Goal: Task Accomplishment & Management: Manage account settings

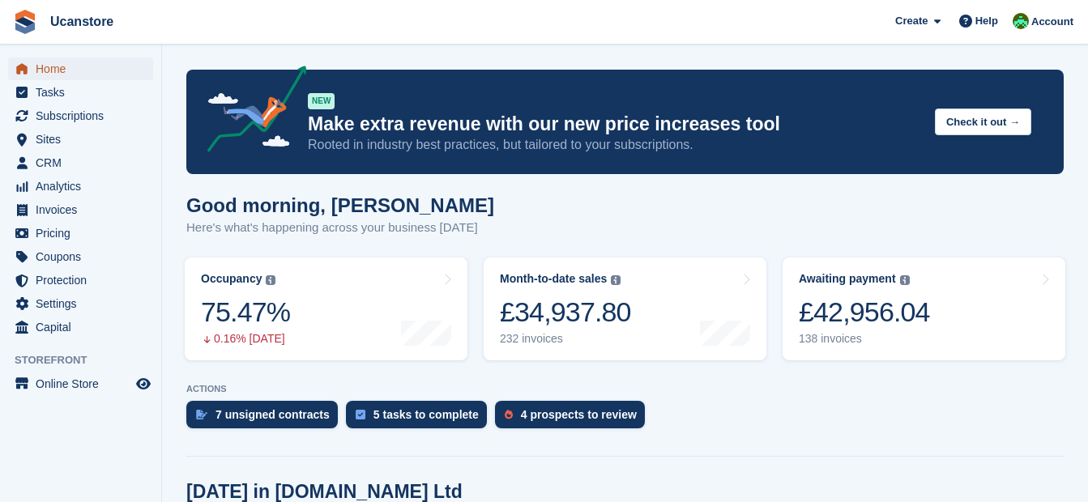
click at [75, 69] on span "Home" at bounding box center [84, 69] width 97 height 23
click at [56, 163] on span "CRM" at bounding box center [84, 163] width 97 height 23
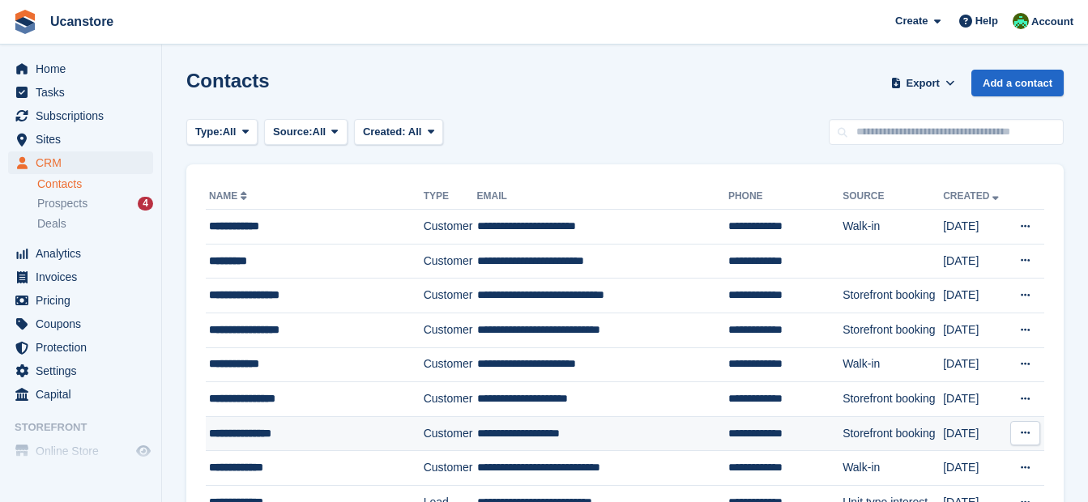
click at [443, 433] on td "Customer" at bounding box center [450, 434] width 53 height 35
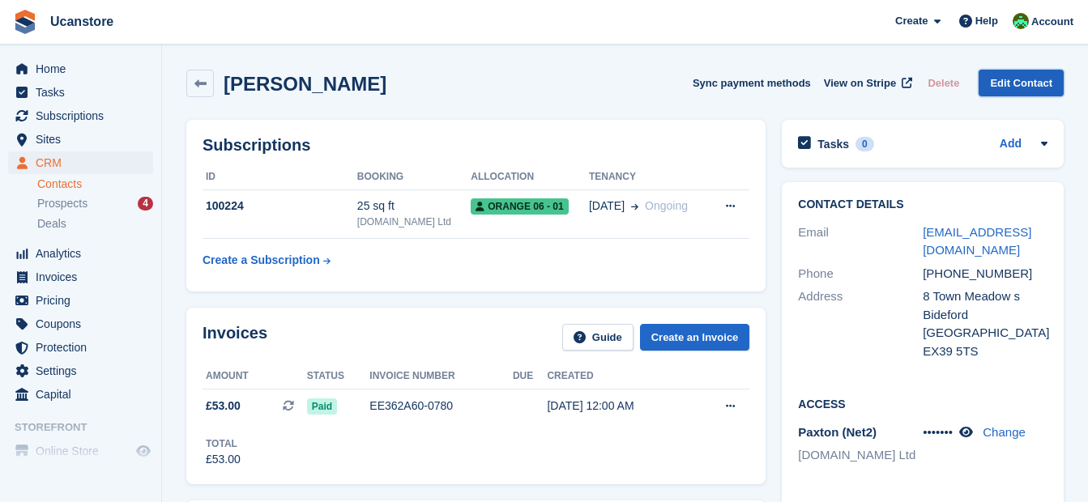
click at [1011, 85] on link "Edit Contact" at bounding box center [1021, 83] width 85 height 27
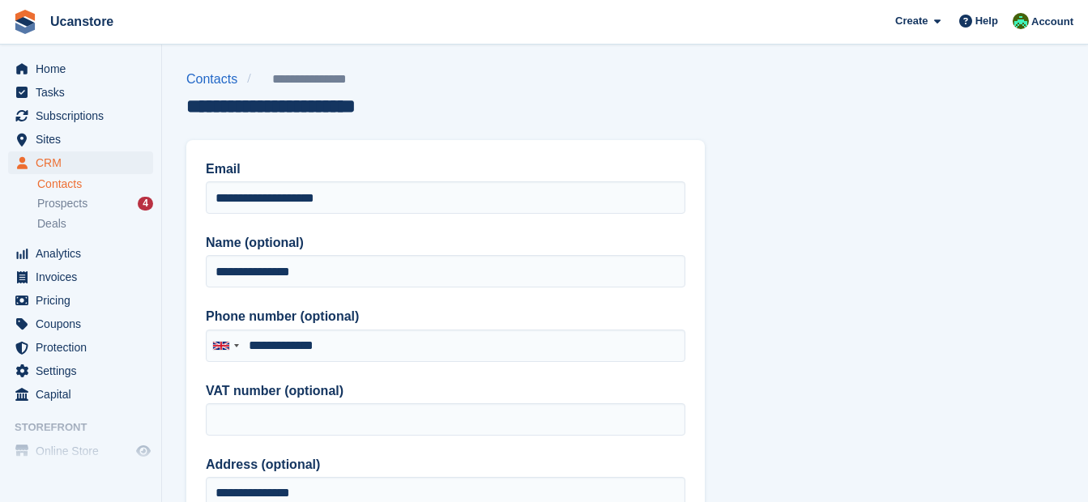
type input "**********"
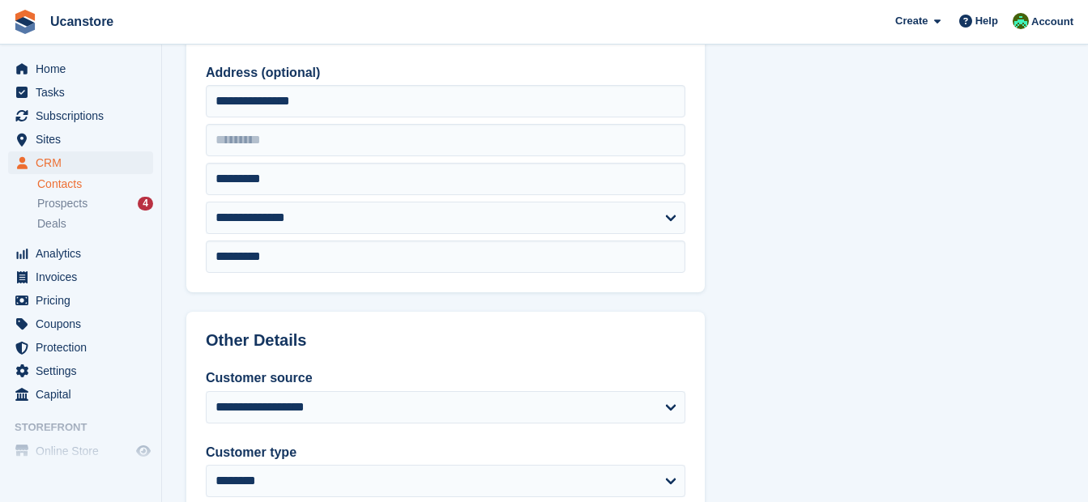
scroll to position [311, 0]
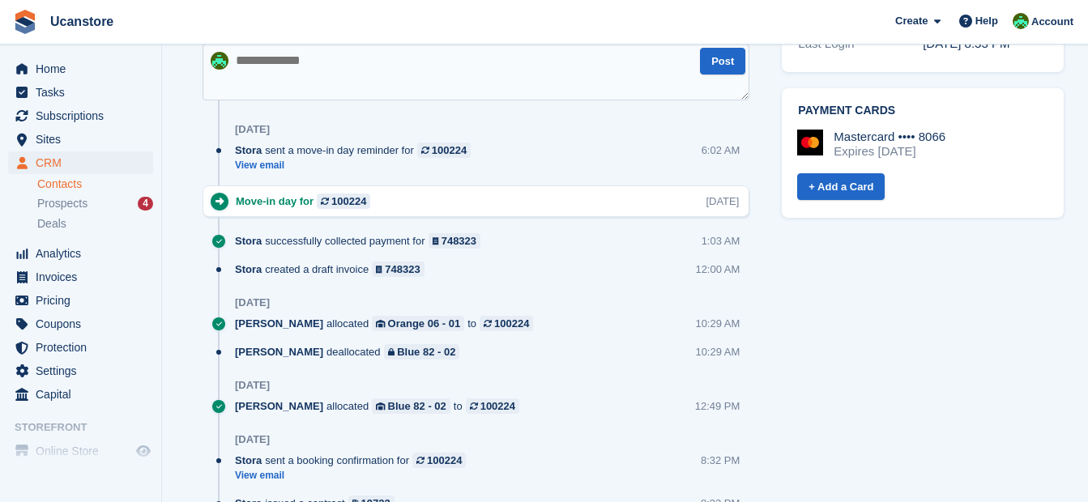
scroll to position [729, 0]
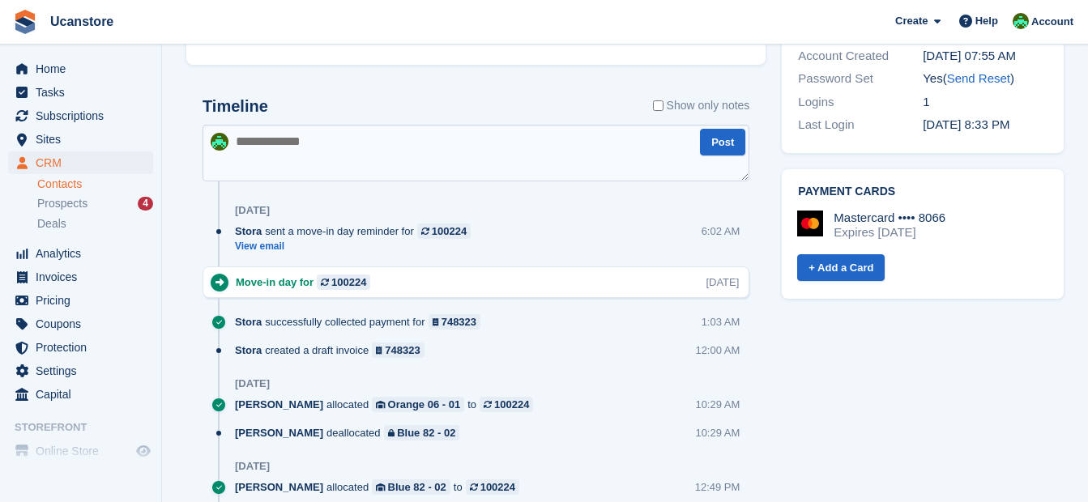
click at [300, 145] on textarea at bounding box center [476, 153] width 547 height 57
type textarea "**********"
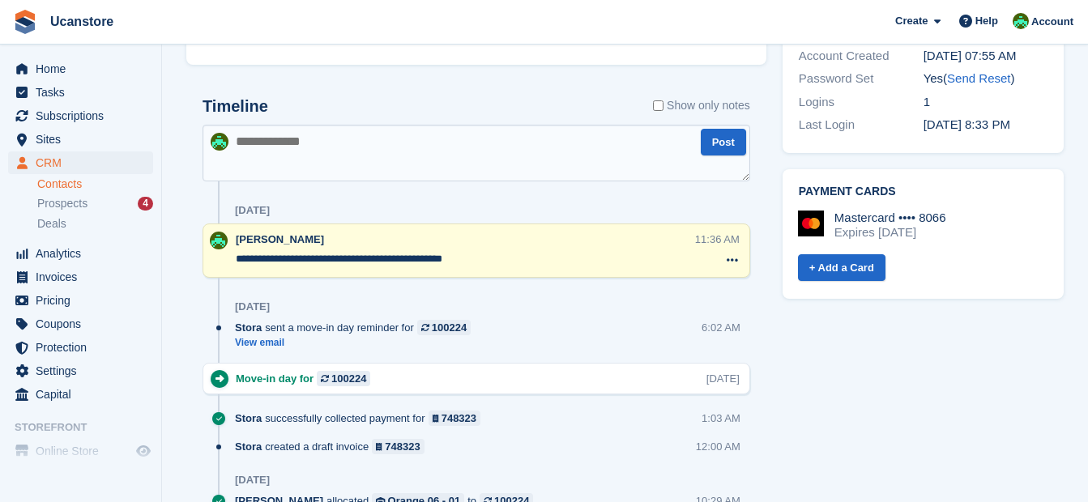
click at [647, 144] on textarea at bounding box center [477, 153] width 548 height 57
click at [733, 253] on button at bounding box center [732, 260] width 23 height 21
click at [494, 254] on textarea "**********" at bounding box center [466, 259] width 460 height 16
click at [448, 161] on textarea at bounding box center [477, 153] width 548 height 57
type textarea "**********"
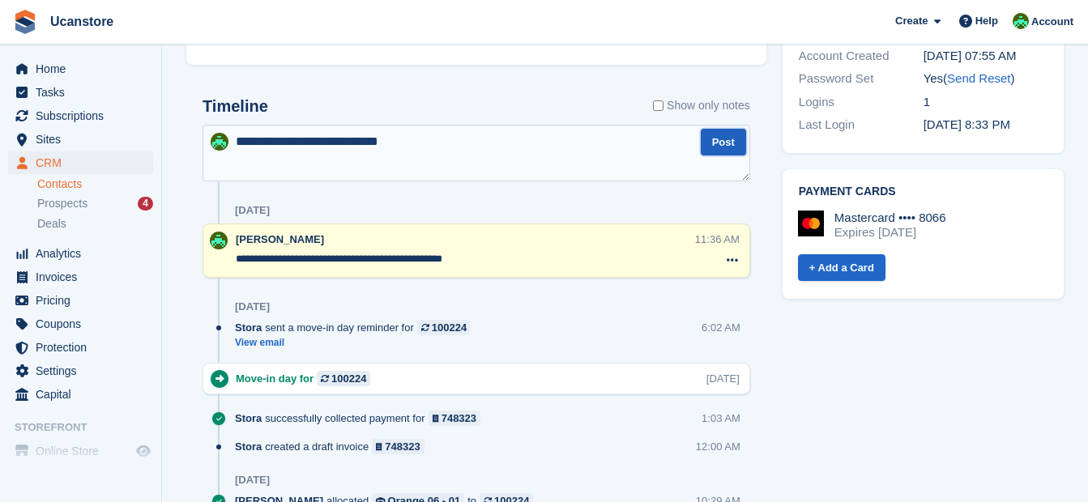
click at [712, 139] on button "Post" at bounding box center [723, 142] width 45 height 27
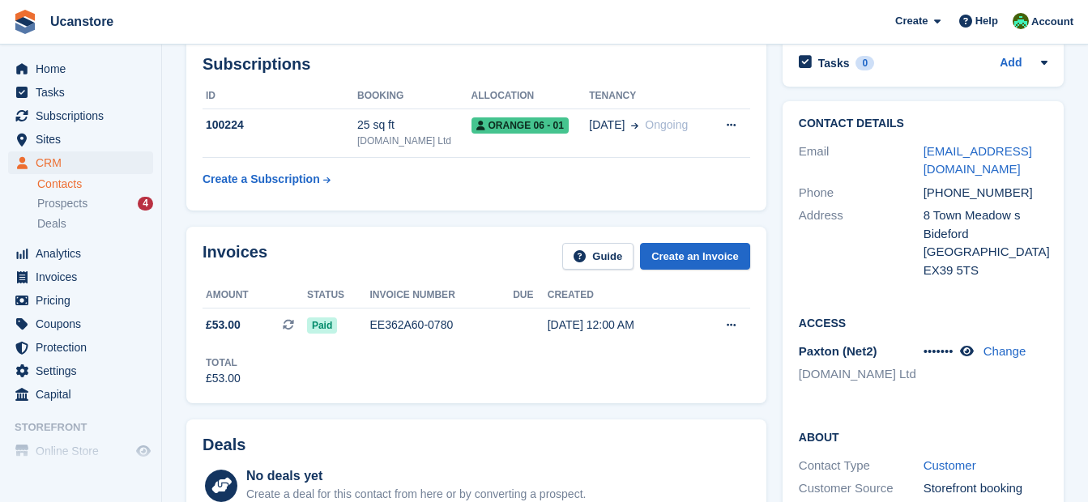
scroll to position [0, 0]
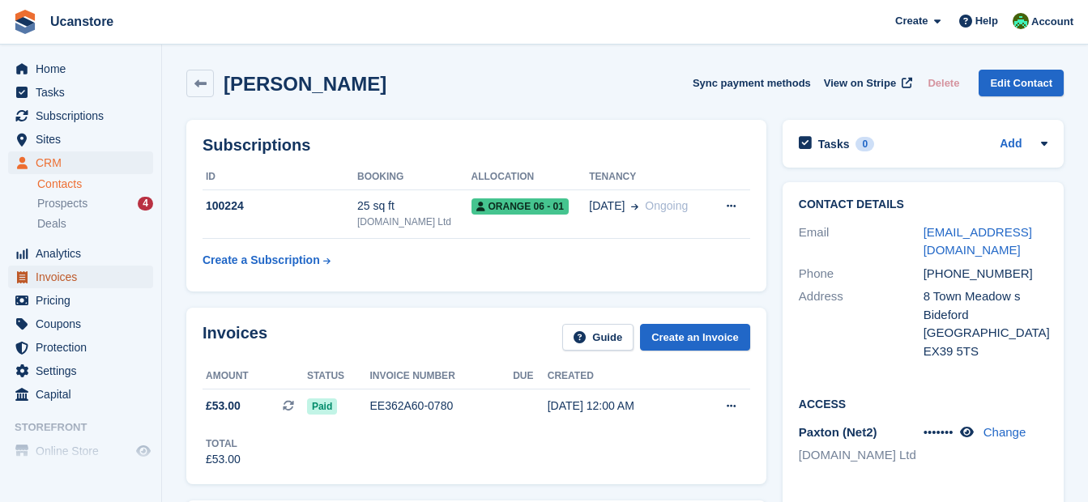
click at [58, 279] on span "Invoices" at bounding box center [84, 277] width 97 height 23
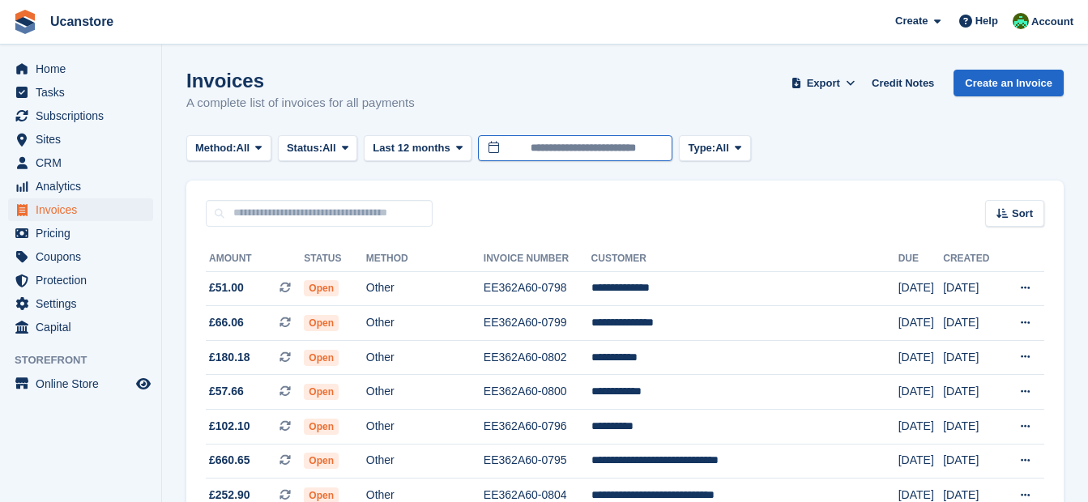
click at [511, 143] on input "**********" at bounding box center [575, 148] width 195 height 27
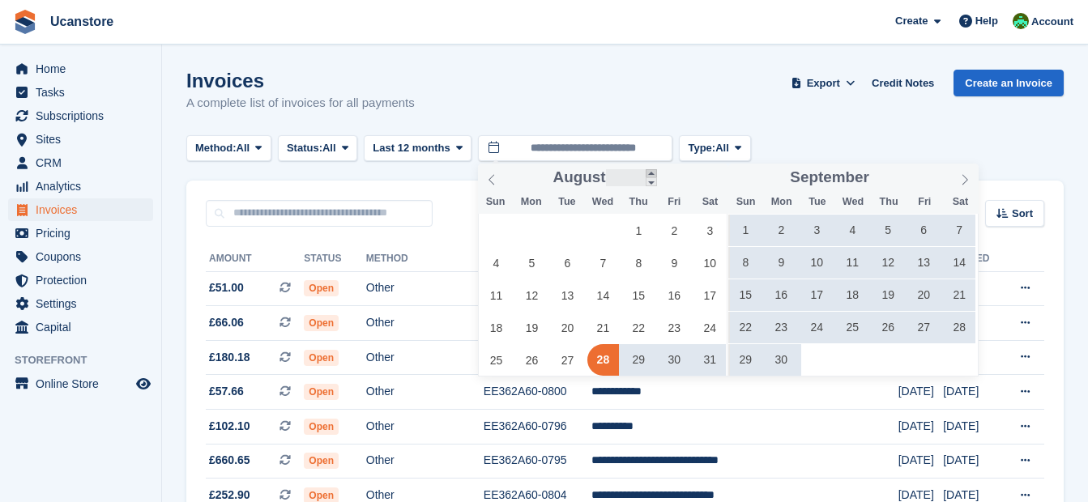
click at [648, 177] on span at bounding box center [651, 173] width 11 height 9
type input "****"
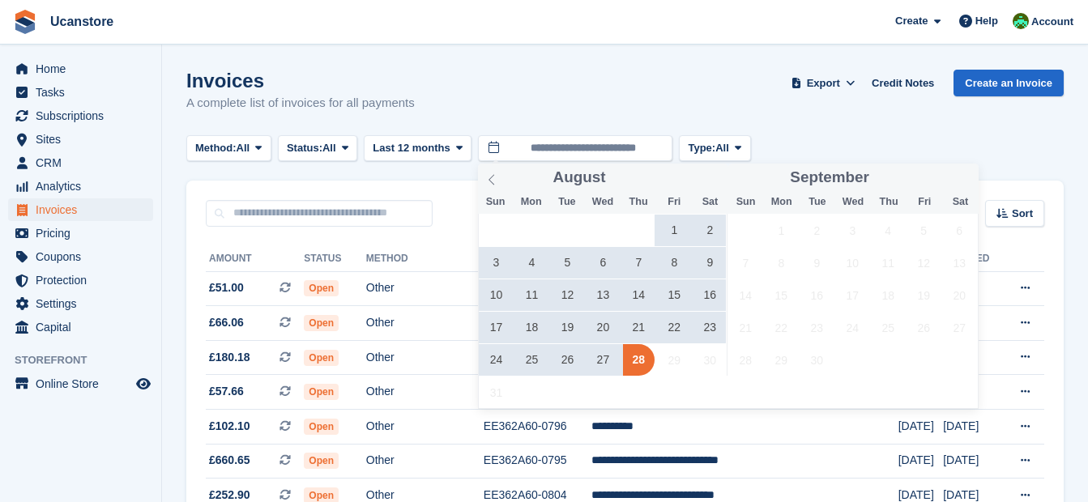
click at [631, 329] on span "21" at bounding box center [639, 328] width 32 height 32
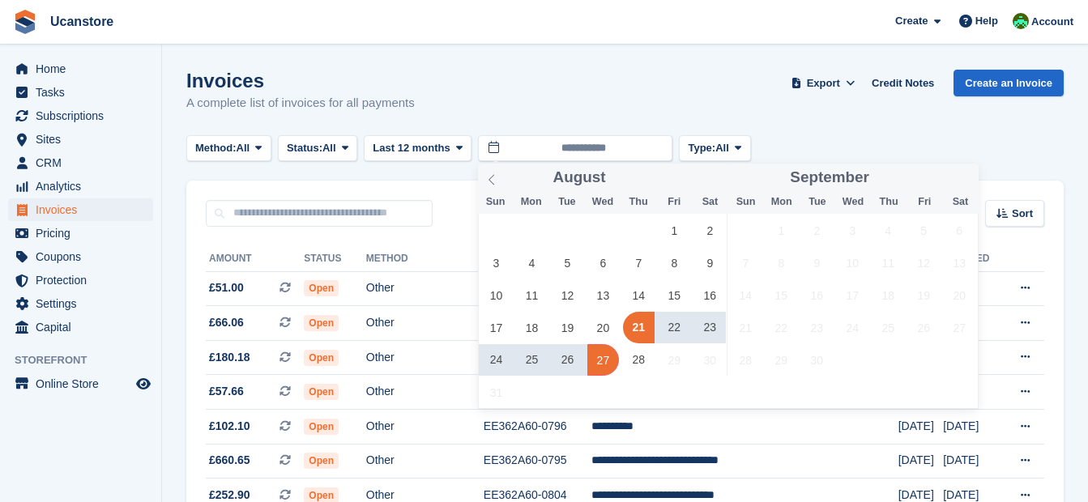
click at [605, 357] on span "27" at bounding box center [604, 360] width 32 height 32
type input "**********"
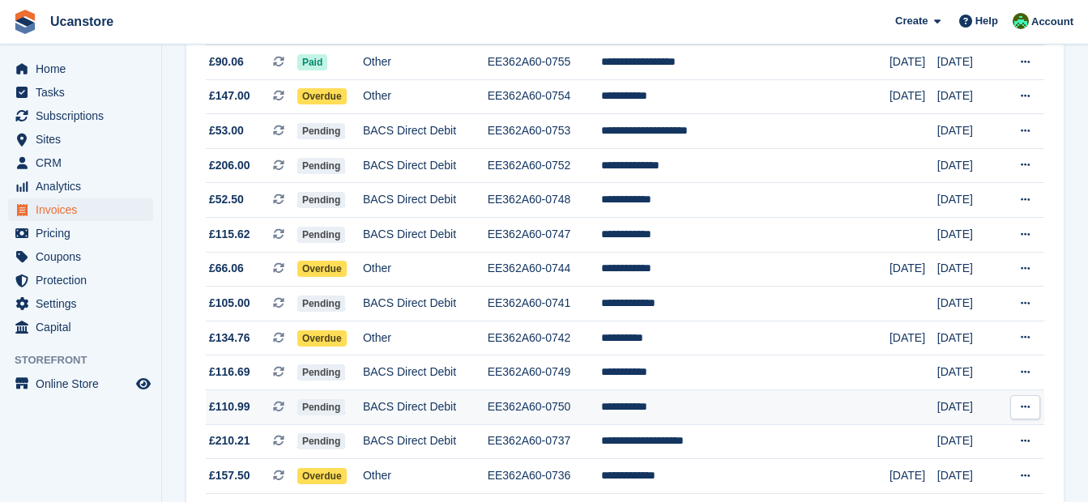
scroll to position [1576, 0]
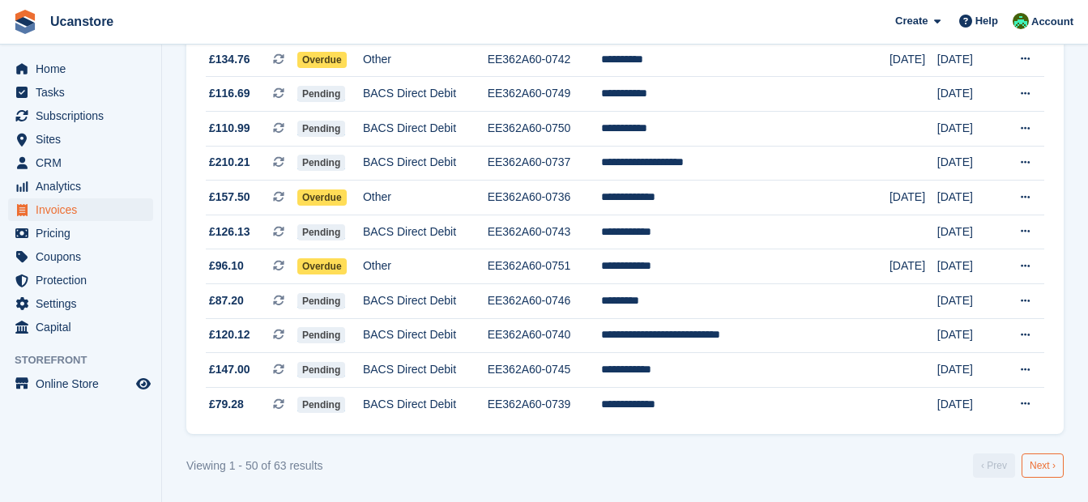
click at [1040, 466] on link "Next ›" at bounding box center [1043, 466] width 42 height 24
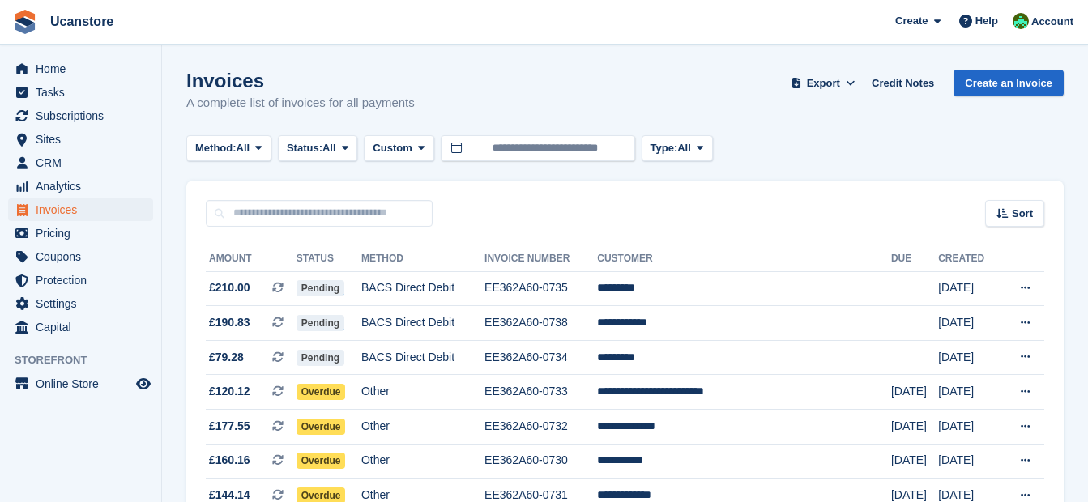
scroll to position [298, 0]
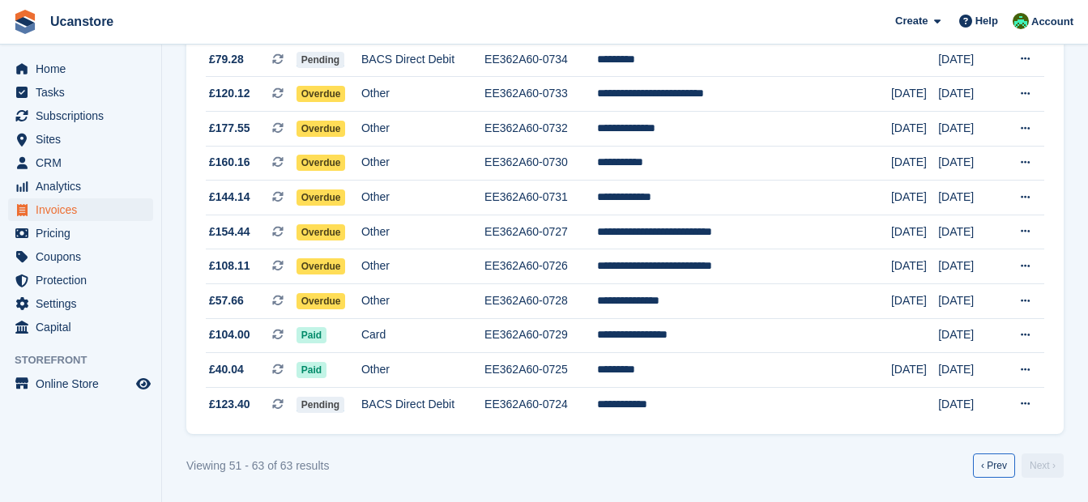
click at [994, 467] on link "‹ Prev" at bounding box center [994, 466] width 42 height 24
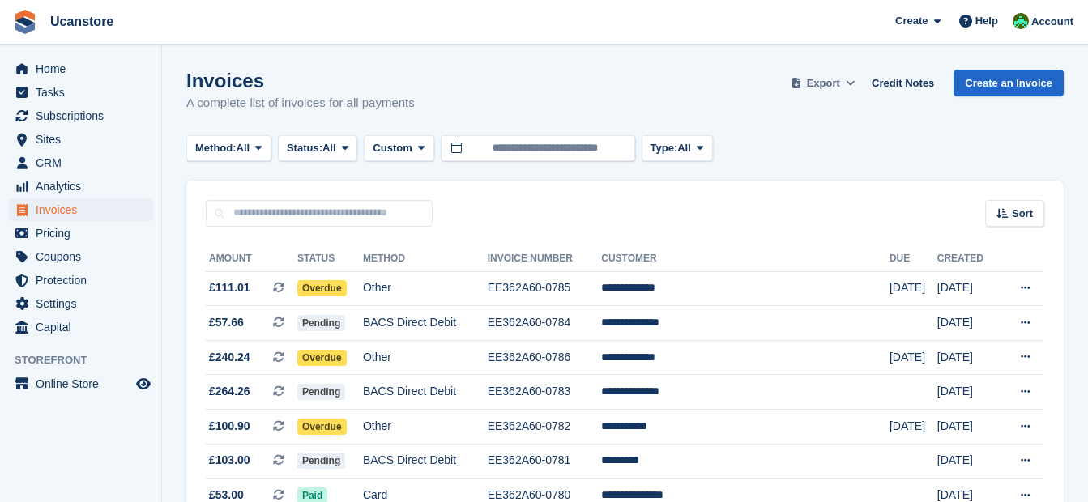
click at [855, 79] on icon at bounding box center [850, 83] width 9 height 11
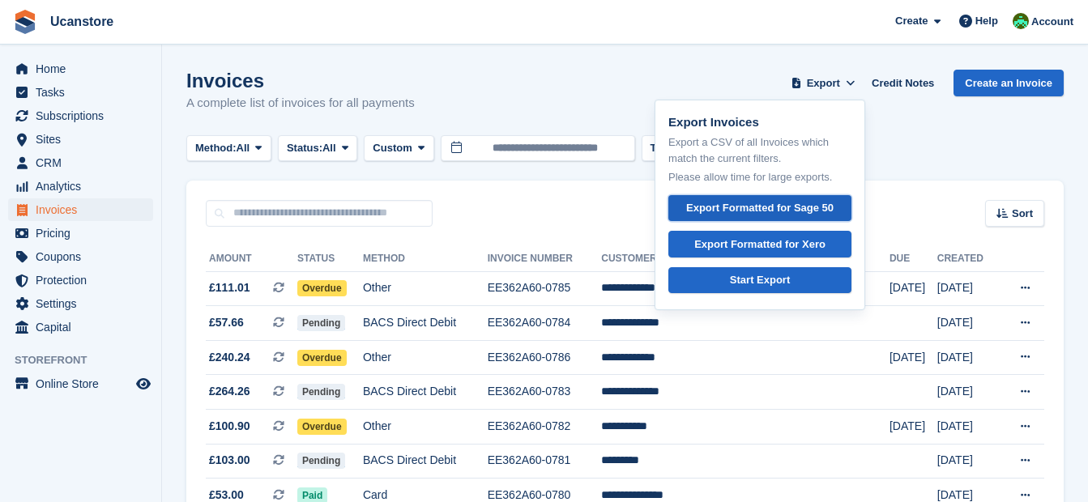
click at [803, 205] on div "Export Formatted for Sage 50" at bounding box center [760, 208] width 148 height 16
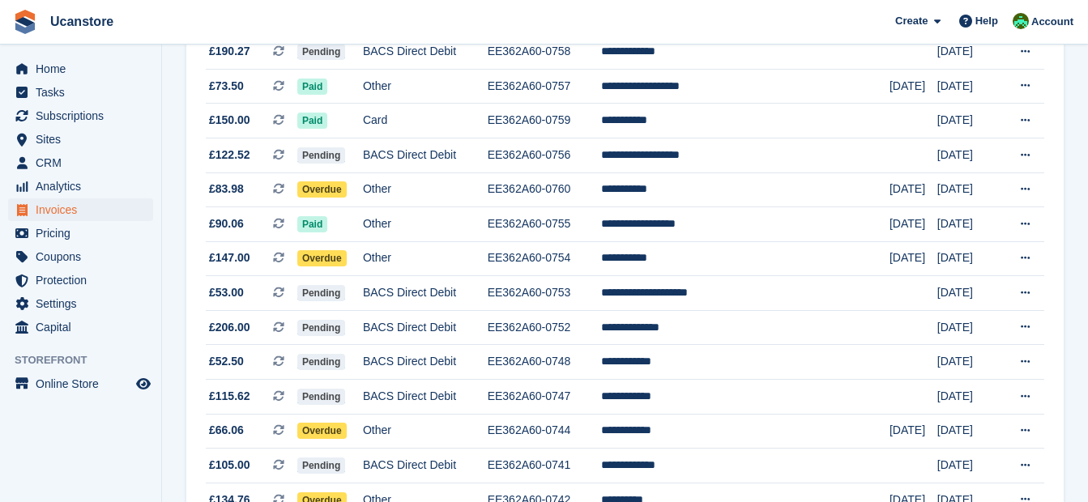
scroll to position [1576, 0]
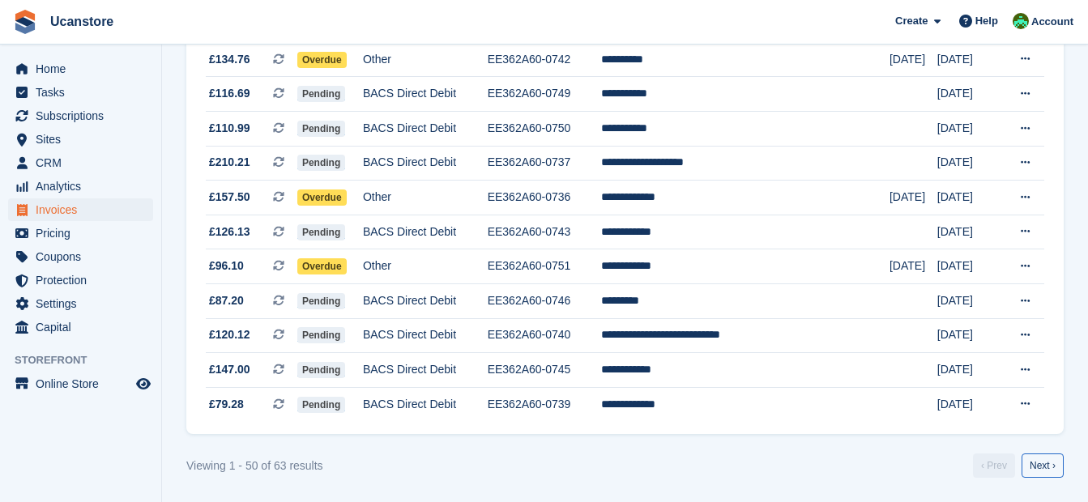
click at [1046, 468] on link "Next ›" at bounding box center [1043, 466] width 42 height 24
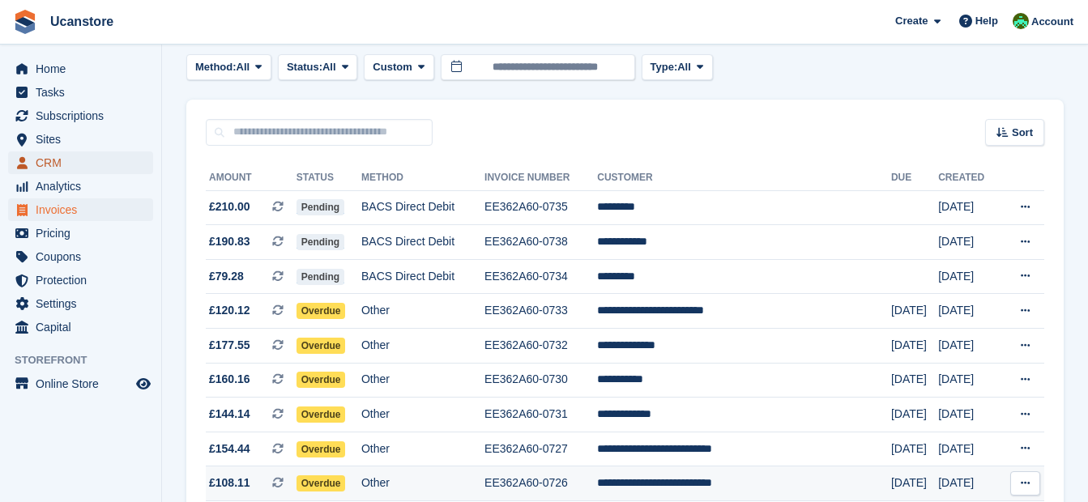
scroll to position [298, 0]
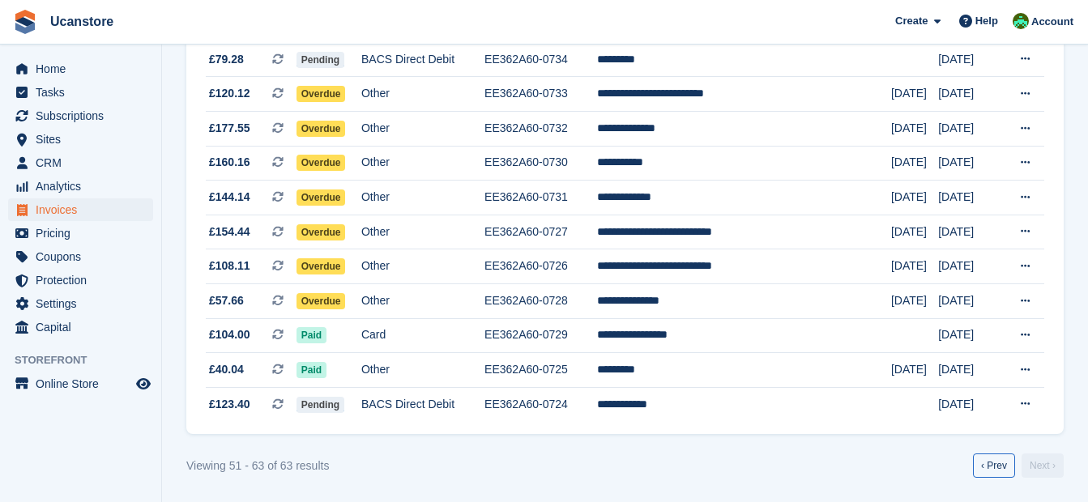
click at [1001, 474] on link "‹ Prev" at bounding box center [994, 466] width 42 height 24
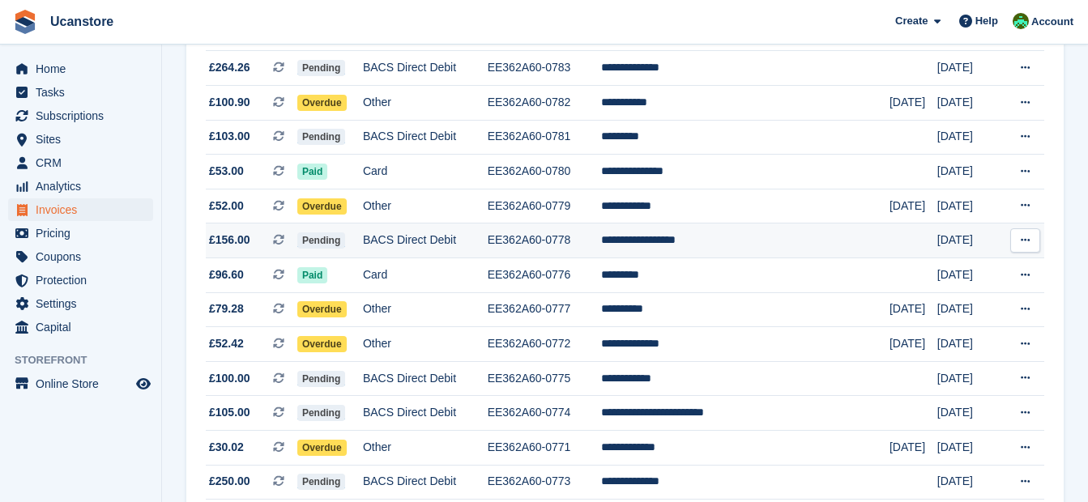
scroll to position [243, 0]
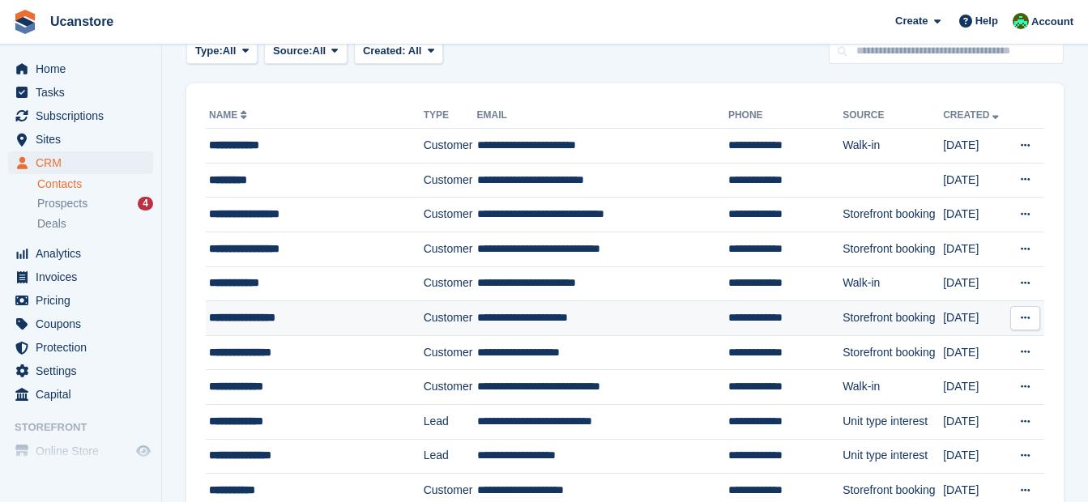
scroll to position [162, 0]
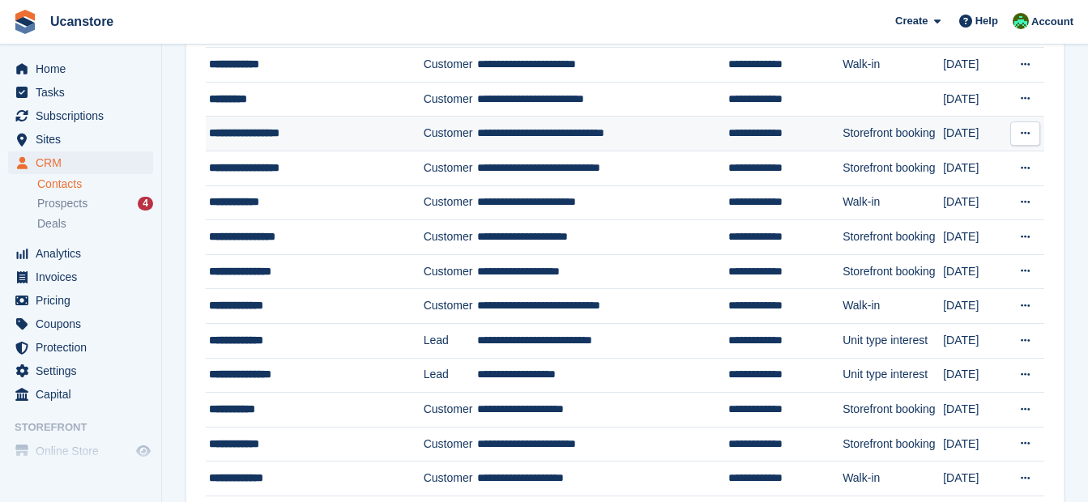
click at [490, 137] on td "**********" at bounding box center [602, 134] width 251 height 35
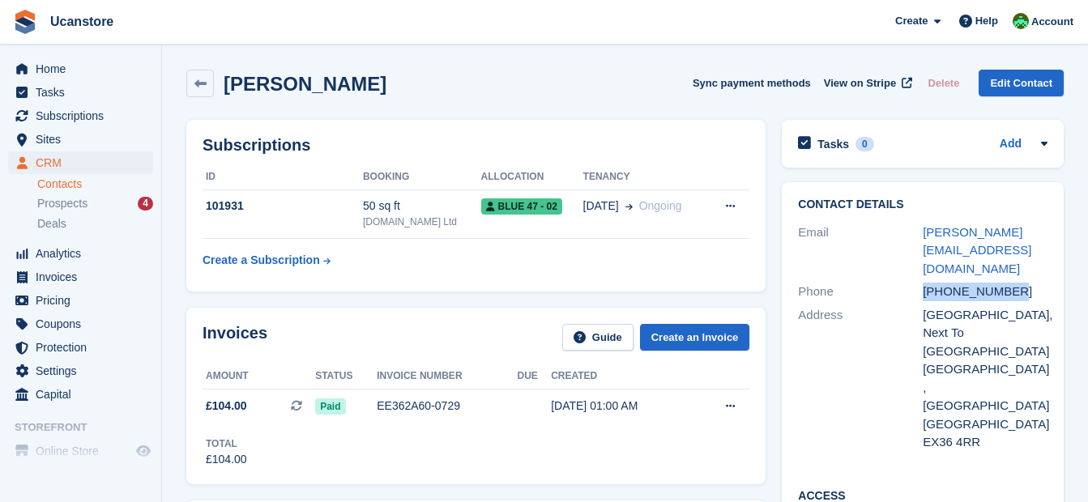
drag, startPoint x: 1010, startPoint y: 271, endPoint x: 926, endPoint y: 270, distance: 84.3
click at [926, 283] on div "[PHONE_NUMBER]" at bounding box center [985, 292] width 125 height 19
copy div "+447538682061"
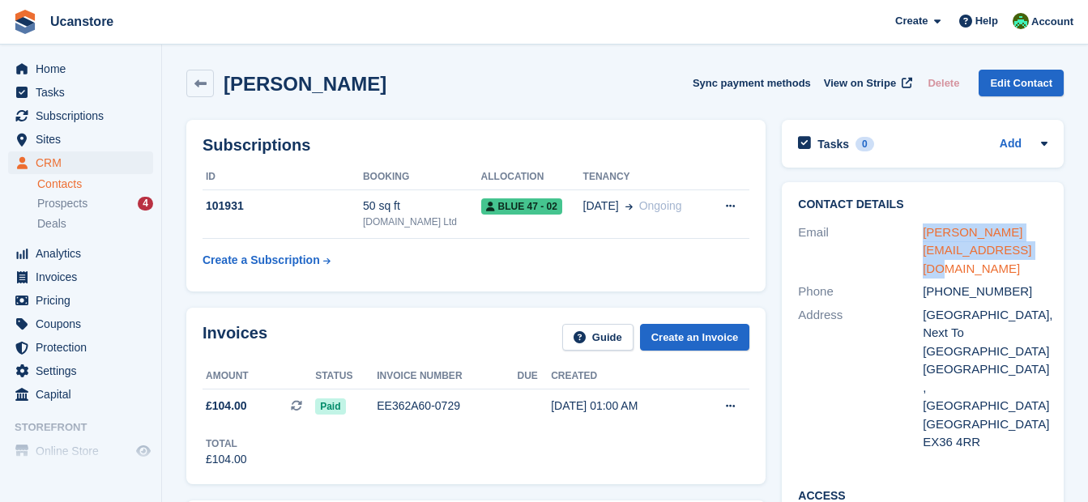
drag, startPoint x: 990, startPoint y: 252, endPoint x: 923, endPoint y: 237, distance: 68.8
click at [923, 237] on div "deborah.winslade@btinternet.com" at bounding box center [985, 251] width 125 height 55
copy link "deborah.winslade@btinternet.com"
click at [1049, 82] on link "Edit Contact" at bounding box center [1021, 83] width 85 height 27
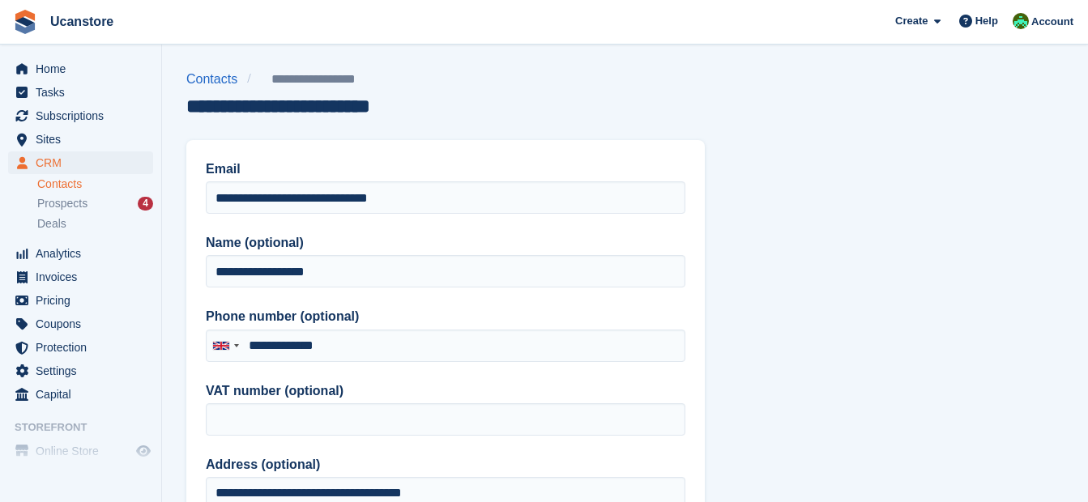
type input "**********"
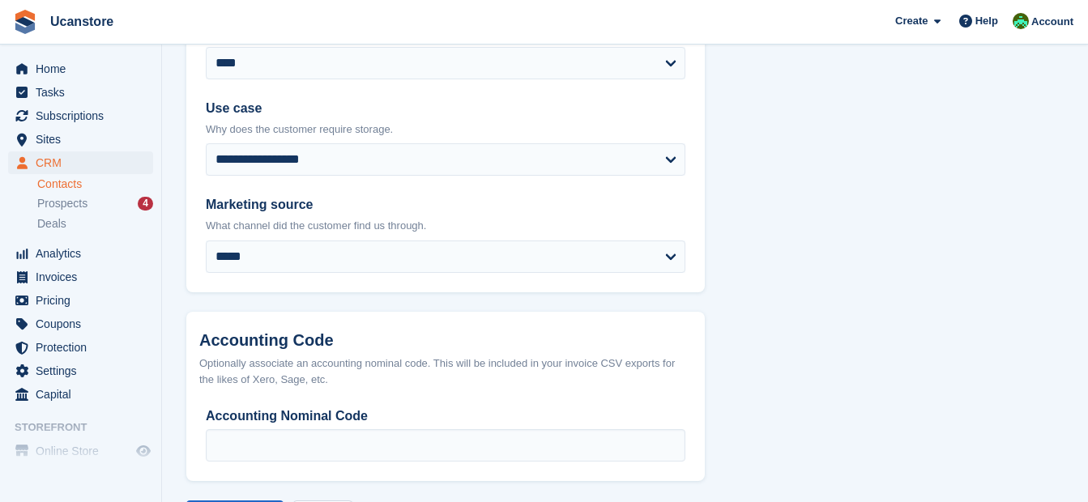
scroll to position [879, 0]
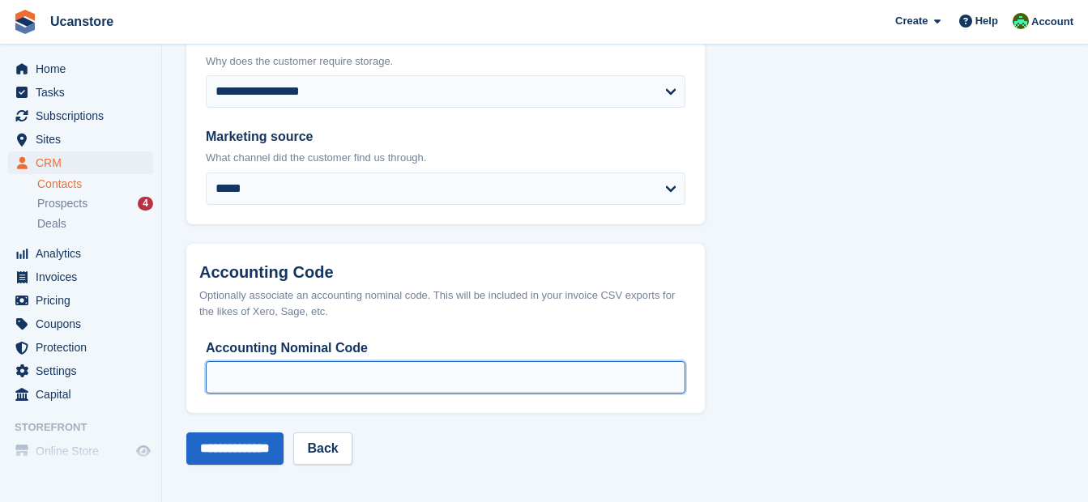
click at [310, 370] on input "Accounting Nominal Code" at bounding box center [446, 377] width 480 height 32
type input "****"
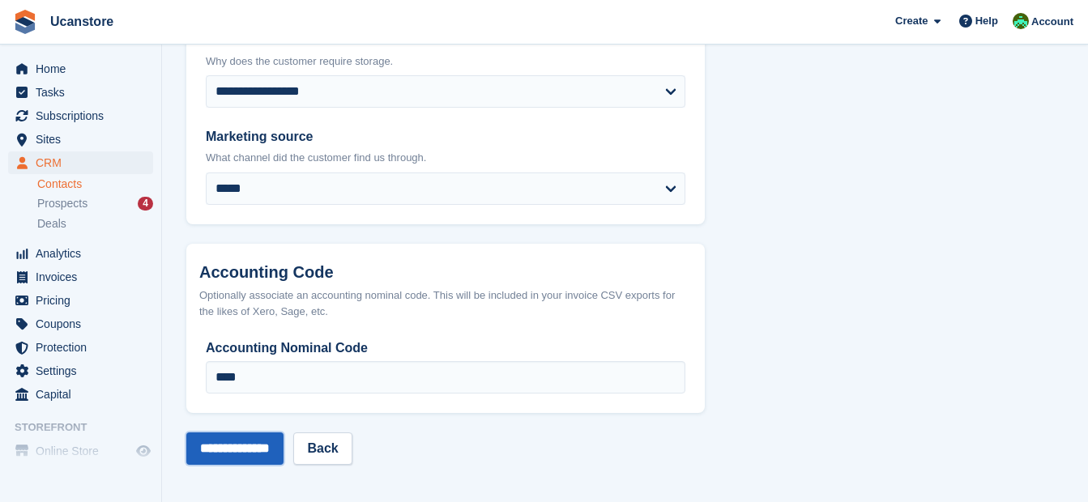
click at [274, 442] on input "**********" at bounding box center [234, 449] width 97 height 32
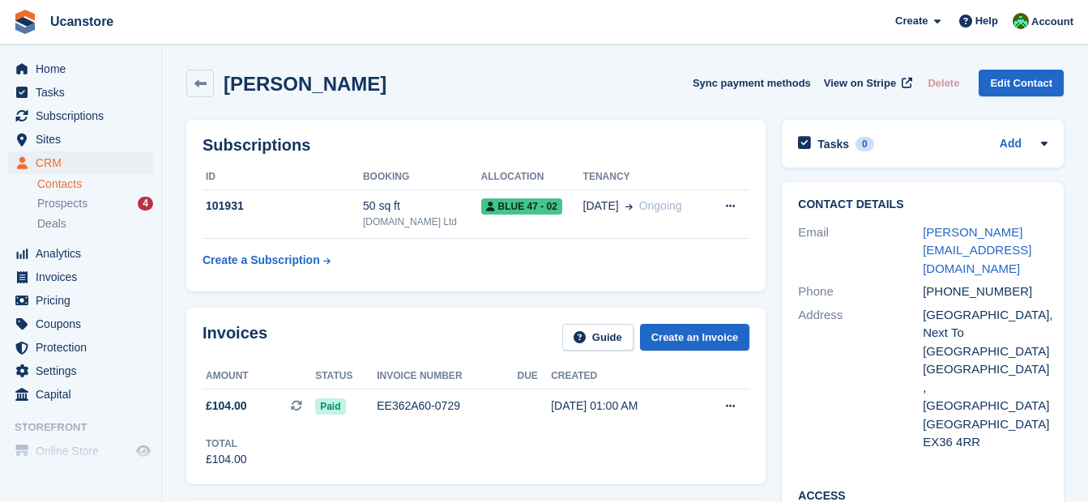
click at [53, 186] on link "Contacts" at bounding box center [95, 184] width 116 height 15
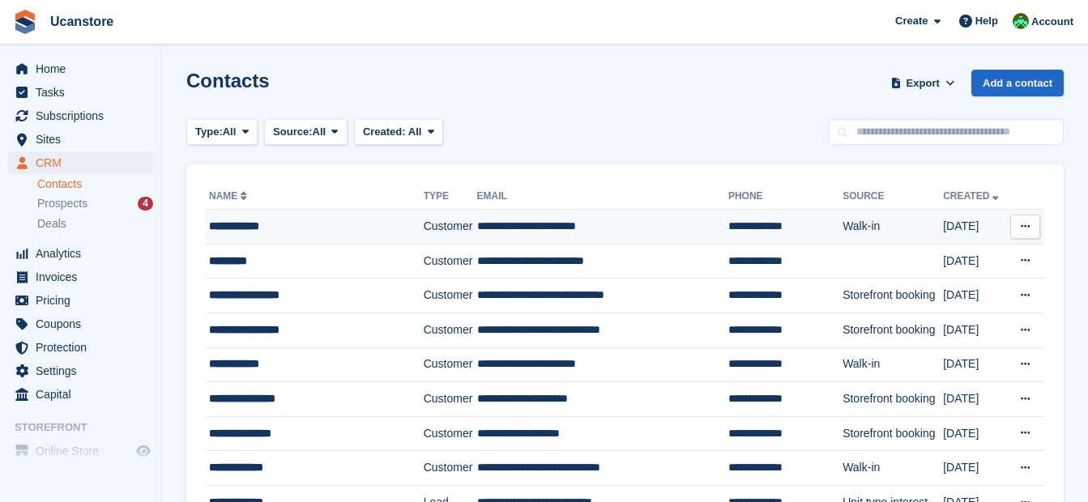
click at [502, 218] on td "**********" at bounding box center [602, 227] width 251 height 35
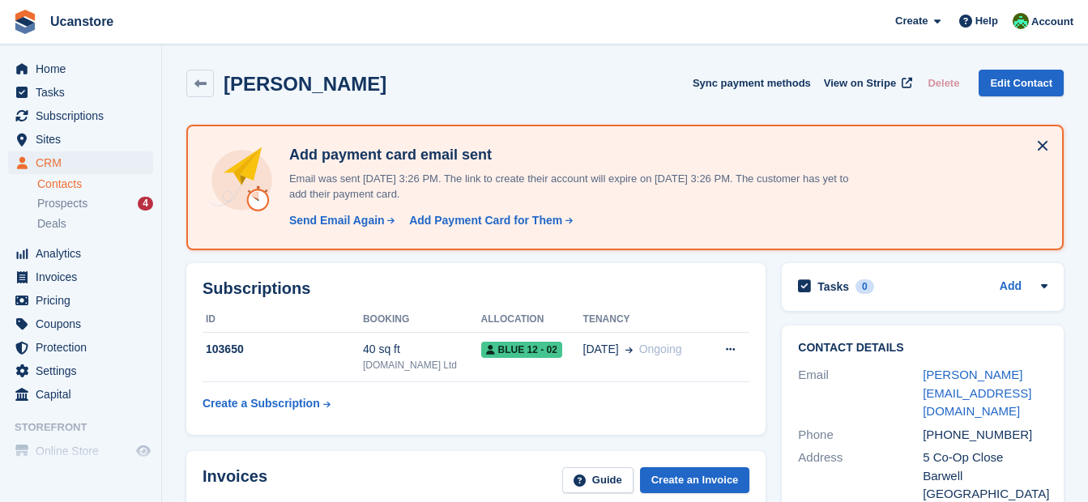
scroll to position [81, 0]
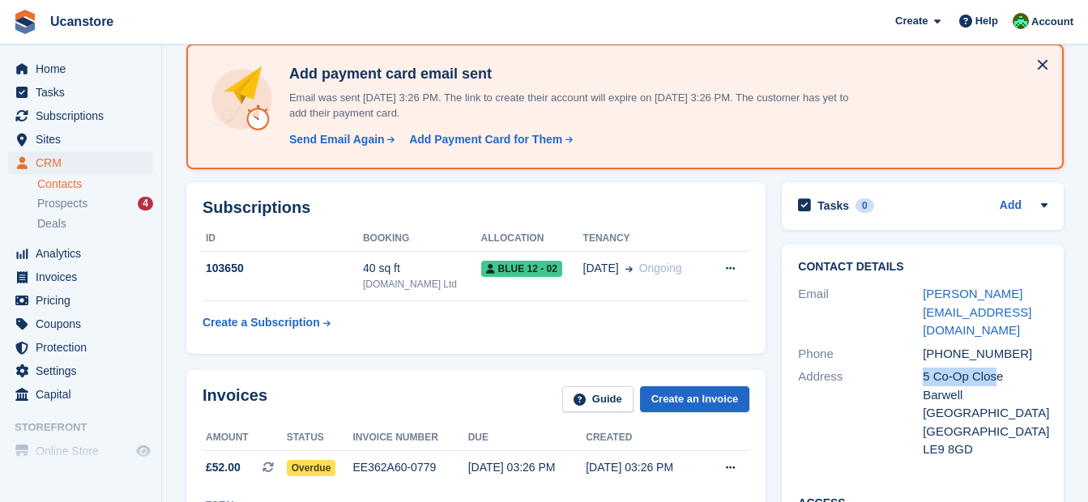
drag, startPoint x: 997, startPoint y: 360, endPoint x: 921, endPoint y: 359, distance: 76.2
click at [921, 366] on div "Address 5 Co-Op Close Barwell [GEOGRAPHIC_DATA] [GEOGRAPHIC_DATA] LE9 8GD" at bounding box center [923, 414] width 250 height 96
drag, startPoint x: 921, startPoint y: 359, endPoint x: 1001, endPoint y: 357, distance: 80.3
click at [998, 368] on div "5 Co-Op Close" at bounding box center [985, 377] width 125 height 19
drag, startPoint x: 1003, startPoint y: 359, endPoint x: 920, endPoint y: 359, distance: 82.7
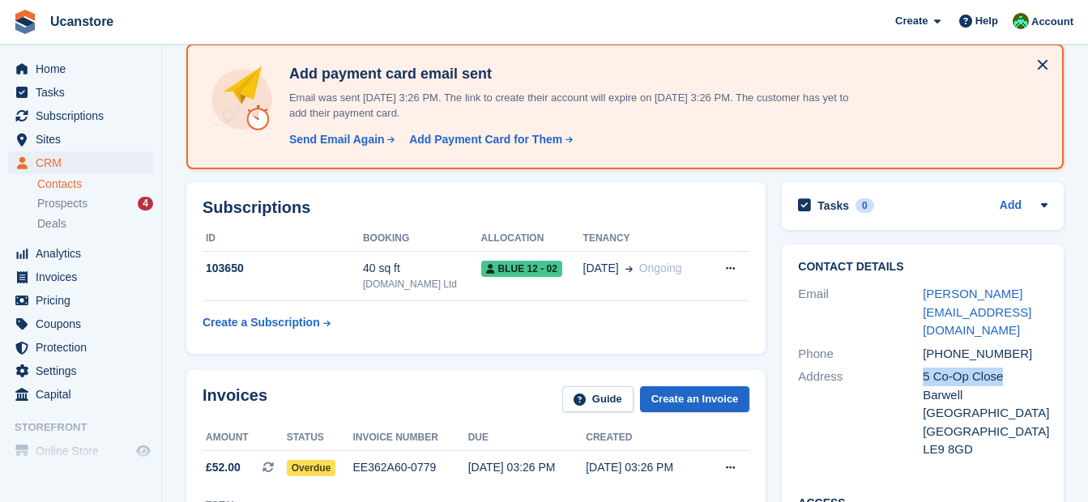
click at [920, 366] on div "Address 5 Co-Op Close Barwell [GEOGRAPHIC_DATA] [GEOGRAPHIC_DATA] LE9 8GD" at bounding box center [923, 414] width 250 height 96
copy div "5 Co-Op Close"
drag, startPoint x: 1011, startPoint y: 336, endPoint x: 923, endPoint y: 339, distance: 87.6
click at [923, 345] on div "[PHONE_NUMBER]" at bounding box center [985, 354] width 125 height 19
copy div "[PHONE_NUMBER]"
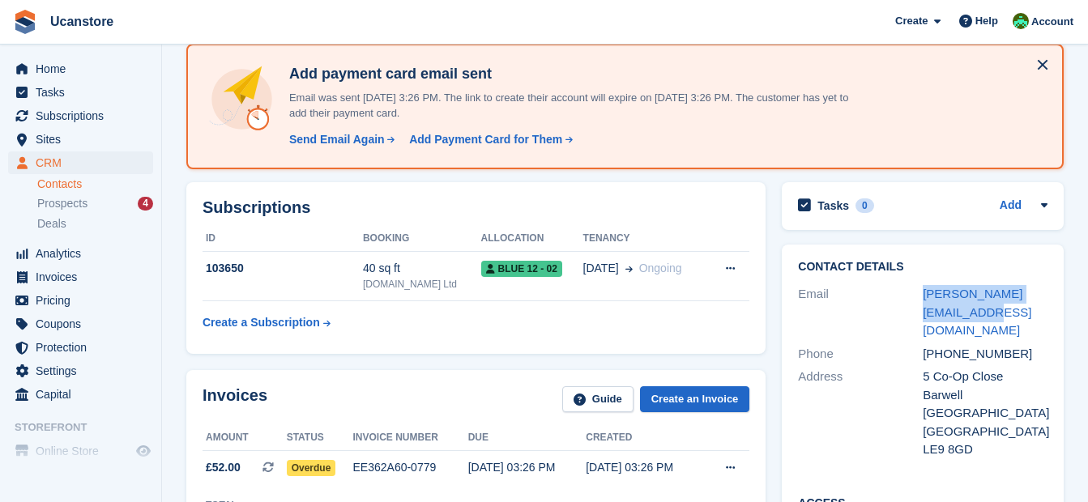
drag, startPoint x: 932, startPoint y: 312, endPoint x: 921, endPoint y: 303, distance: 14.4
click at [921, 303] on div "Email [PERSON_NAME][EMAIL_ADDRESS][DOMAIN_NAME]" at bounding box center [923, 313] width 250 height 60
drag, startPoint x: 921, startPoint y: 303, endPoint x: 934, endPoint y: 293, distance: 16.9
copy div "[PERSON_NAME][EMAIL_ADDRESS][DOMAIN_NAME]"
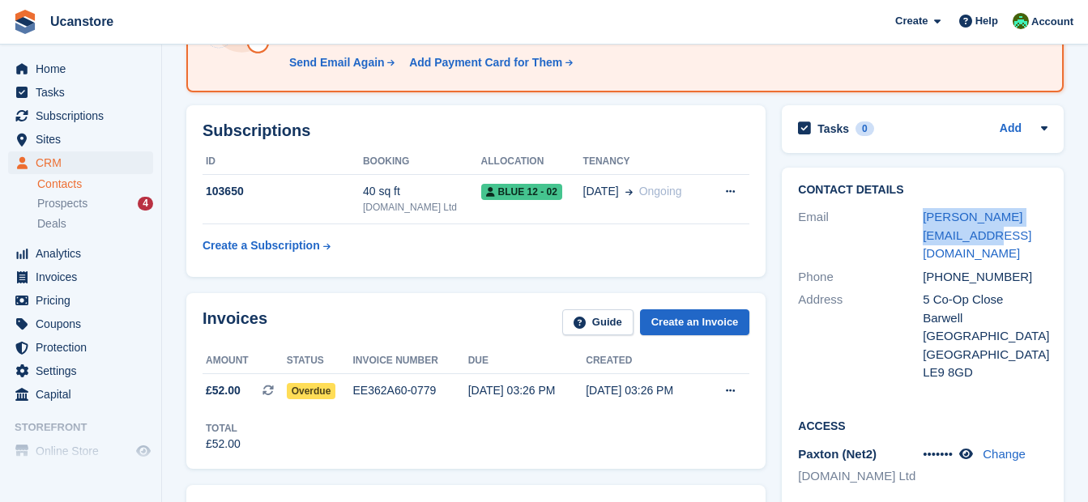
scroll to position [0, 0]
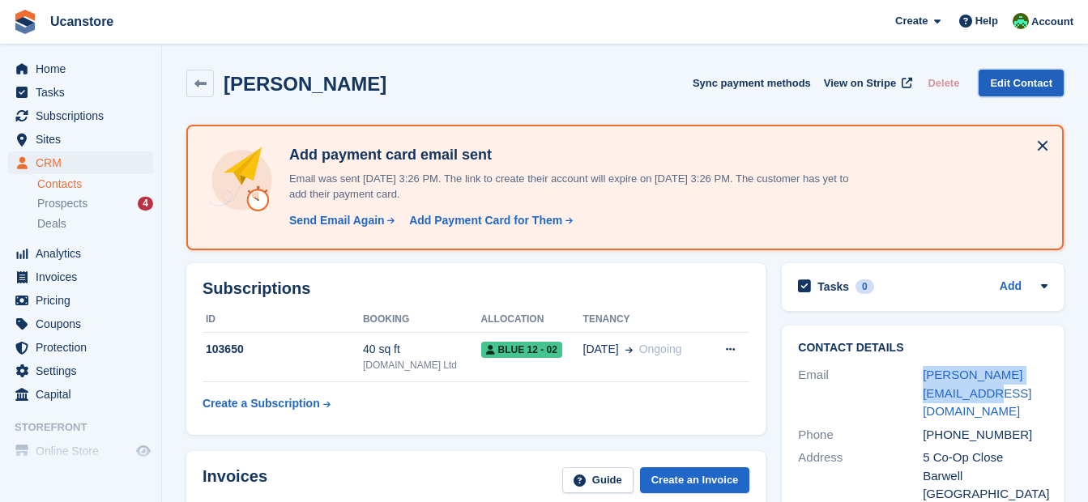
click at [1006, 85] on link "Edit Contact" at bounding box center [1021, 83] width 85 height 27
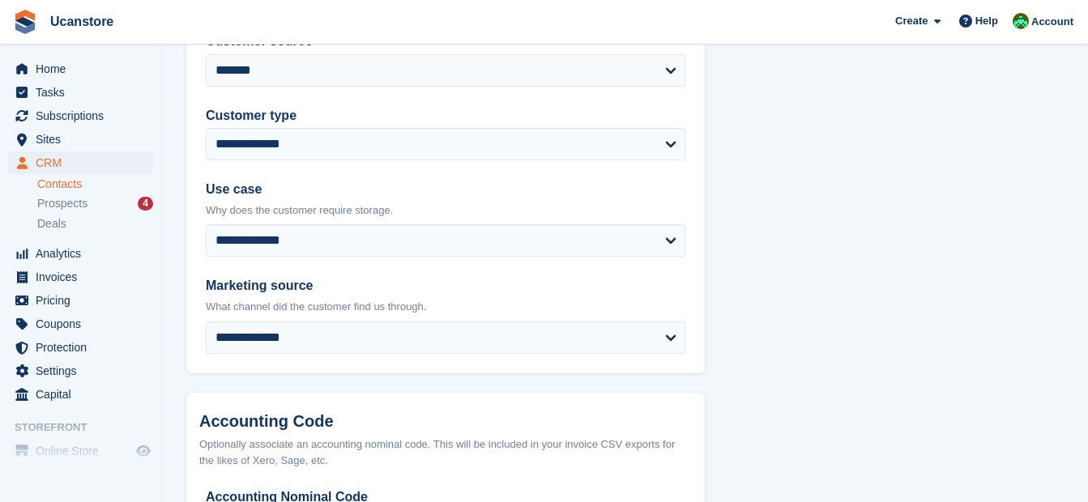
scroll to position [879, 0]
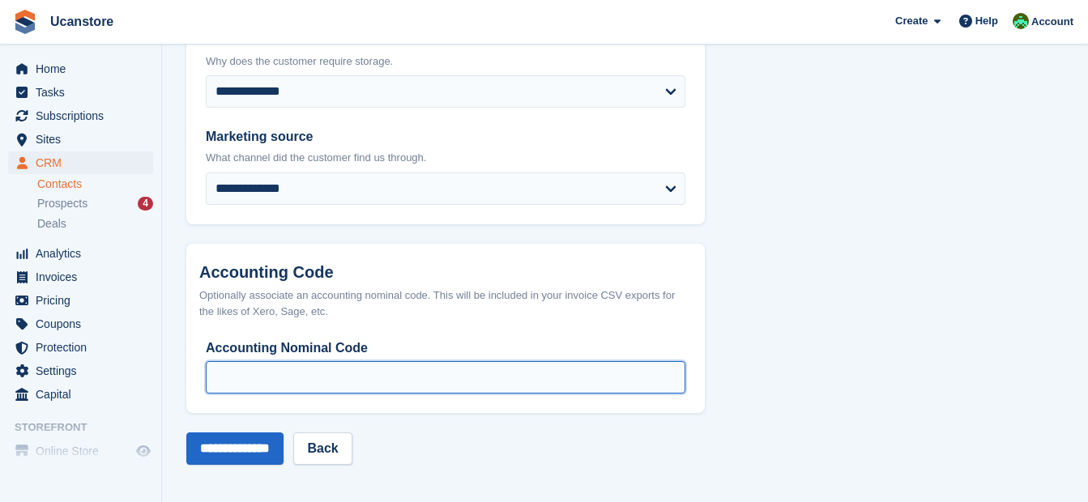
click at [241, 385] on input "Accounting Nominal Code" at bounding box center [446, 377] width 480 height 32
type input "***"
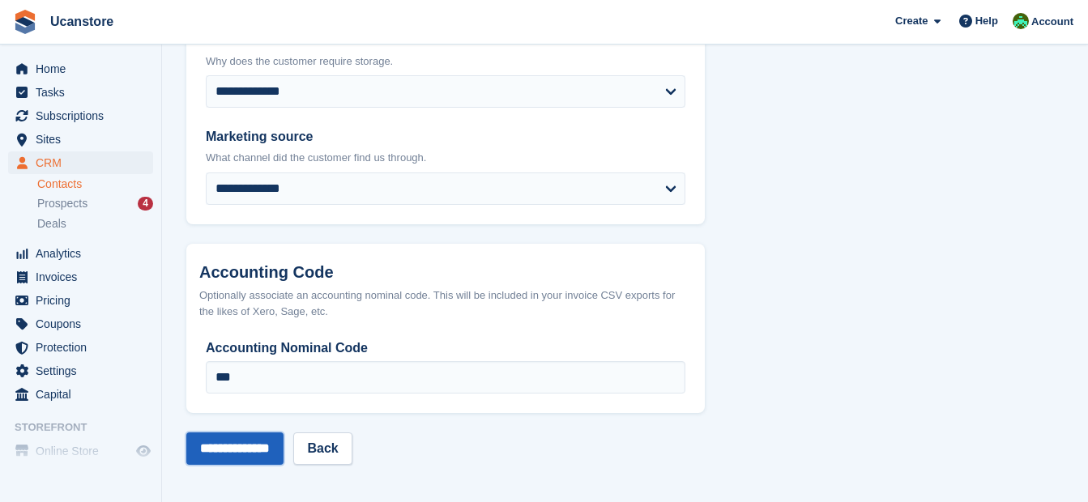
click at [235, 442] on input "**********" at bounding box center [234, 449] width 97 height 32
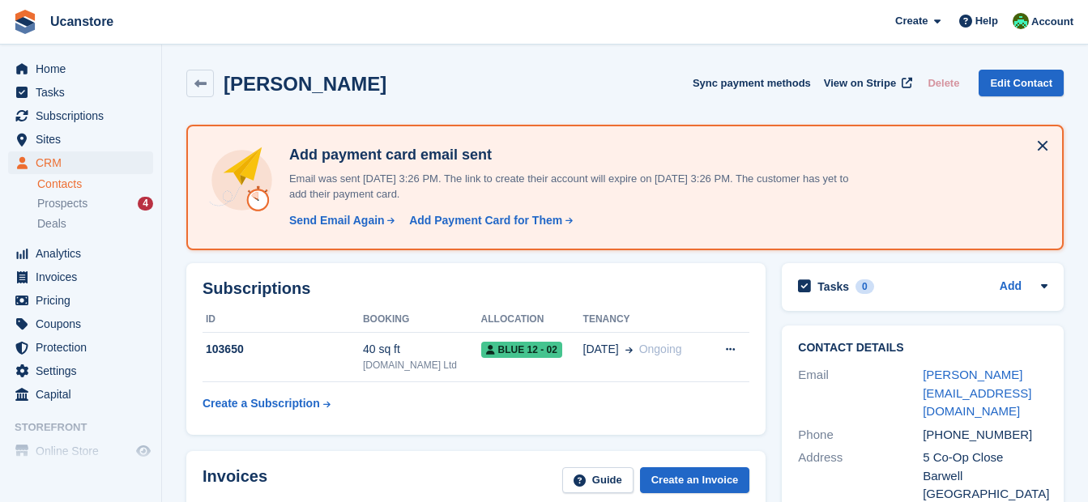
click at [62, 184] on link "Contacts" at bounding box center [95, 184] width 116 height 15
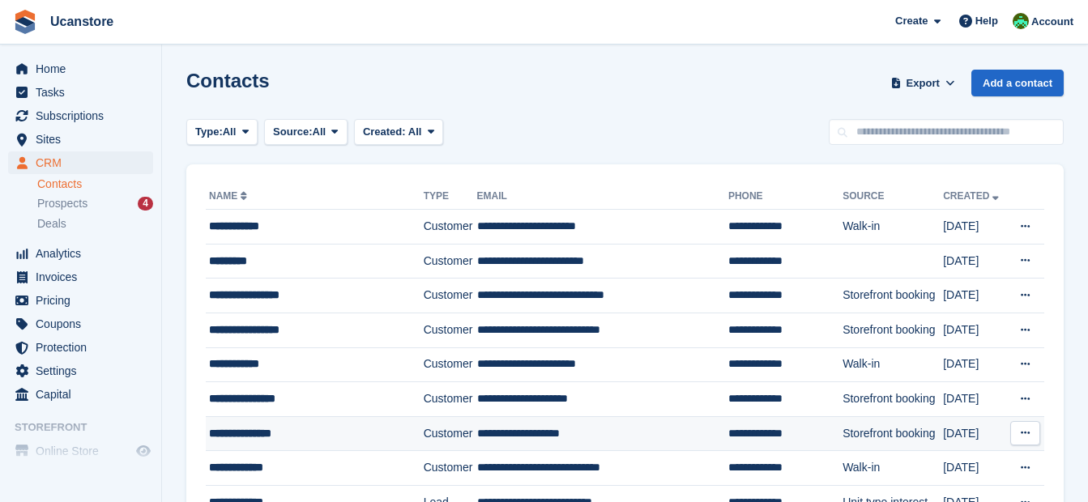
click at [461, 435] on td "Customer" at bounding box center [450, 434] width 53 height 35
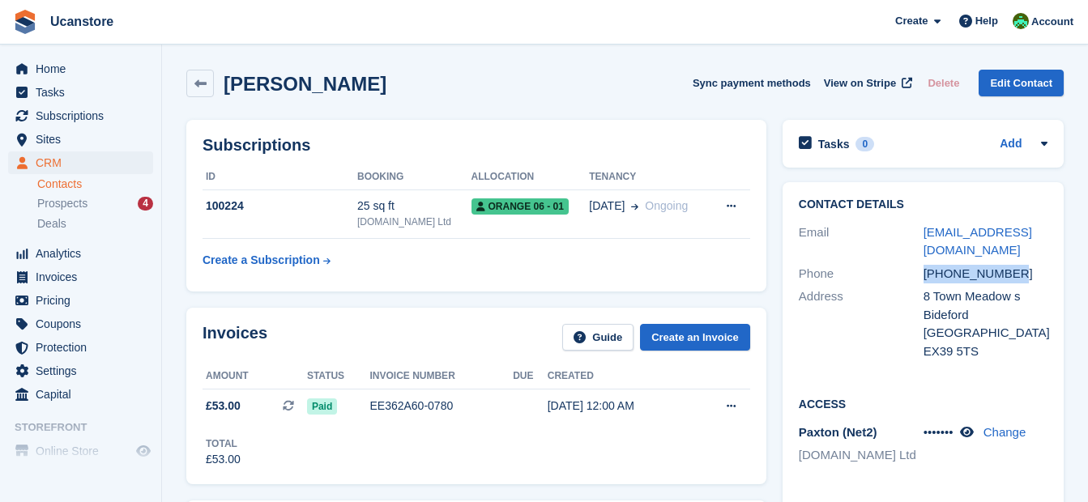
drag, startPoint x: 1011, startPoint y: 278, endPoint x: 925, endPoint y: 278, distance: 85.9
click at [925, 278] on div "[PHONE_NUMBER]" at bounding box center [986, 274] width 125 height 19
copy div "[PHONE_NUMBER]"
drag, startPoint x: 936, startPoint y: 250, endPoint x: 921, endPoint y: 236, distance: 21.2
click at [921, 236] on div "Email [EMAIL_ADDRESS][DOMAIN_NAME]" at bounding box center [924, 241] width 250 height 41
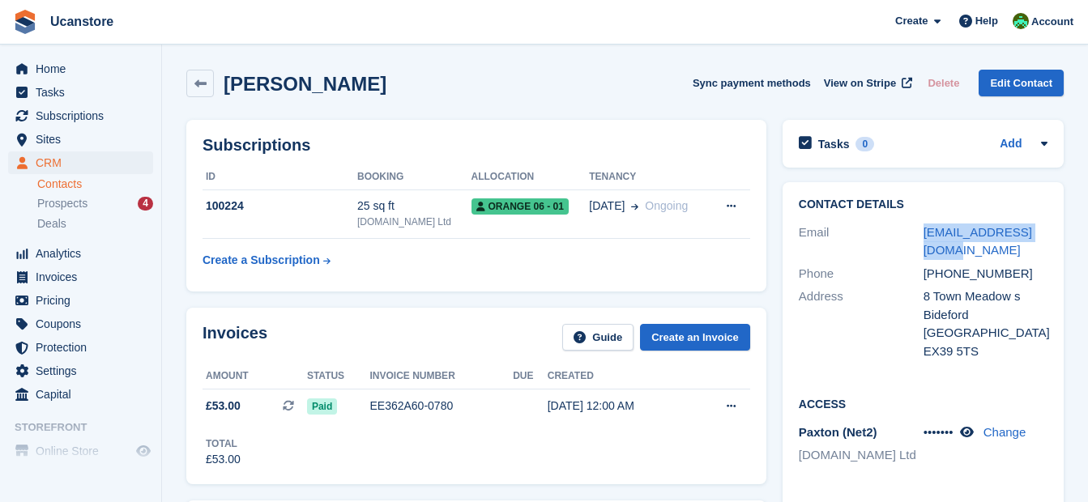
copy div "[EMAIL_ADDRESS][DOMAIN_NAME]"
click at [1025, 86] on link "Edit Contact" at bounding box center [1021, 83] width 85 height 27
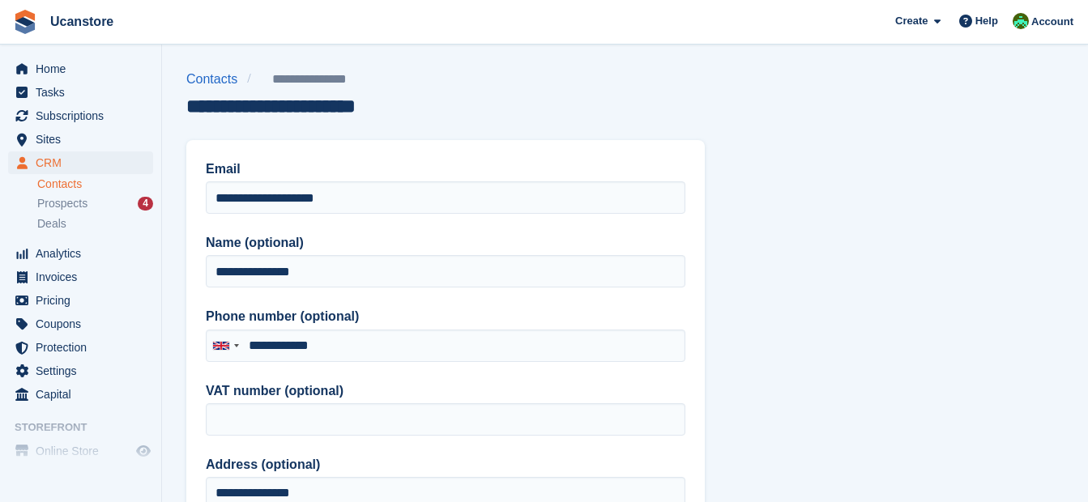
scroll to position [162, 0]
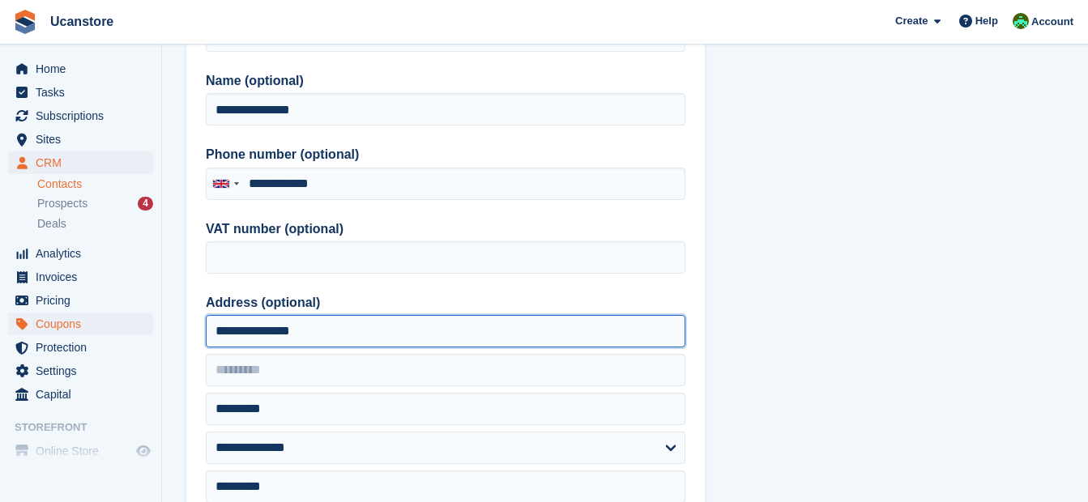
drag, startPoint x: 344, startPoint y: 331, endPoint x: 144, endPoint y: 329, distance: 200.2
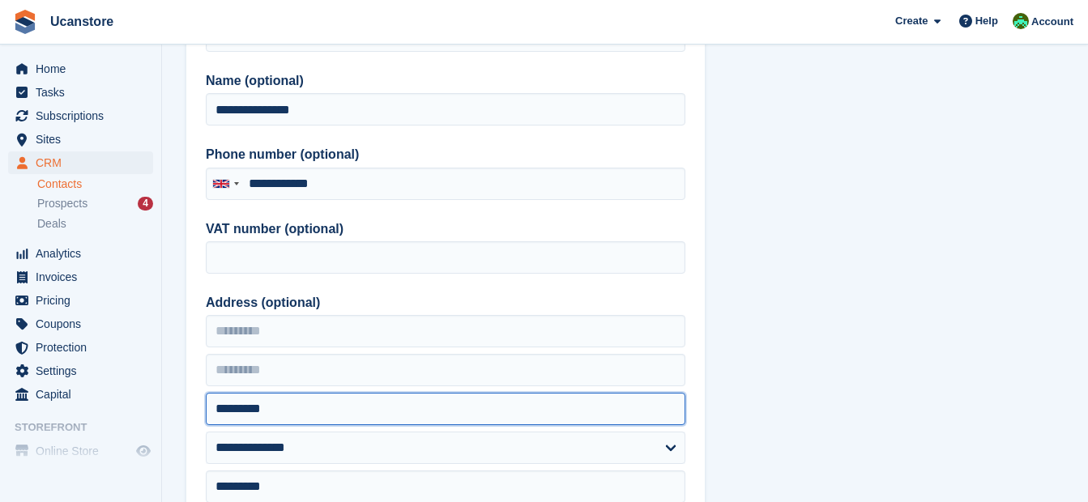
drag, startPoint x: 257, startPoint y: 422, endPoint x: 123, endPoint y: 421, distance: 133.7
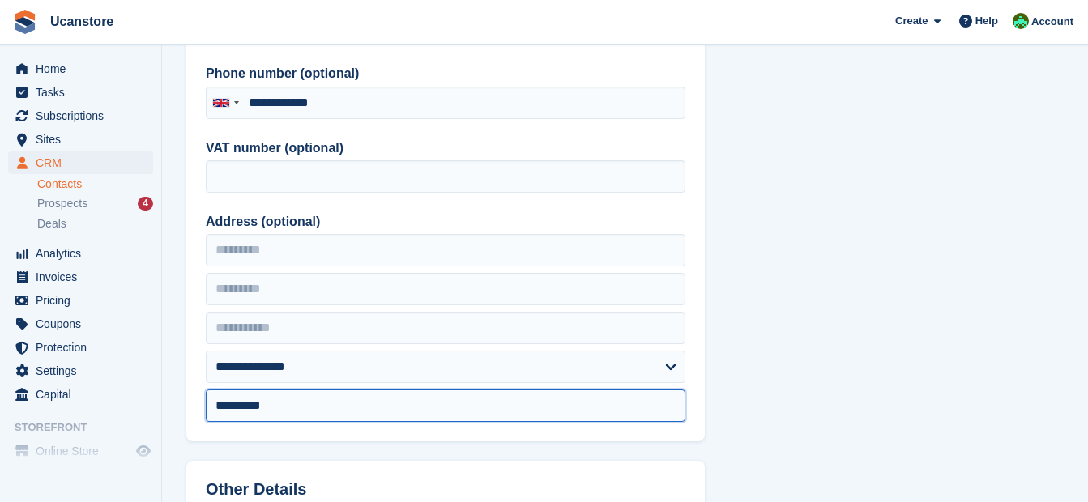
drag, startPoint x: 244, startPoint y: 405, endPoint x: 158, endPoint y: 400, distance: 86.0
click at [158, 400] on div "Home Tasks Subscriptions Subscriptions Subscriptions Contracts Price increases …" at bounding box center [544, 447] width 1088 height 1381
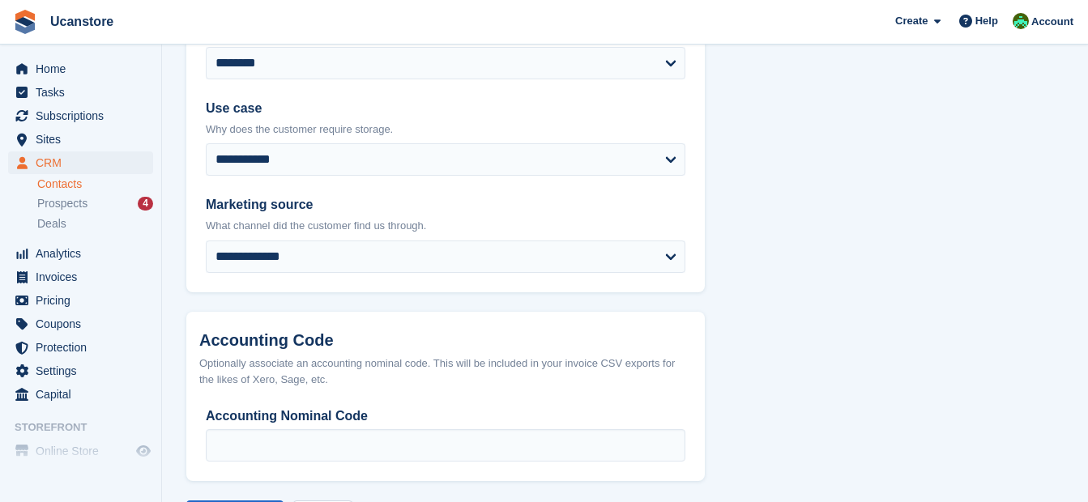
scroll to position [879, 0]
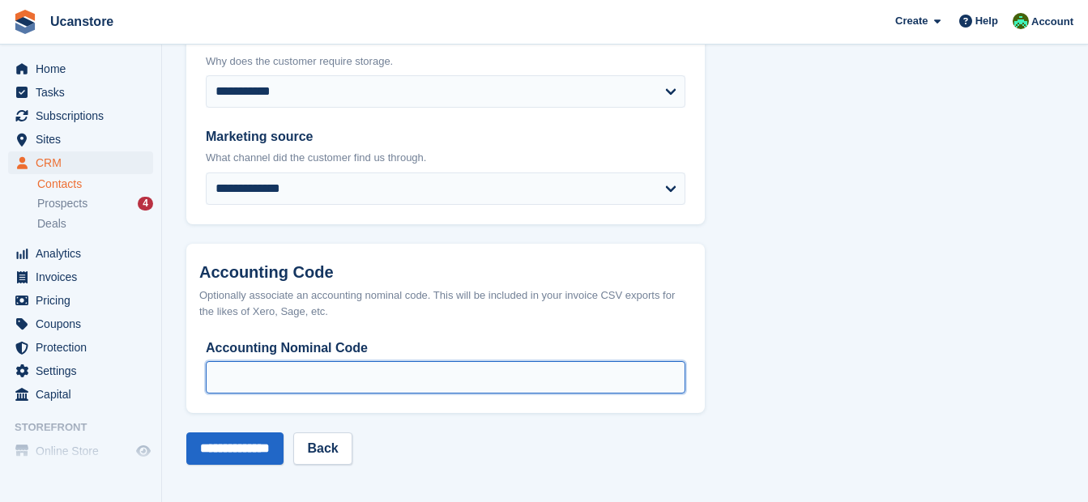
click at [290, 368] on input "Accounting Nominal Code" at bounding box center [446, 377] width 480 height 32
type input "****"
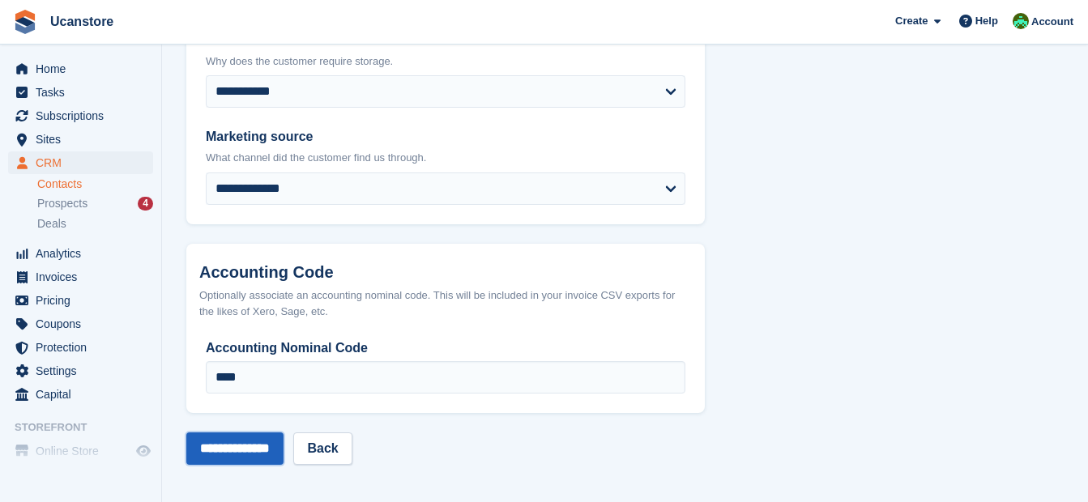
click at [251, 449] on input "**********" at bounding box center [234, 449] width 97 height 32
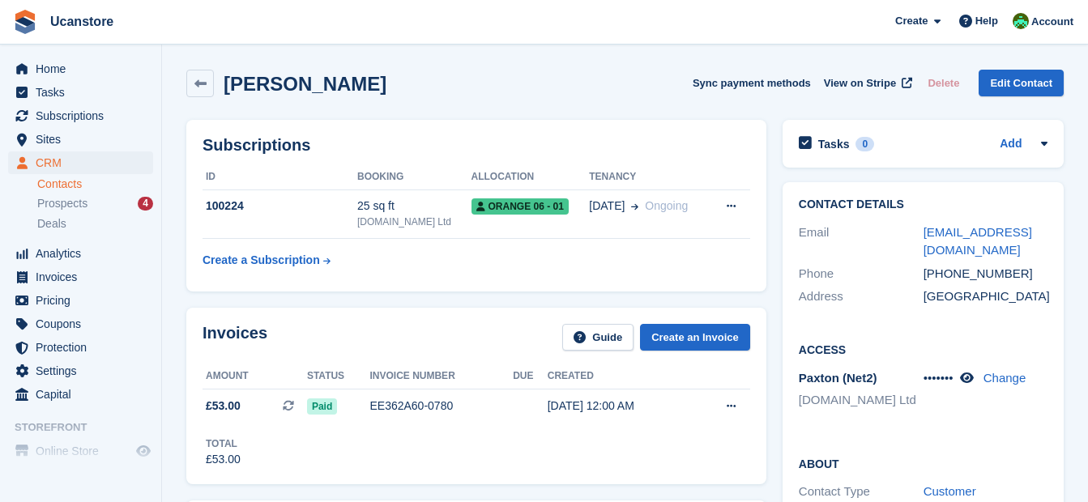
click at [74, 184] on link "Contacts" at bounding box center [95, 184] width 116 height 15
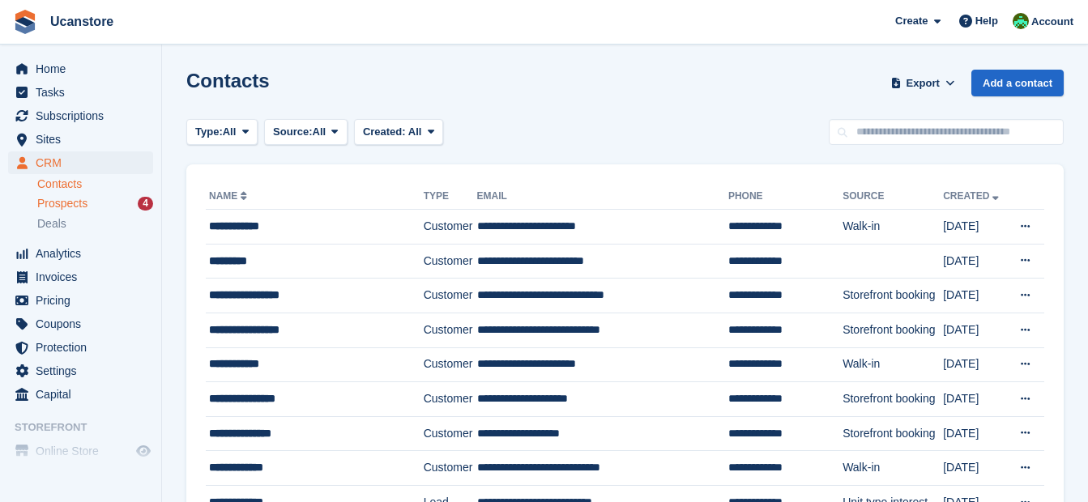
click at [65, 204] on span "Prospects" at bounding box center [62, 203] width 50 height 15
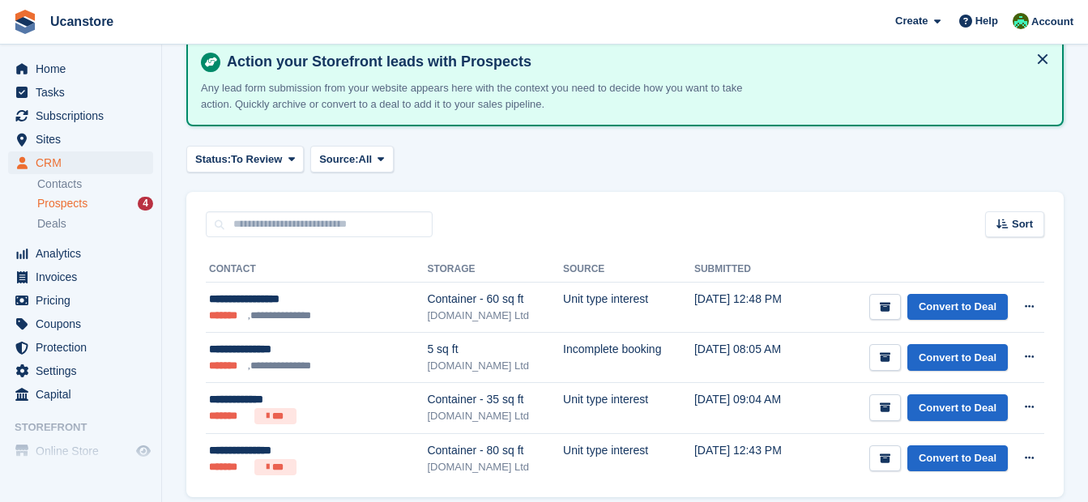
scroll to position [144, 0]
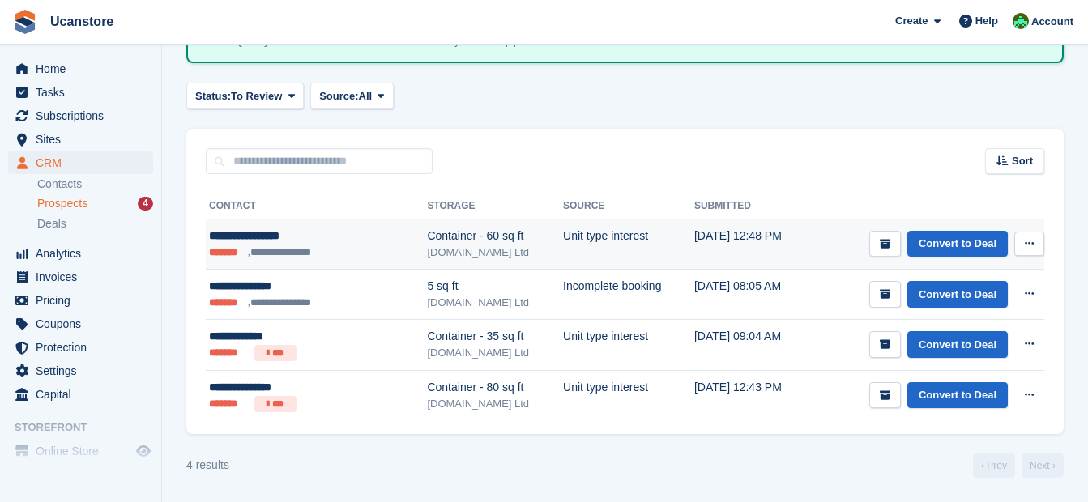
click at [1036, 243] on button at bounding box center [1030, 244] width 30 height 24
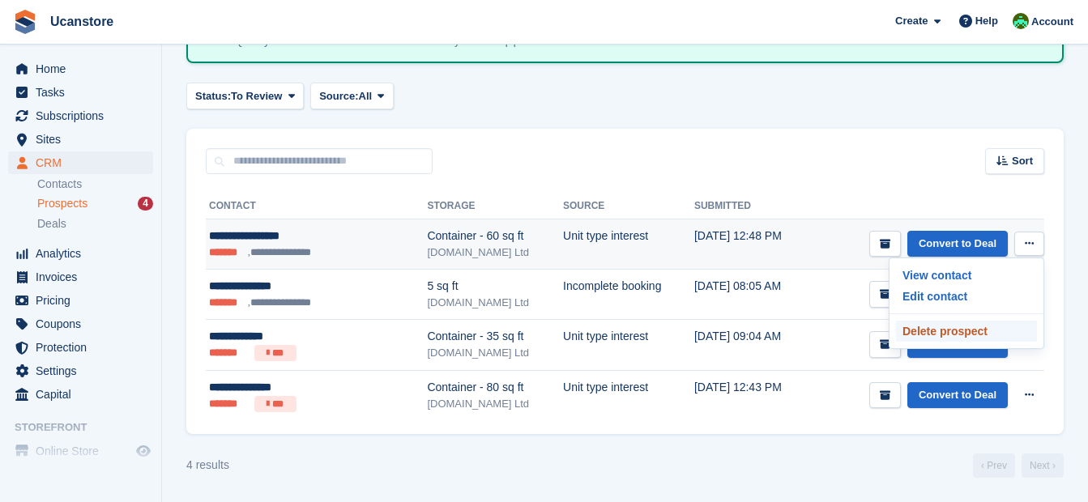
click at [945, 330] on p "Delete prospect" at bounding box center [966, 331] width 141 height 21
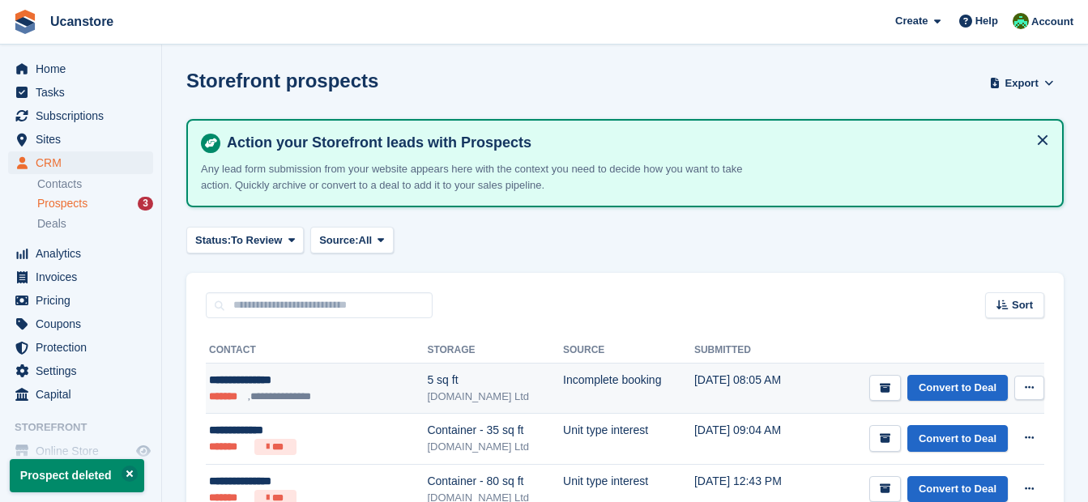
scroll to position [81, 0]
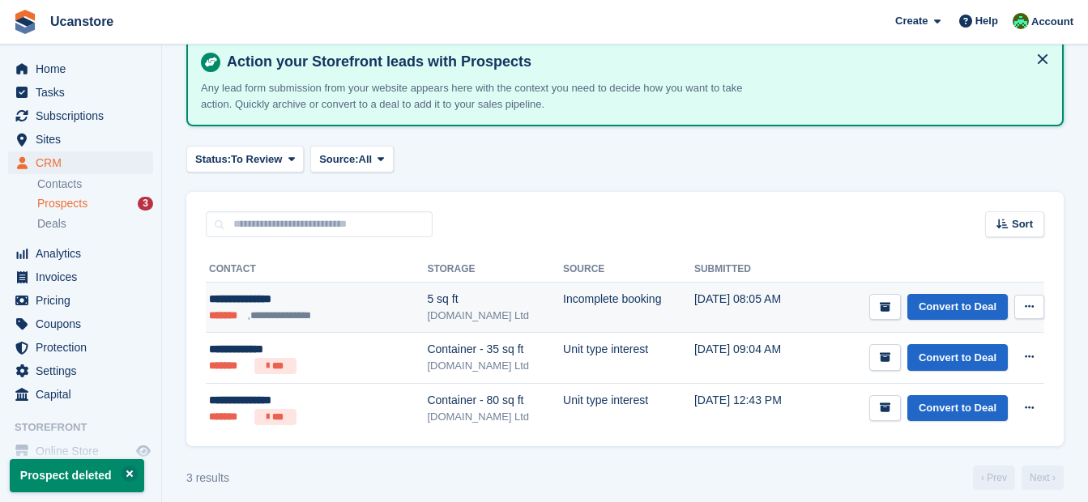
click at [1024, 300] on button at bounding box center [1030, 307] width 30 height 24
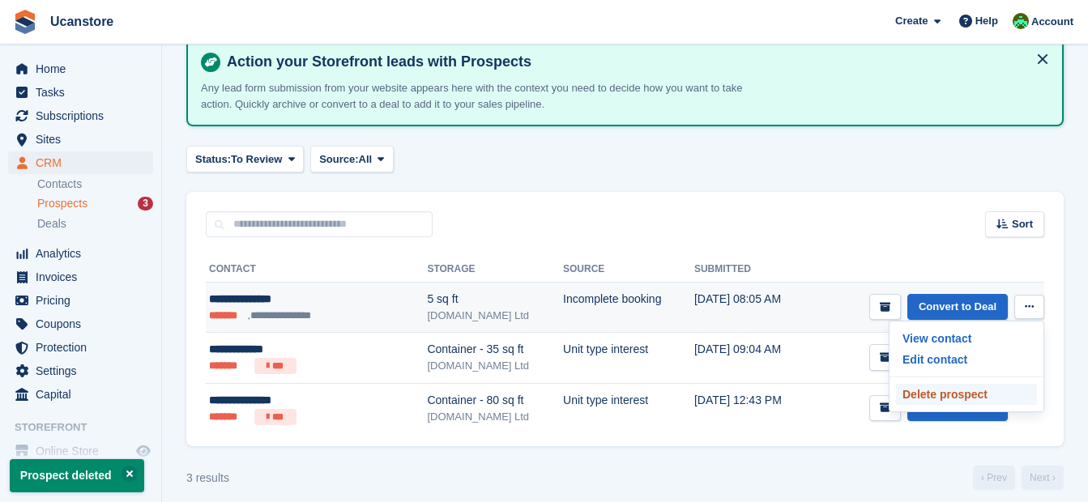
click at [946, 388] on p "Delete prospect" at bounding box center [966, 394] width 141 height 21
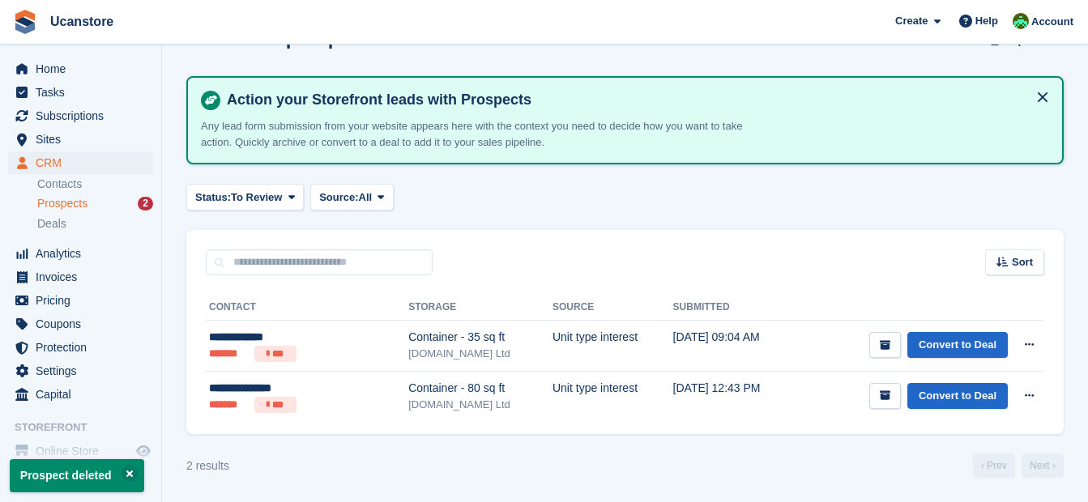
scroll to position [0, 0]
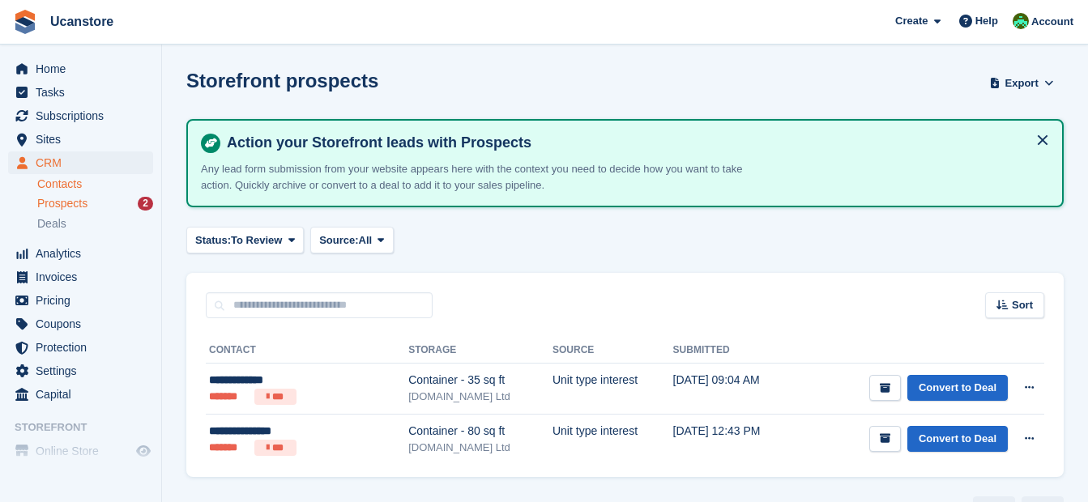
click at [75, 187] on link "Contacts" at bounding box center [95, 184] width 116 height 15
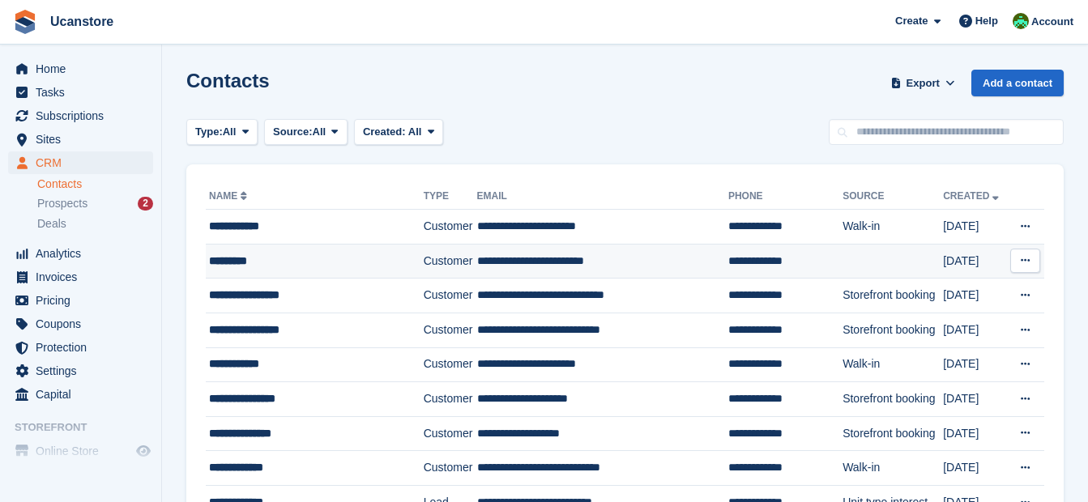
click at [477, 260] on td "**********" at bounding box center [602, 261] width 251 height 35
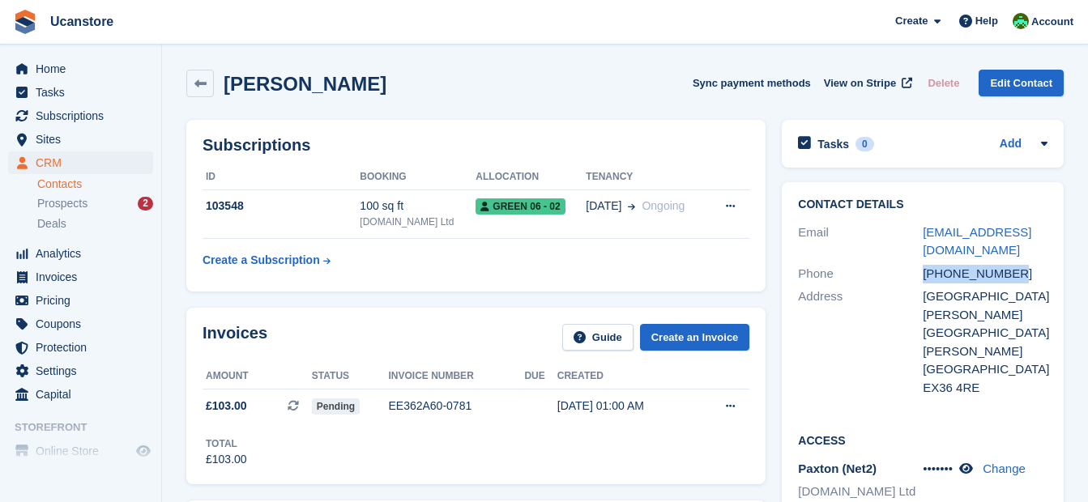
drag, startPoint x: 1011, startPoint y: 276, endPoint x: 923, endPoint y: 272, distance: 87.6
click at [923, 272] on div "[PHONE_NUMBER]" at bounding box center [985, 274] width 125 height 19
drag, startPoint x: 973, startPoint y: 255, endPoint x: 924, endPoint y: 235, distance: 52.7
click at [924, 235] on div "sue.moxon1@btopenworld.com" at bounding box center [985, 242] width 125 height 36
drag, startPoint x: 924, startPoint y: 235, endPoint x: 938, endPoint y: 235, distance: 13.8
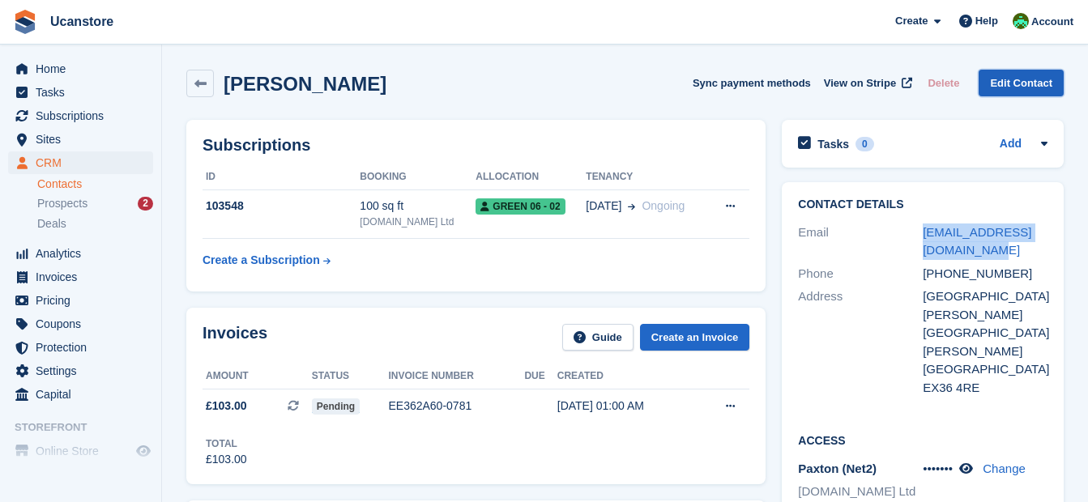
click at [1015, 76] on link "Edit Contact" at bounding box center [1021, 83] width 85 height 27
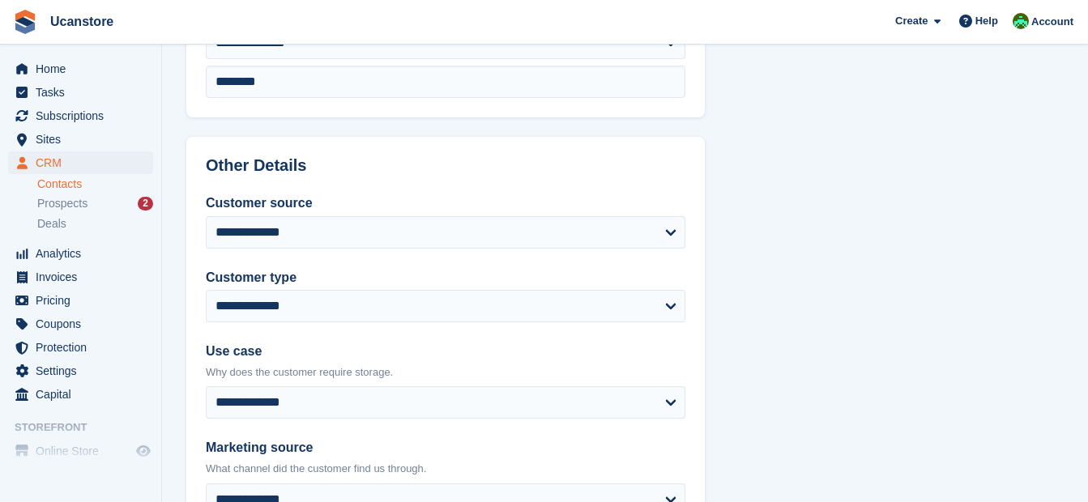
scroll to position [879, 0]
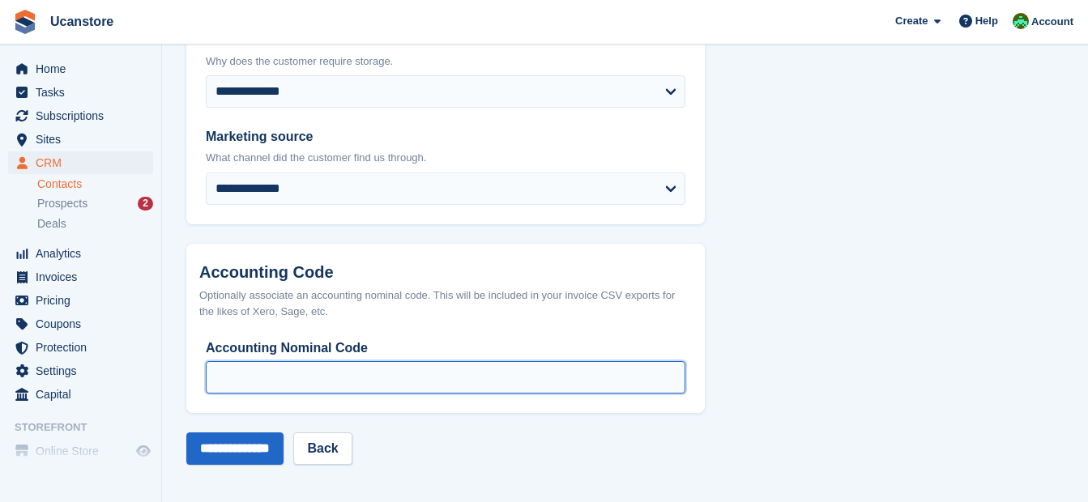
click at [267, 366] on input "Accounting Nominal Code" at bounding box center [446, 377] width 480 height 32
type input "****"
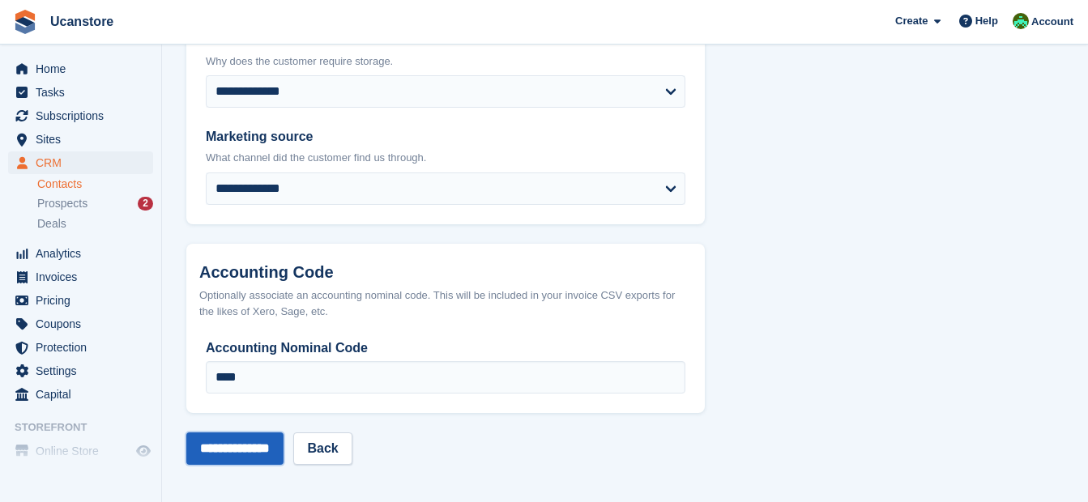
click at [282, 453] on input "**********" at bounding box center [234, 449] width 97 height 32
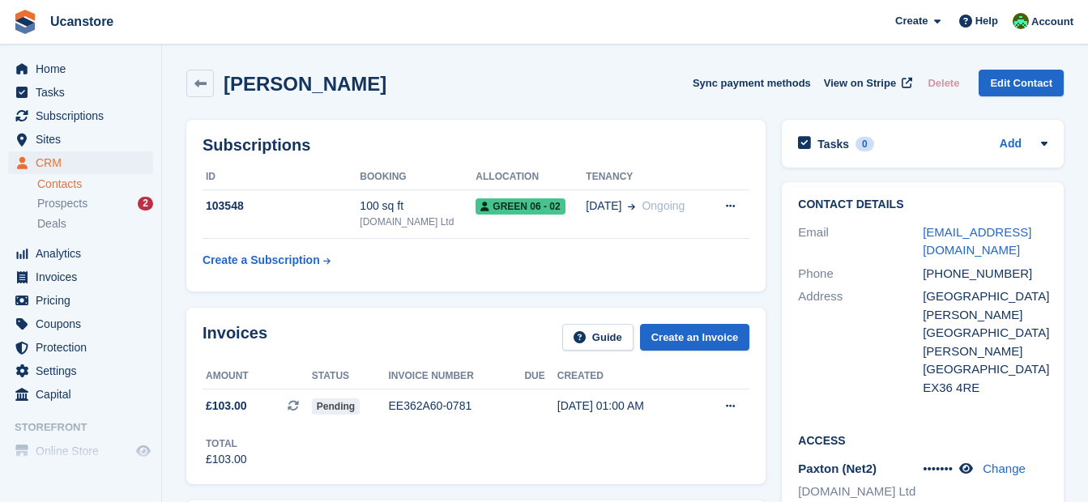
click at [54, 185] on link "Contacts" at bounding box center [95, 184] width 116 height 15
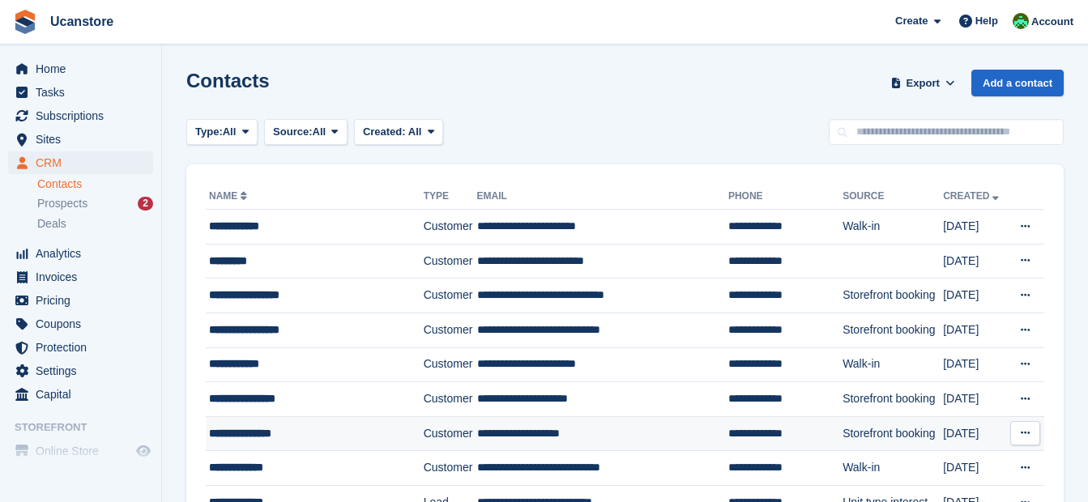
click at [337, 434] on div "**********" at bounding box center [308, 433] width 198 height 17
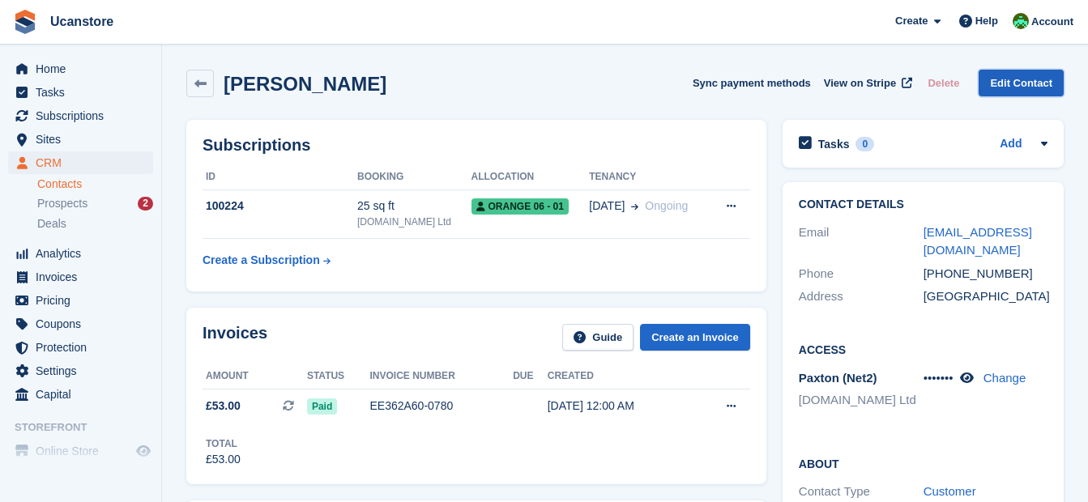
click at [1022, 78] on link "Edit Contact" at bounding box center [1021, 83] width 85 height 27
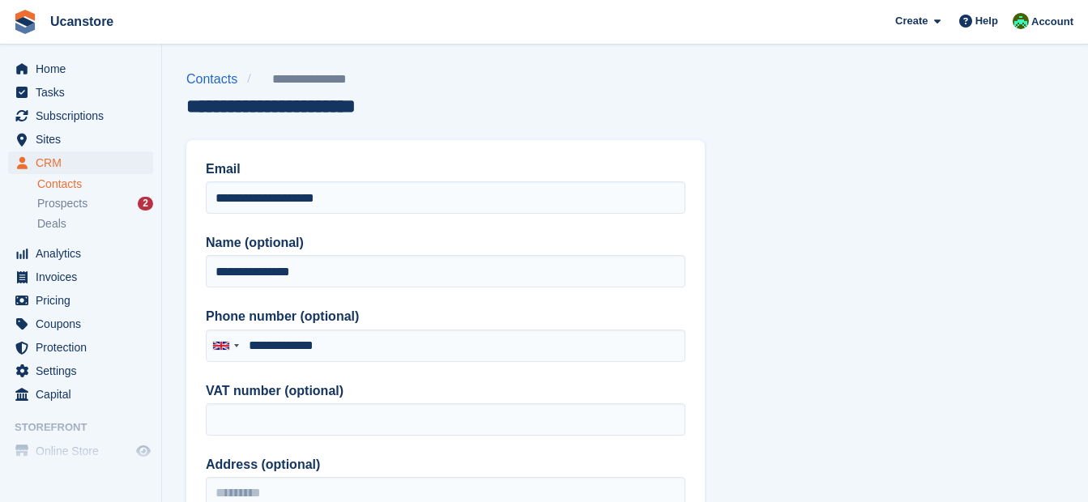
type input "**********"
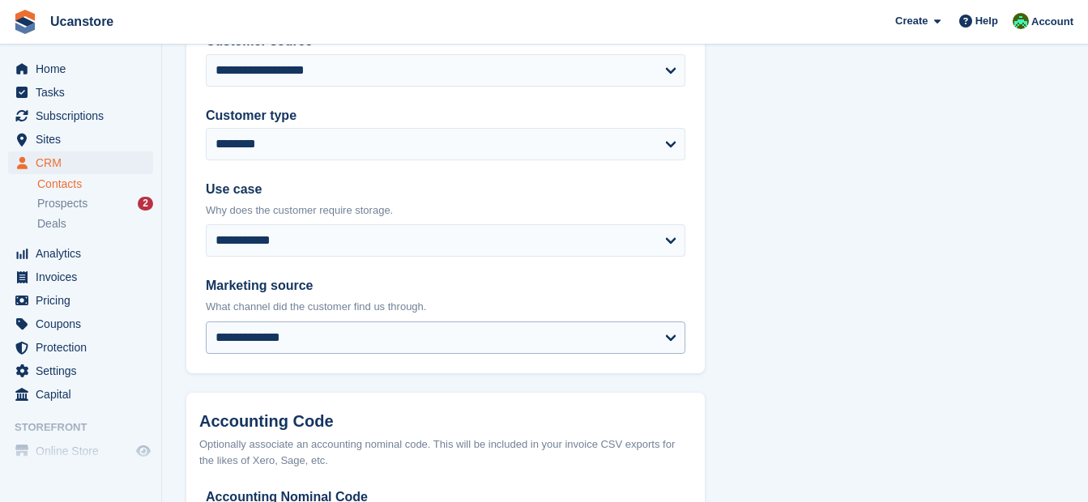
scroll to position [879, 0]
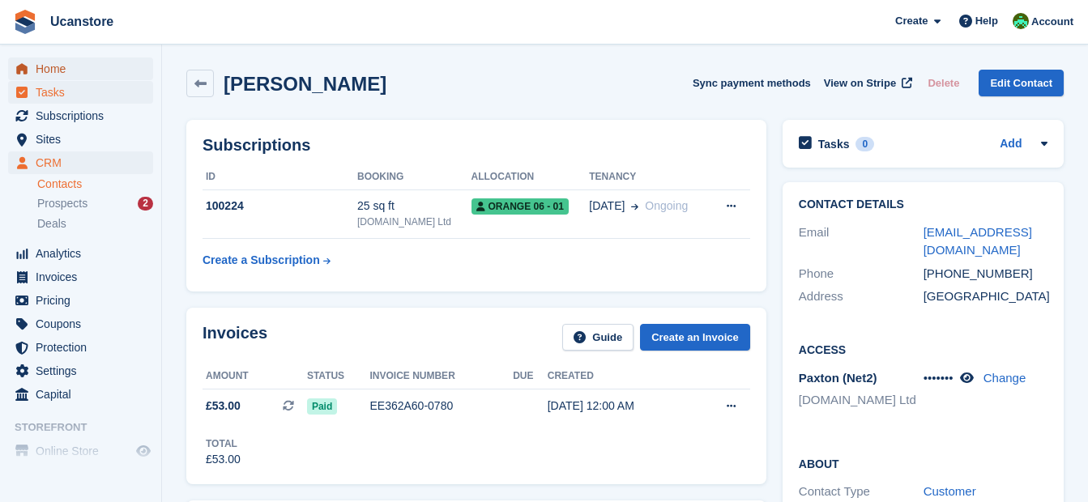
drag, startPoint x: 47, startPoint y: 75, endPoint x: 100, endPoint y: 82, distance: 54.0
click at [47, 75] on span "Home" at bounding box center [84, 69] width 97 height 23
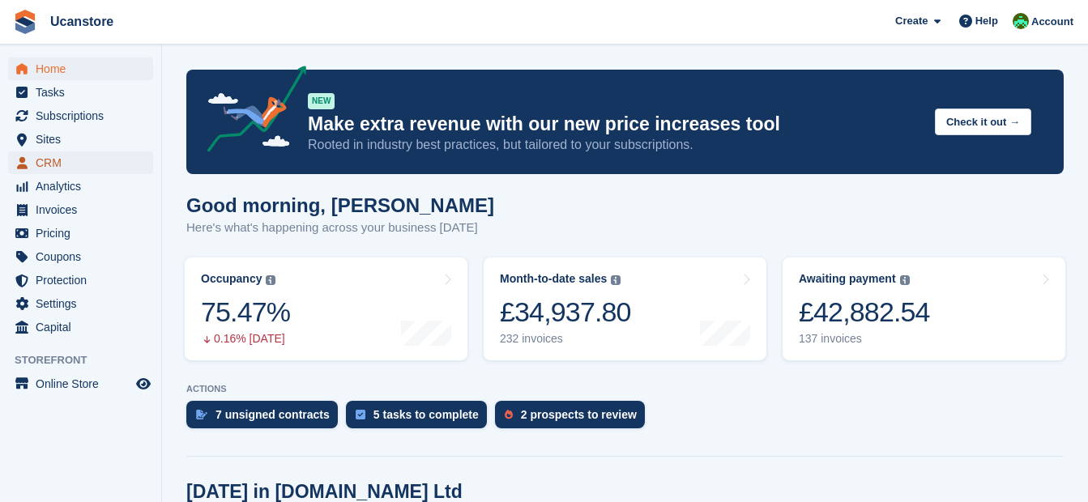
click at [51, 157] on span "CRM" at bounding box center [84, 163] width 97 height 23
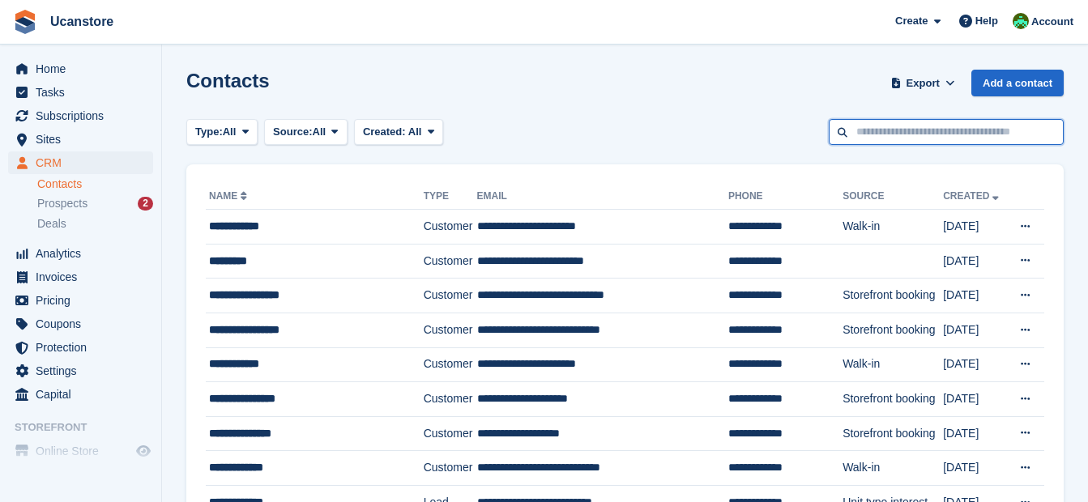
click at [921, 128] on input "text" at bounding box center [946, 132] width 235 height 27
type input "*********"
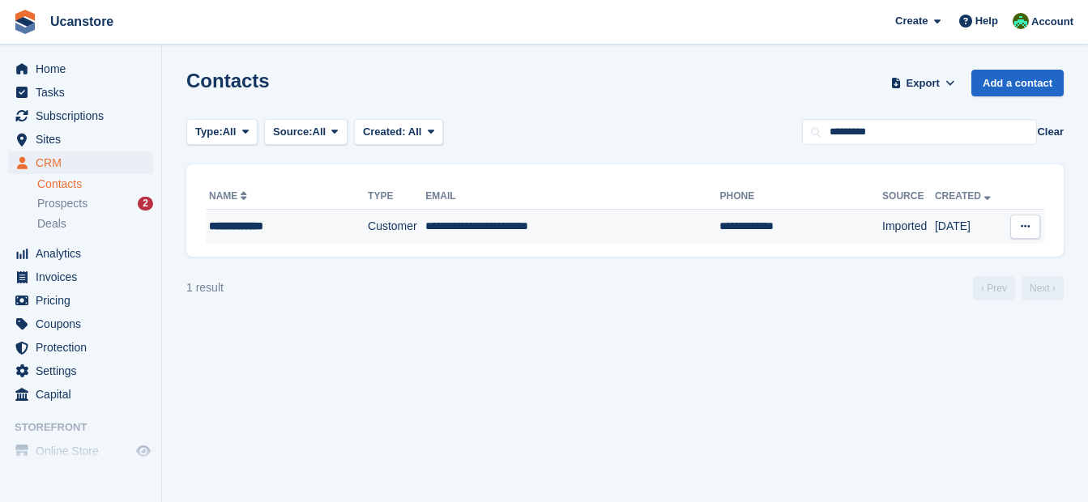
click at [505, 231] on td "**********" at bounding box center [572, 227] width 294 height 34
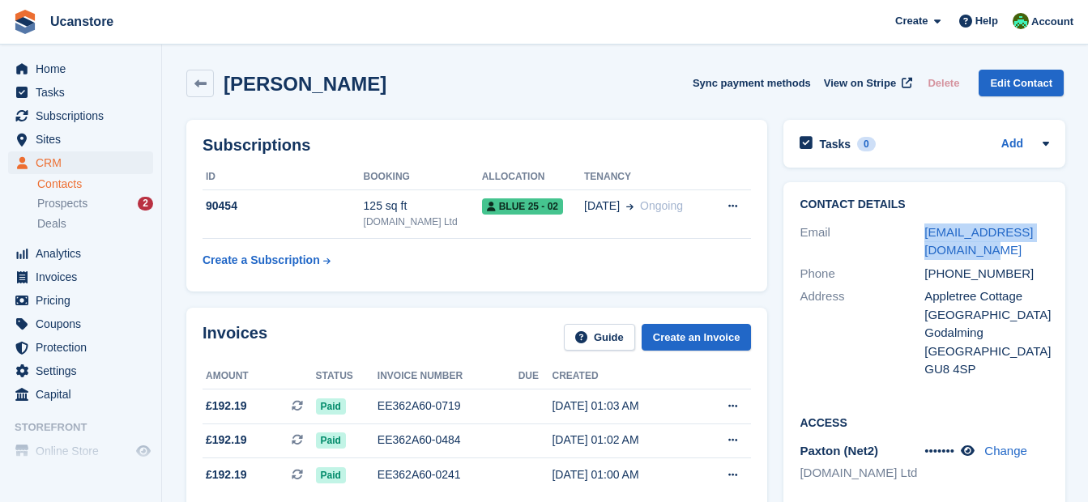
drag, startPoint x: 958, startPoint y: 251, endPoint x: 922, endPoint y: 233, distance: 39.9
click at [922, 233] on div "Email blackcoat@btopenworld.com" at bounding box center [925, 241] width 250 height 41
drag, startPoint x: 922, startPoint y: 233, endPoint x: 931, endPoint y: 234, distance: 9.0
click at [58, 280] on span "Invoices" at bounding box center [84, 277] width 97 height 23
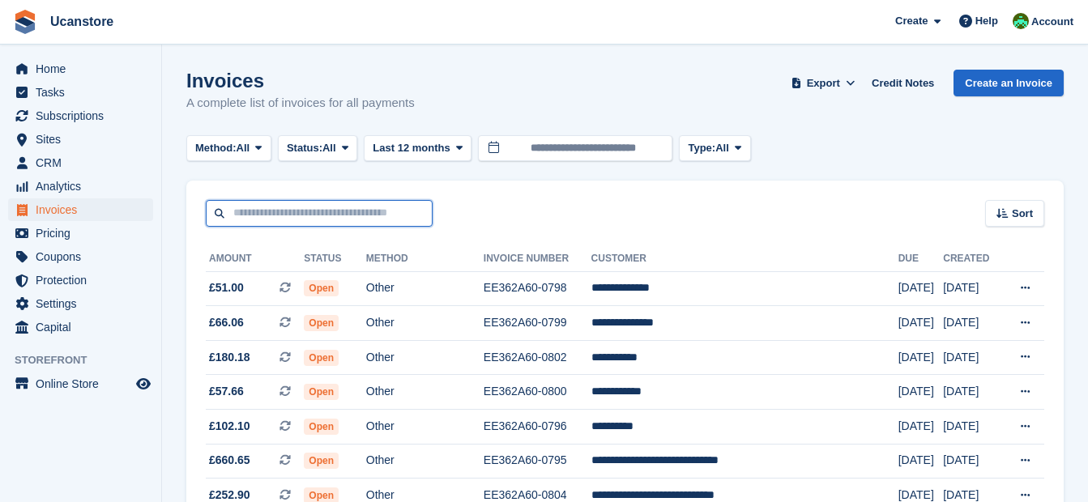
click at [311, 216] on input "text" at bounding box center [319, 213] width 227 height 27
type input "*******"
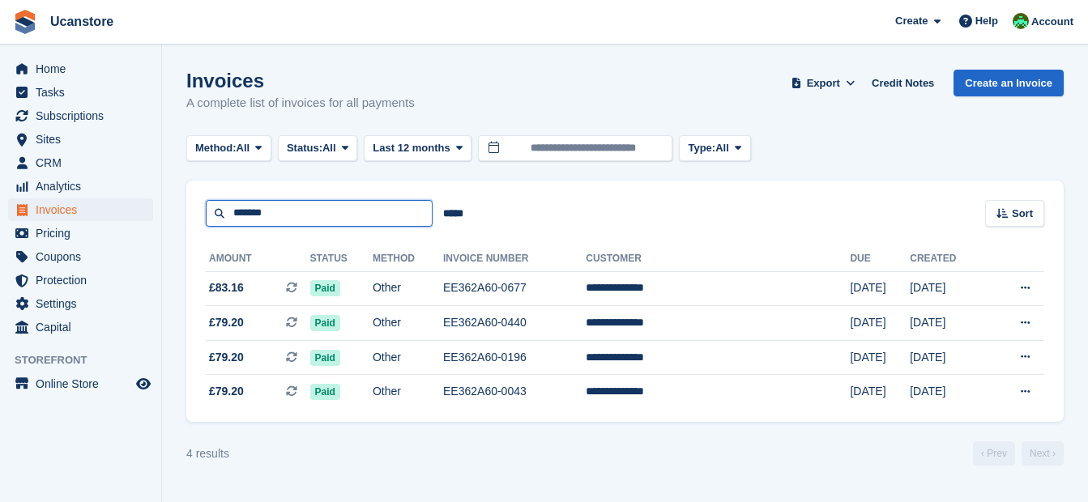
click at [290, 214] on input "*******" at bounding box center [319, 213] width 227 height 27
type input "*****"
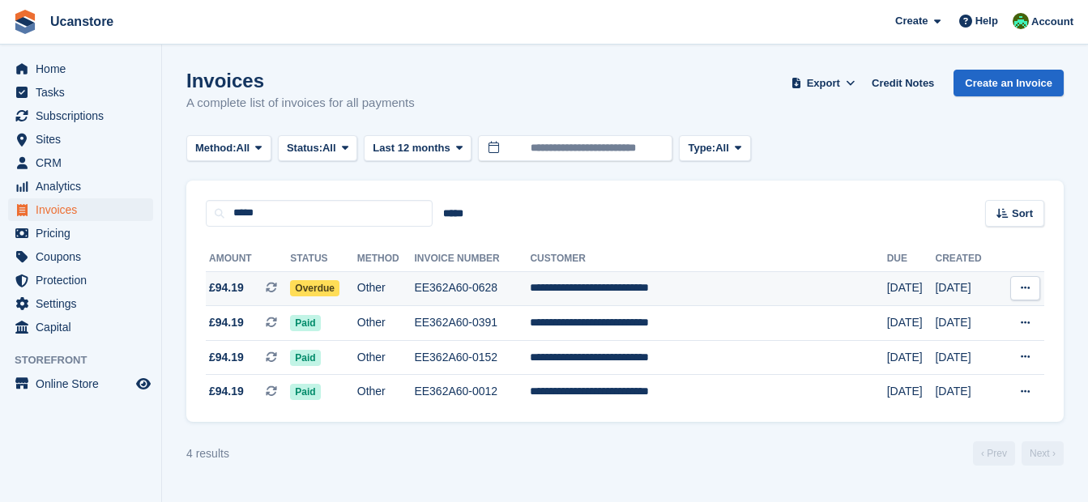
click at [340, 287] on span "Overdue" at bounding box center [314, 288] width 49 height 16
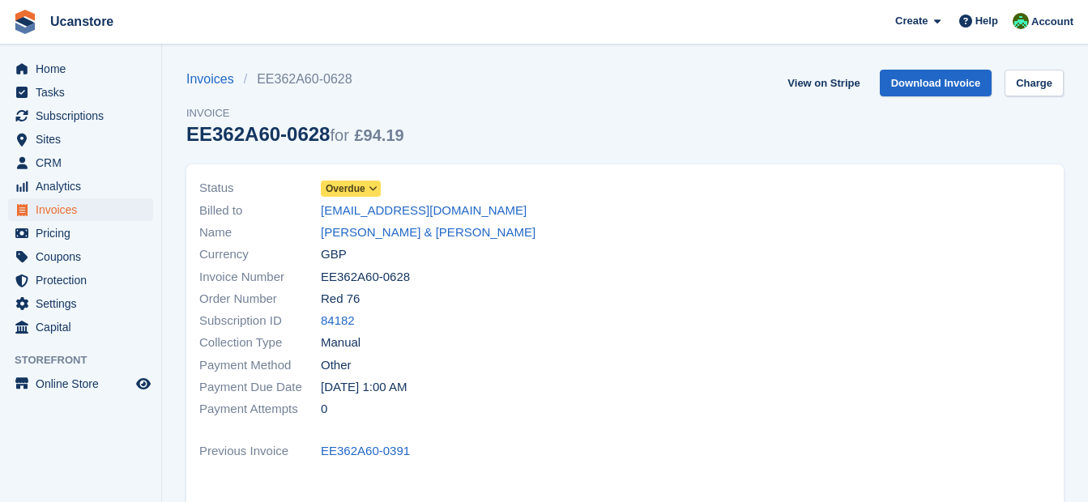
click at [365, 186] on span "Overdue" at bounding box center [351, 189] width 60 height 16
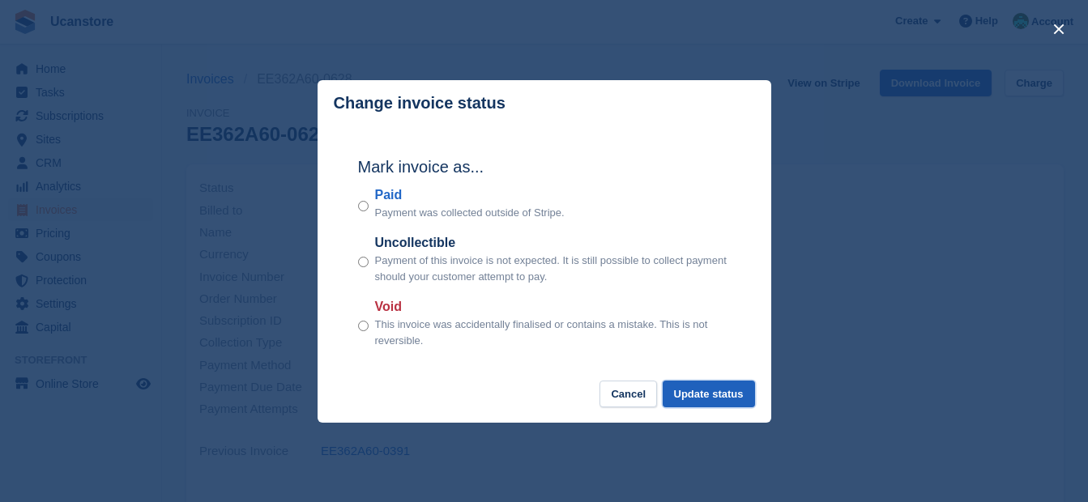
click at [700, 396] on button "Update status" at bounding box center [709, 394] width 92 height 27
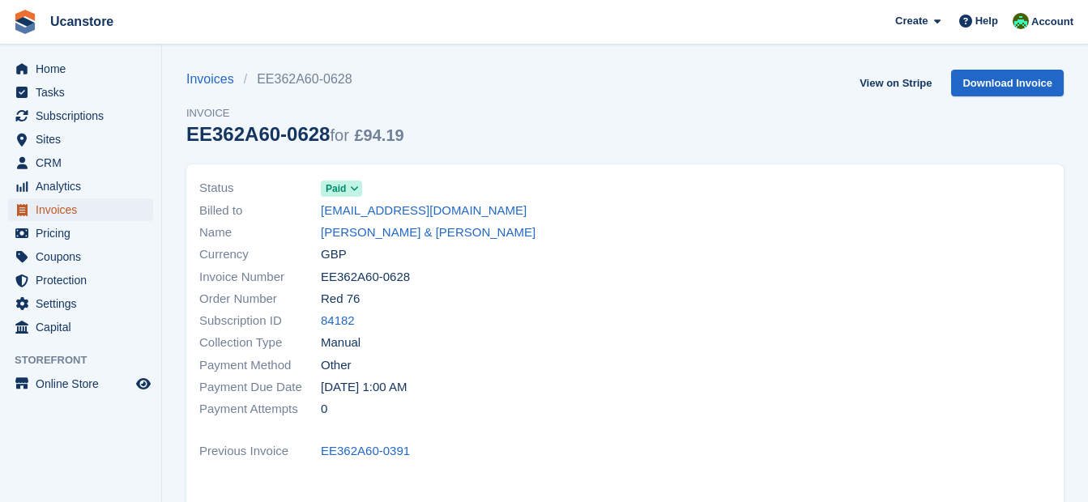
click at [53, 207] on span "Invoices" at bounding box center [84, 210] width 97 height 23
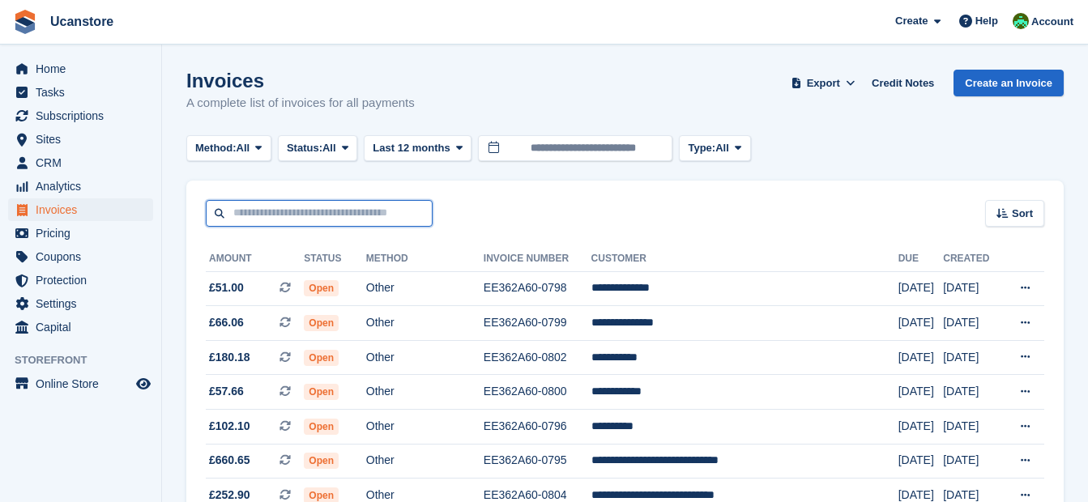
click at [361, 212] on input "text" at bounding box center [319, 213] width 227 height 27
type input "******"
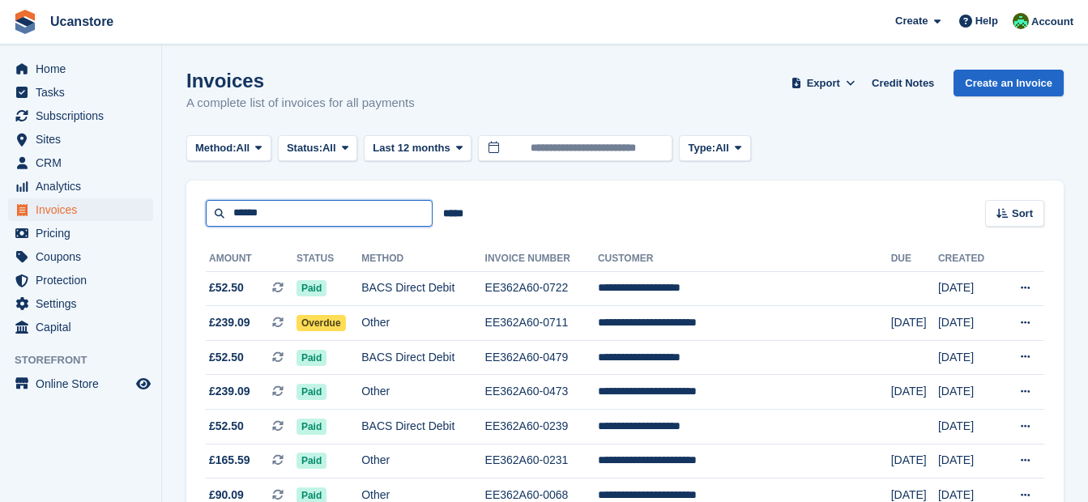
click at [346, 219] on input "******" at bounding box center [319, 213] width 227 height 27
type input "**********"
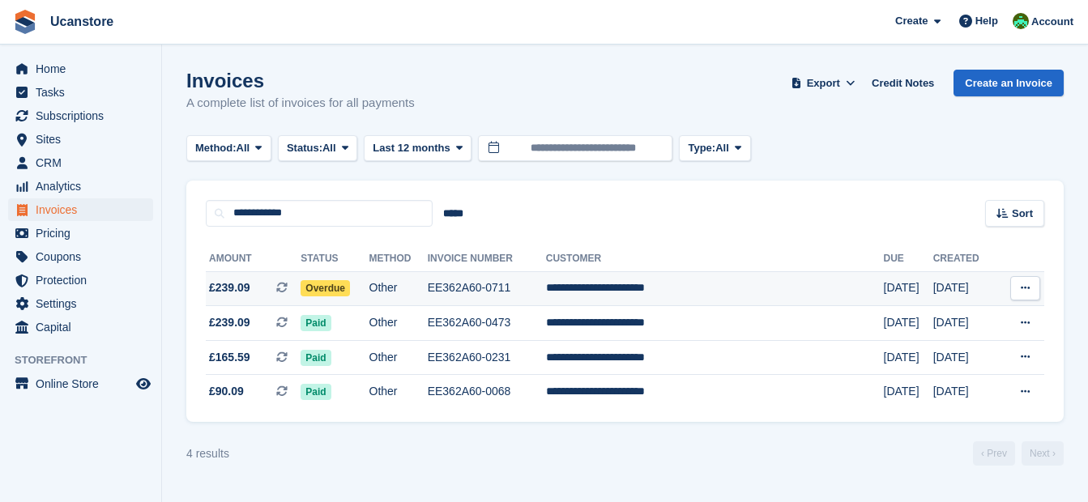
click at [342, 284] on span "Overdue" at bounding box center [325, 288] width 49 height 16
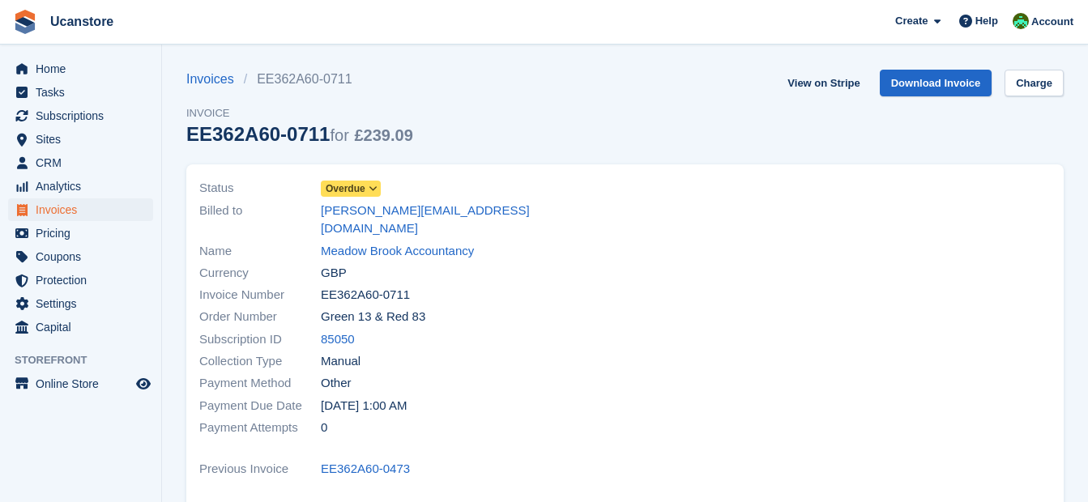
click at [359, 186] on span "Overdue" at bounding box center [346, 189] width 40 height 15
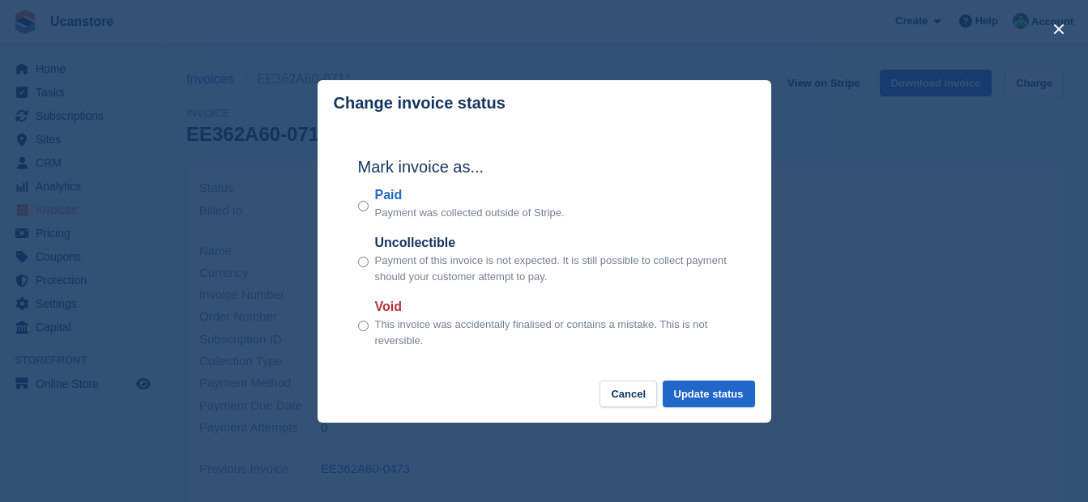
click at [370, 206] on div "Paid Payment was collected outside of Stripe." at bounding box center [544, 204] width 373 height 36
click at [700, 391] on button "Update status" at bounding box center [709, 394] width 92 height 27
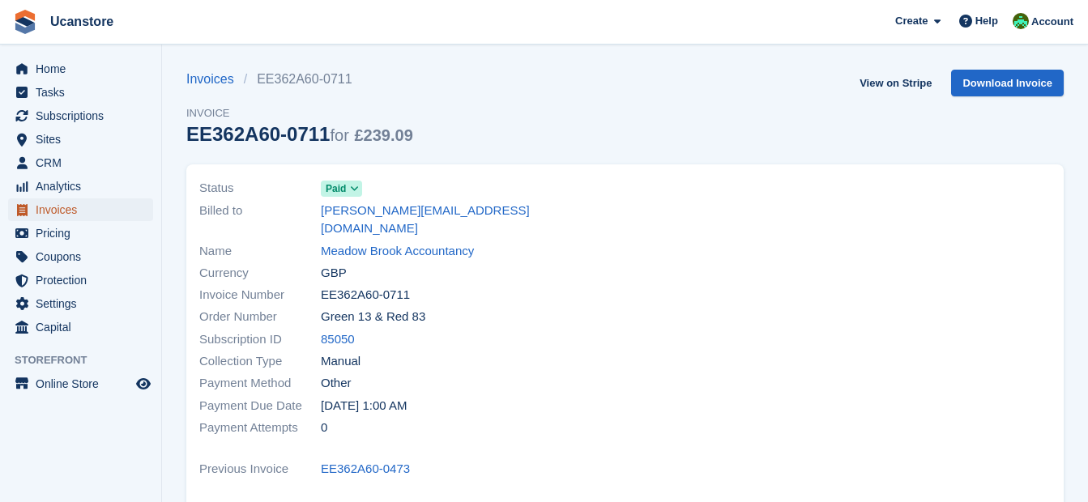
click at [71, 212] on span "Invoices" at bounding box center [84, 210] width 97 height 23
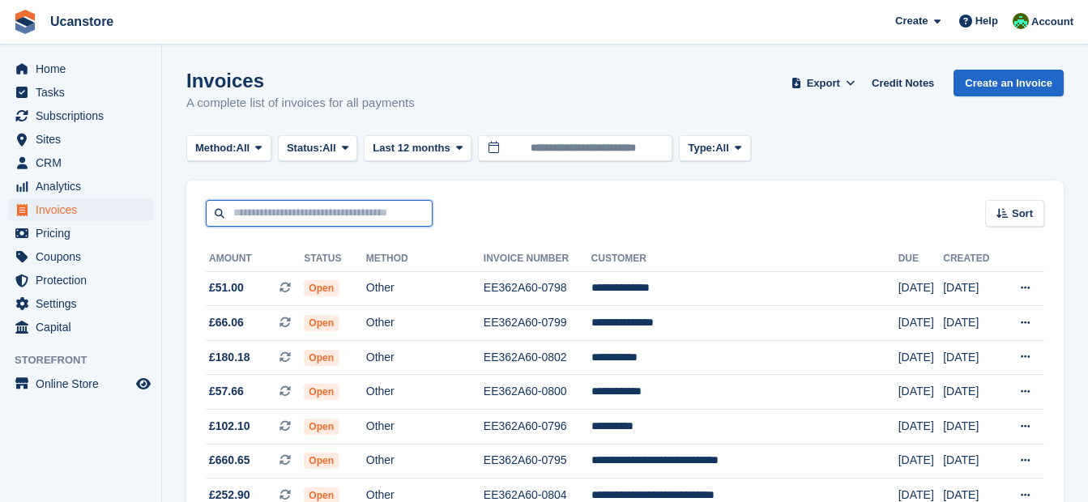
click at [370, 212] on input "text" at bounding box center [319, 213] width 227 height 27
type input "*"
type input "********"
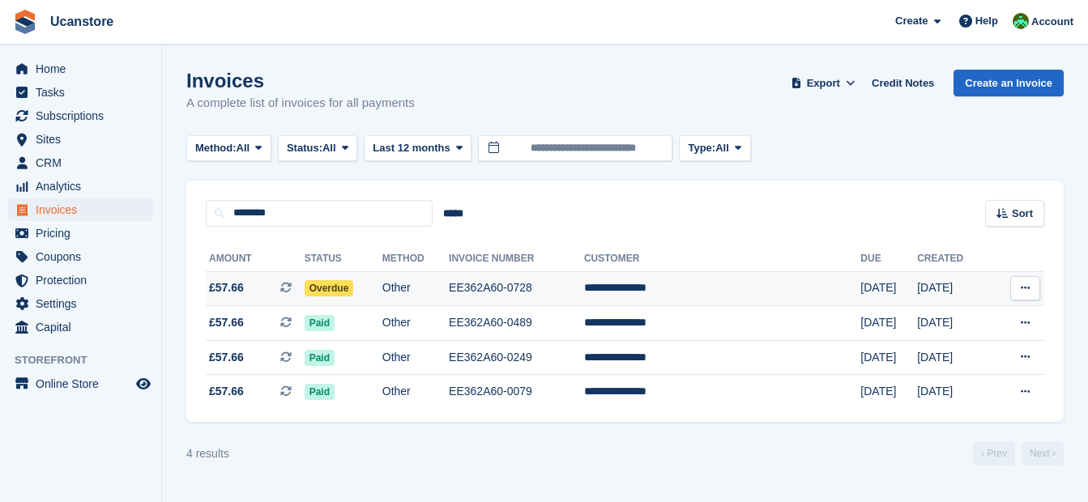
click at [354, 281] on span "Overdue" at bounding box center [329, 288] width 49 height 16
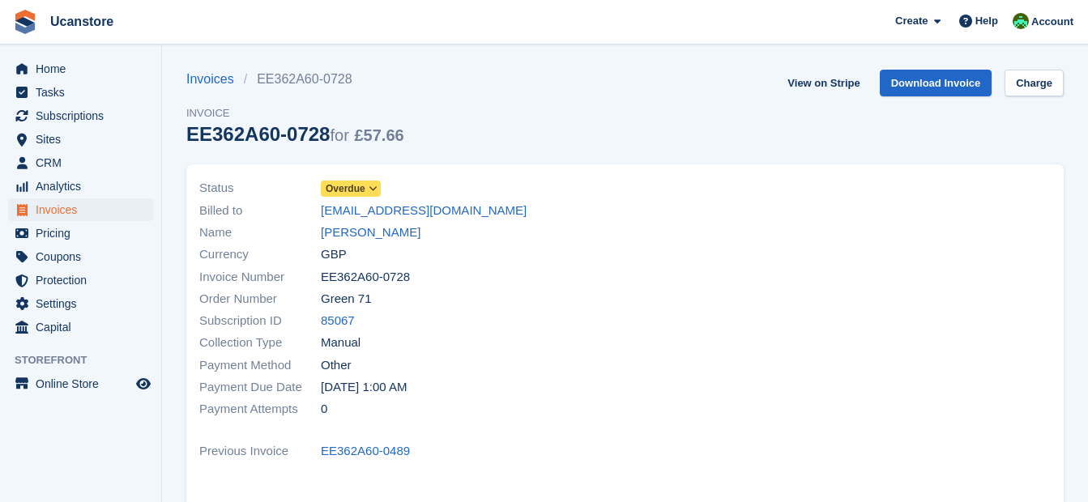
click at [372, 190] on icon at bounding box center [373, 189] width 9 height 10
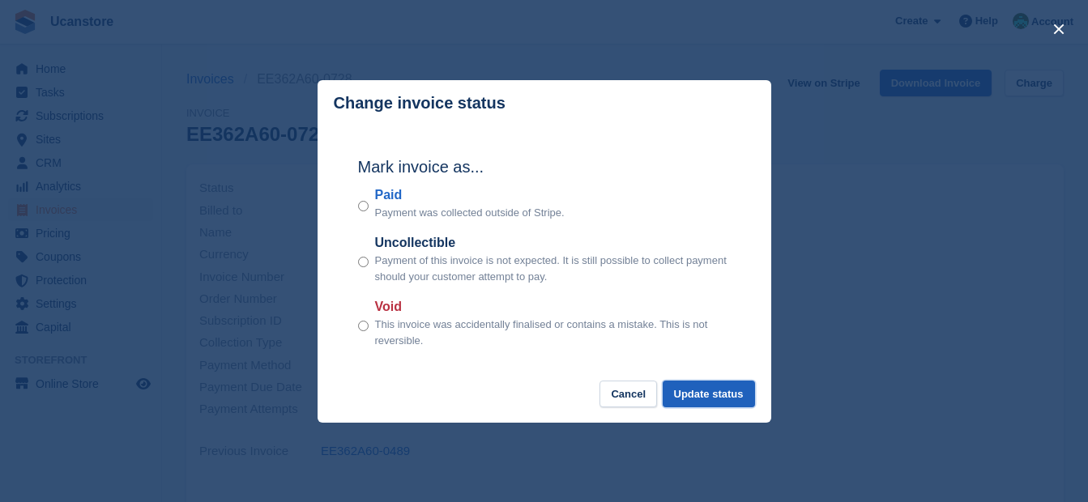
click at [720, 398] on button "Update status" at bounding box center [709, 394] width 92 height 27
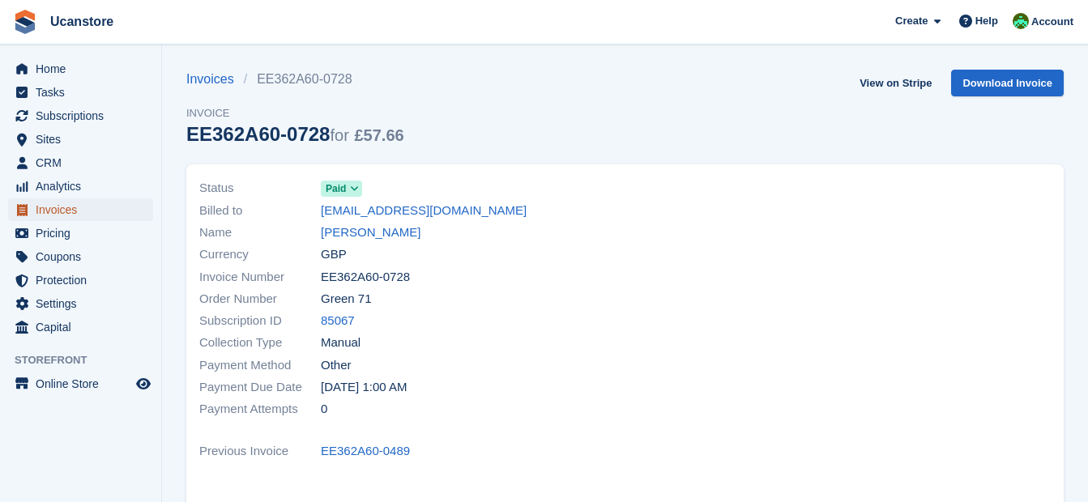
click at [52, 209] on span "Invoices" at bounding box center [84, 210] width 97 height 23
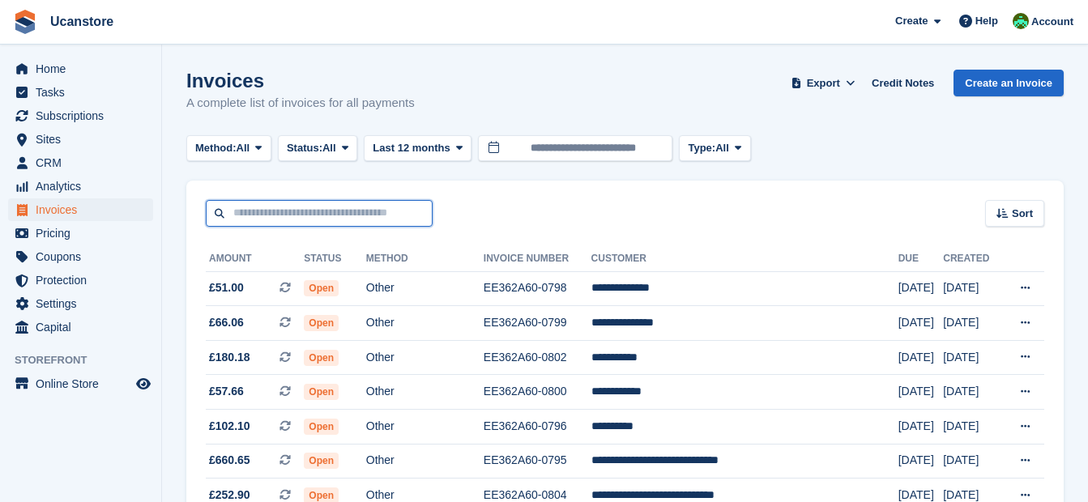
click at [262, 211] on input "text" at bounding box center [319, 213] width 227 height 27
type input "******"
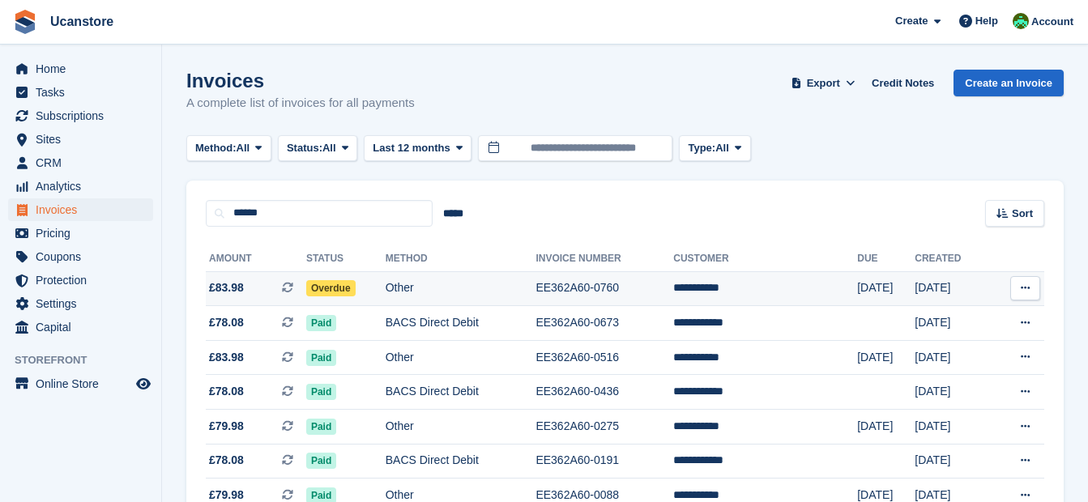
click at [420, 278] on td "Other" at bounding box center [461, 288] width 151 height 35
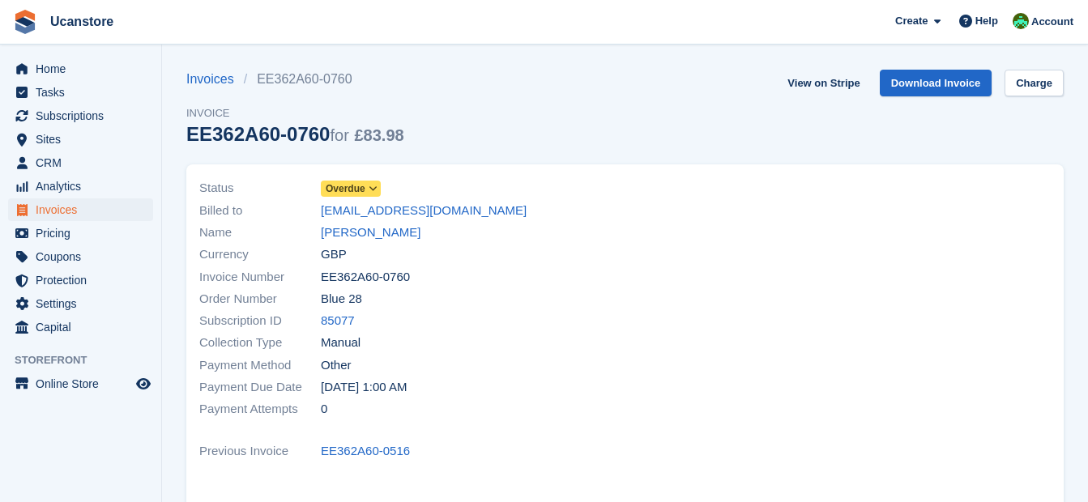
click at [355, 186] on span "Overdue" at bounding box center [346, 189] width 40 height 15
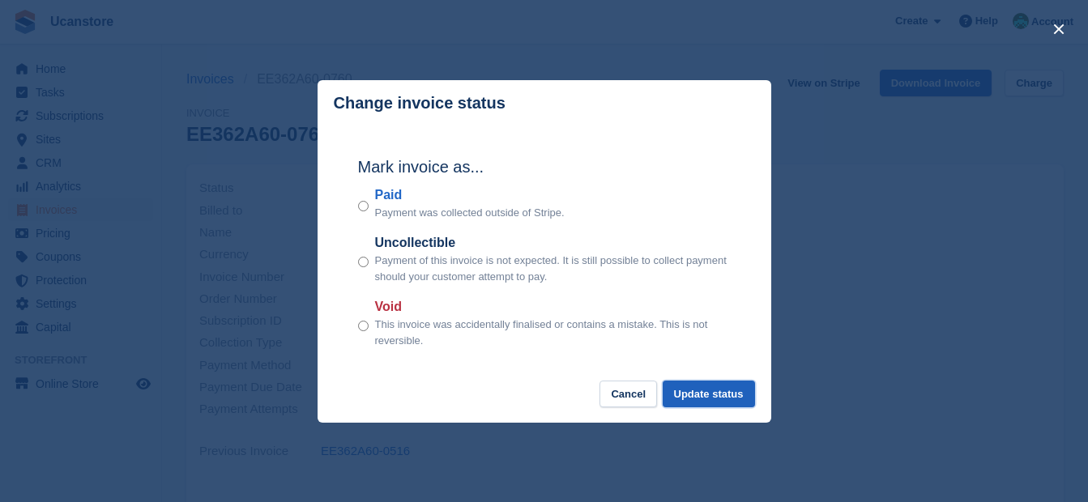
click at [732, 390] on button "Update status" at bounding box center [709, 394] width 92 height 27
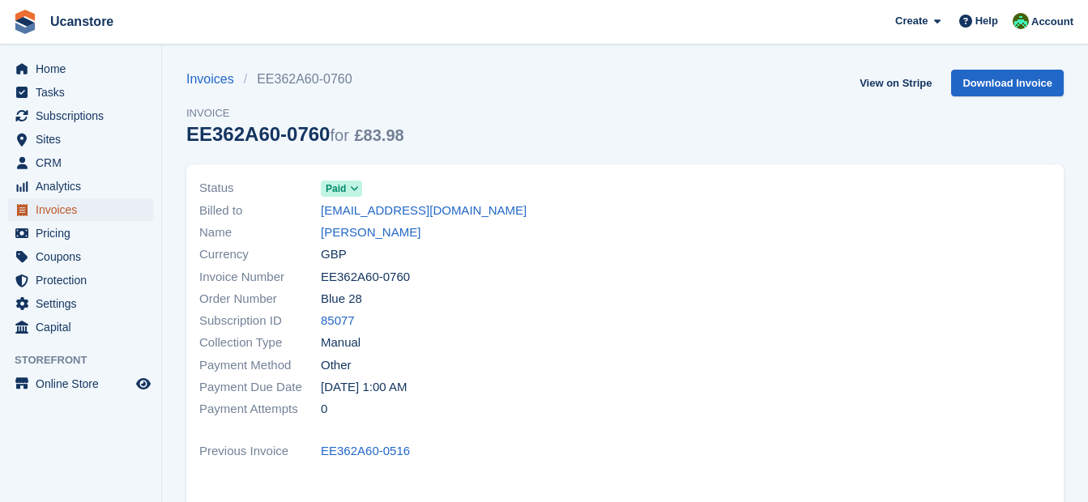
click at [67, 212] on span "Invoices" at bounding box center [84, 210] width 97 height 23
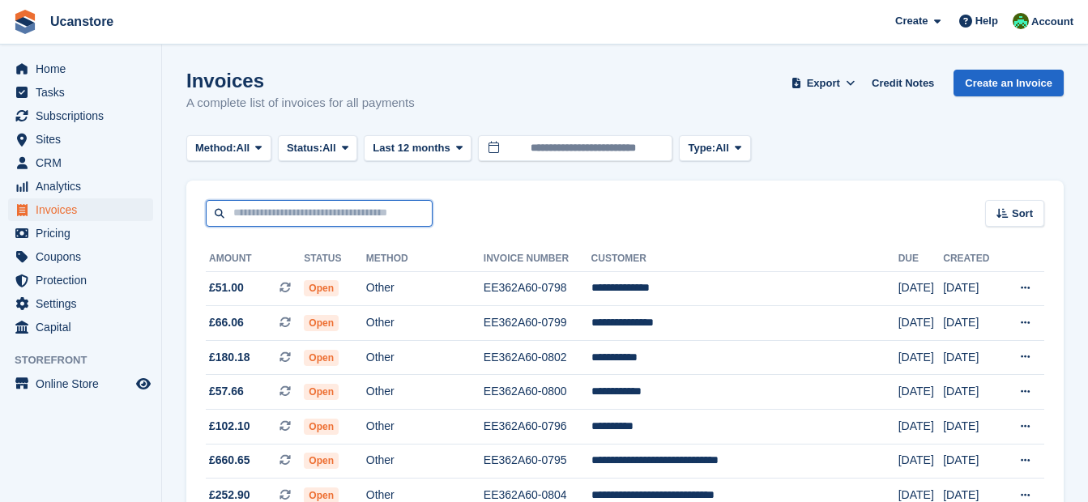
click at [344, 219] on input "text" at bounding box center [319, 213] width 227 height 27
type input "****"
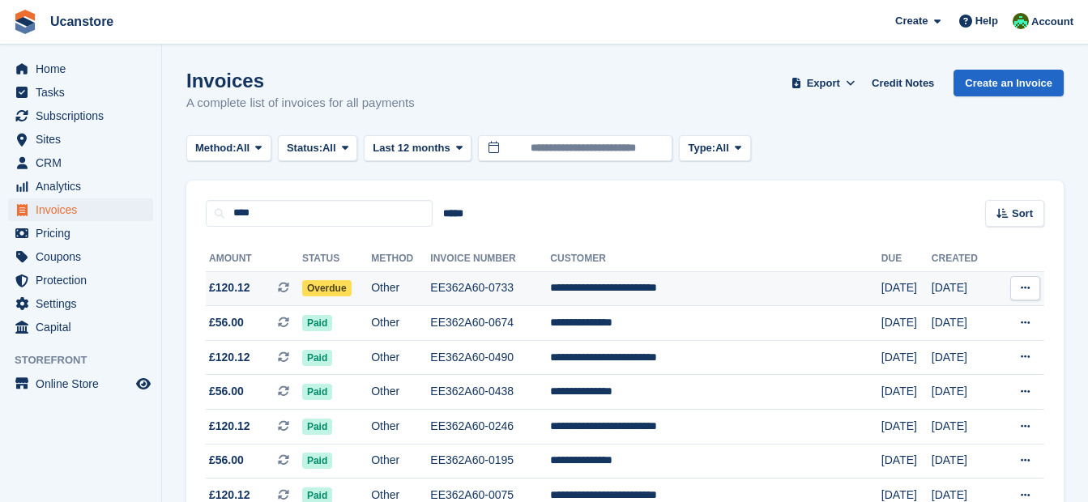
click at [352, 282] on span "Overdue" at bounding box center [326, 288] width 49 height 16
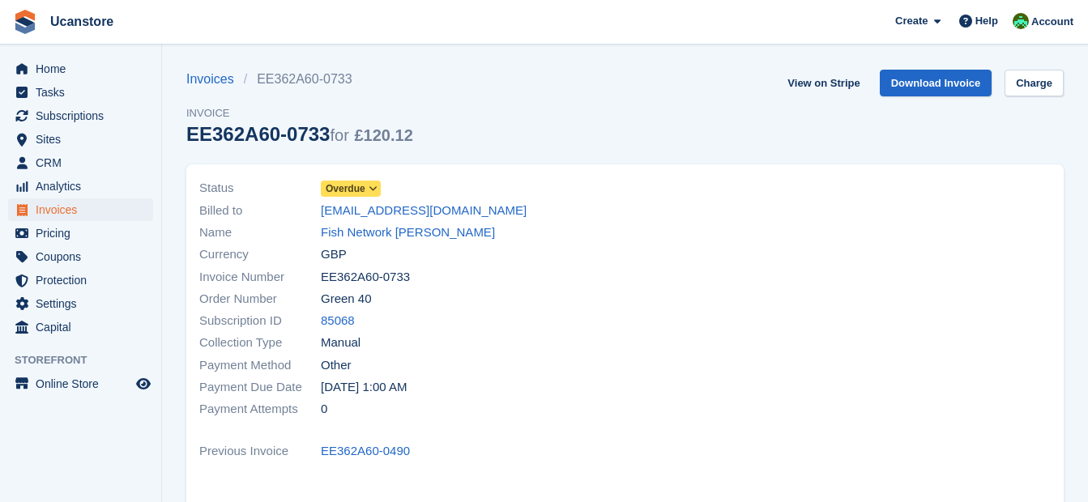
click at [346, 189] on span "Overdue" at bounding box center [346, 189] width 40 height 15
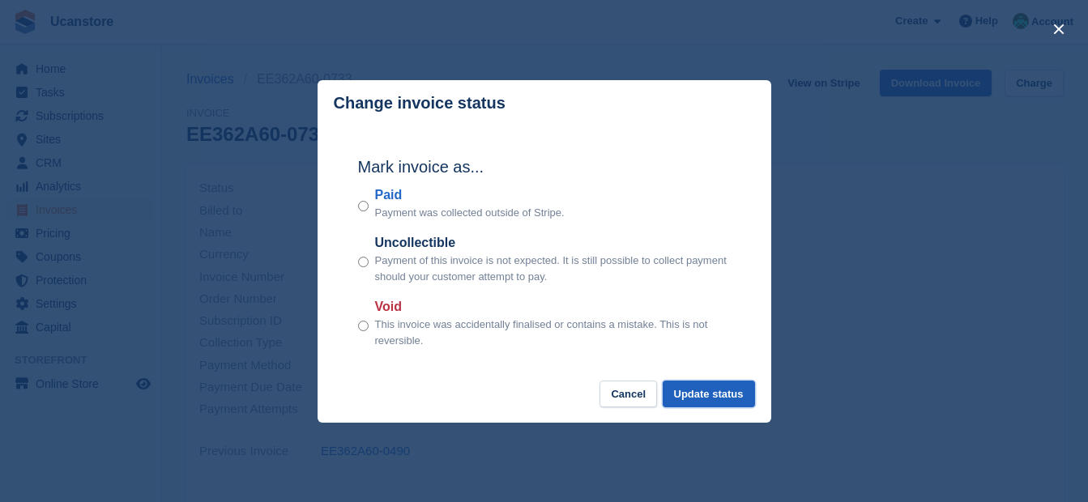
click at [698, 390] on button "Update status" at bounding box center [709, 394] width 92 height 27
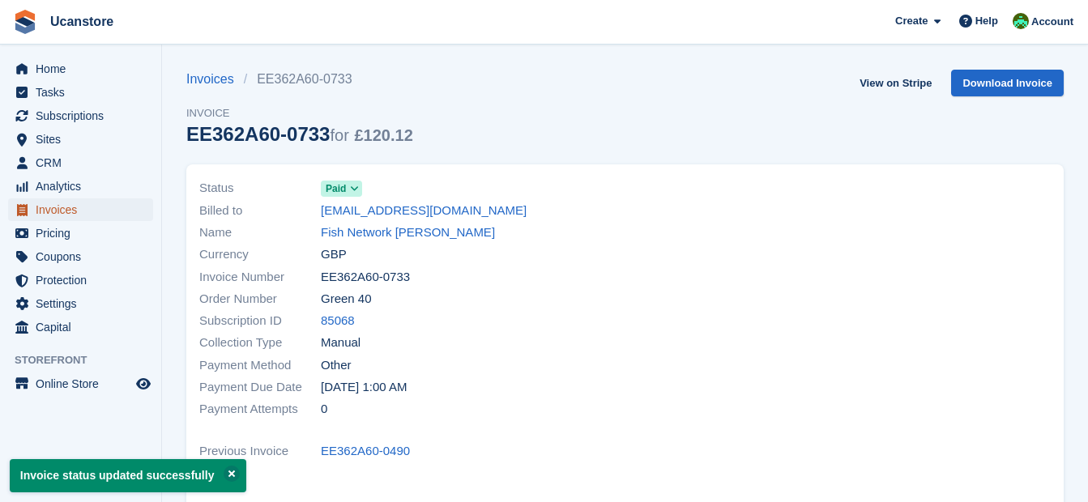
click at [57, 211] on span "Invoices" at bounding box center [84, 210] width 97 height 23
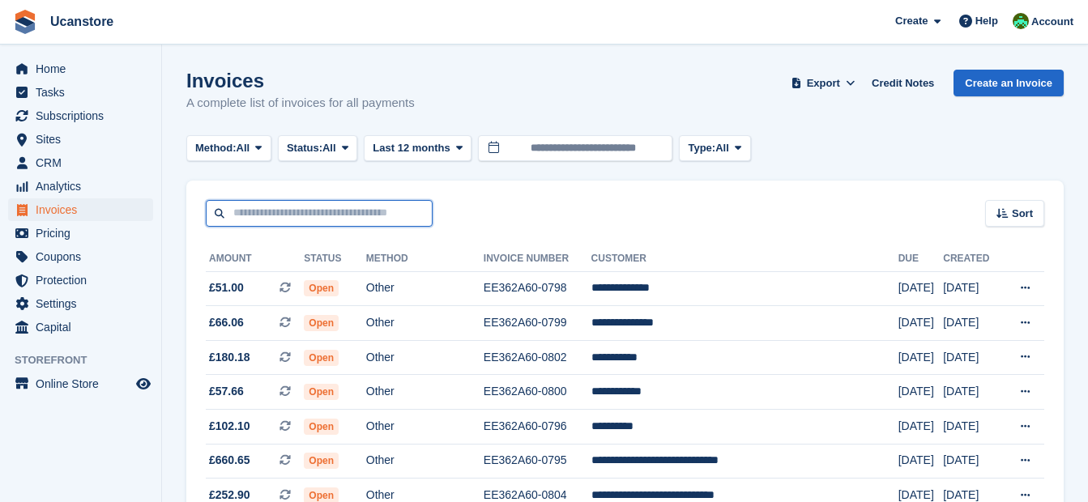
click at [363, 218] on input "text" at bounding box center [319, 213] width 227 height 27
type input "*****"
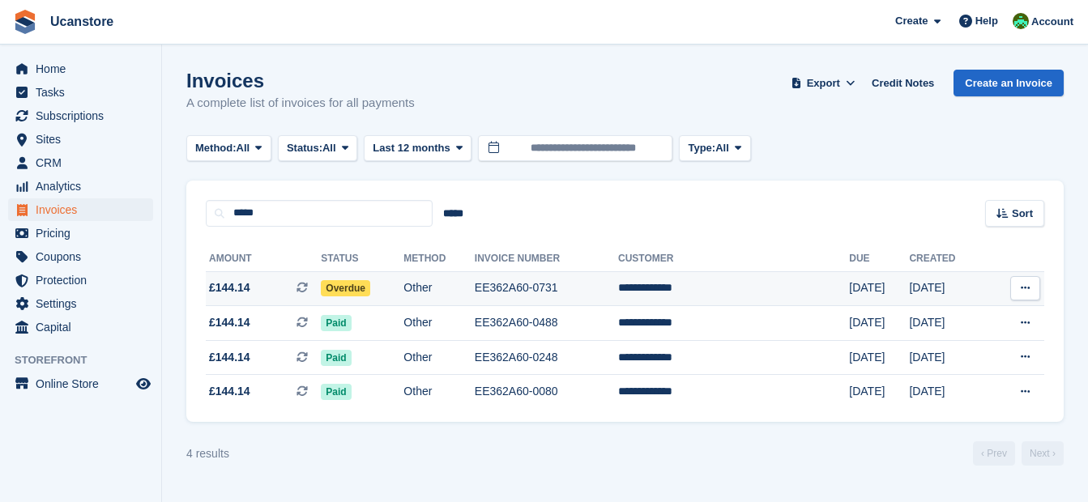
click at [404, 287] on td "Overdue" at bounding box center [362, 288] width 83 height 35
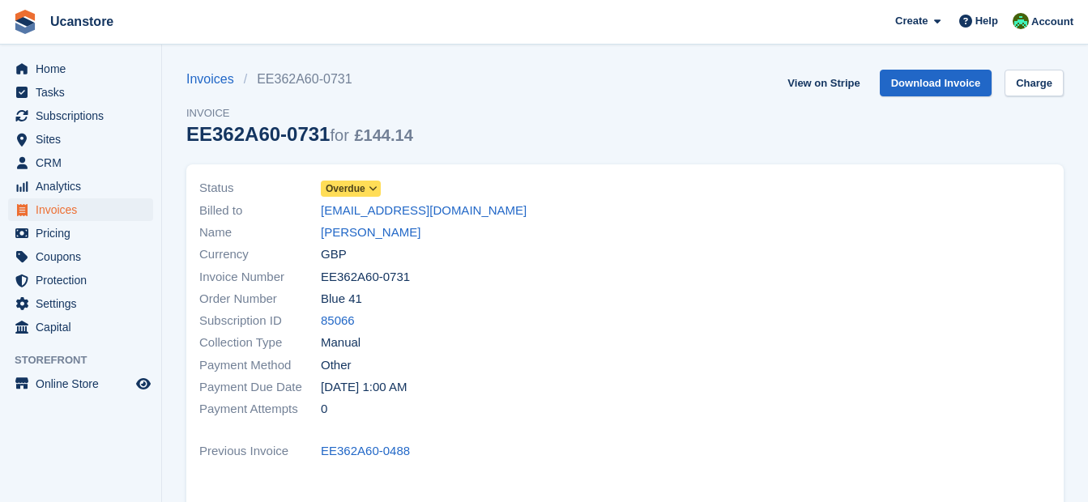
click at [364, 186] on span "Overdue" at bounding box center [346, 189] width 40 height 15
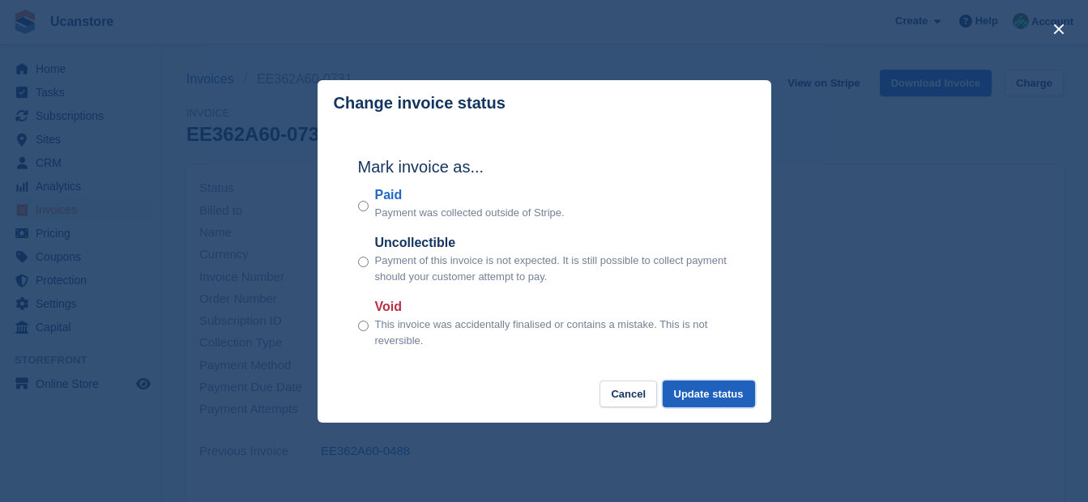
click at [731, 393] on button "Update status" at bounding box center [709, 394] width 92 height 27
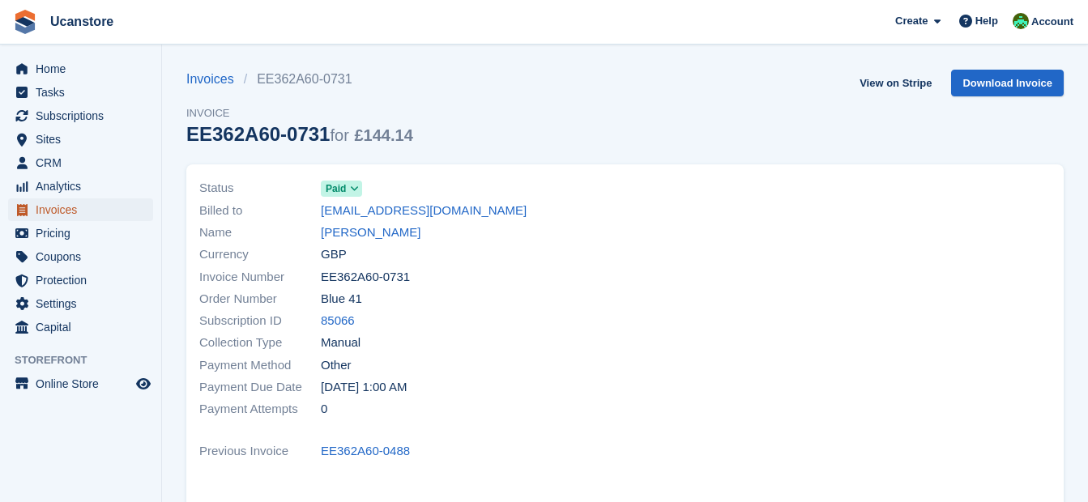
click at [55, 210] on span "Invoices" at bounding box center [84, 210] width 97 height 23
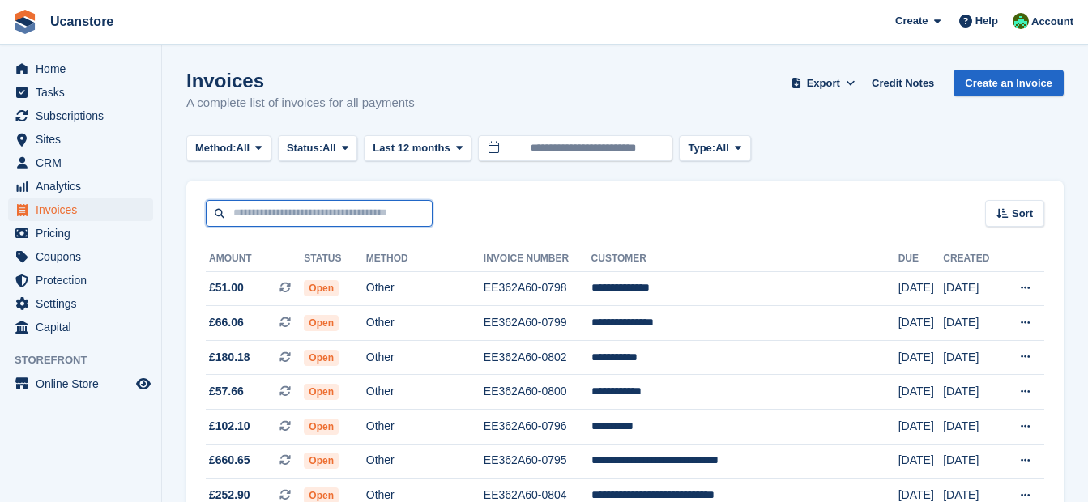
click at [307, 213] on input "text" at bounding box center [319, 213] width 227 height 27
type input "*******"
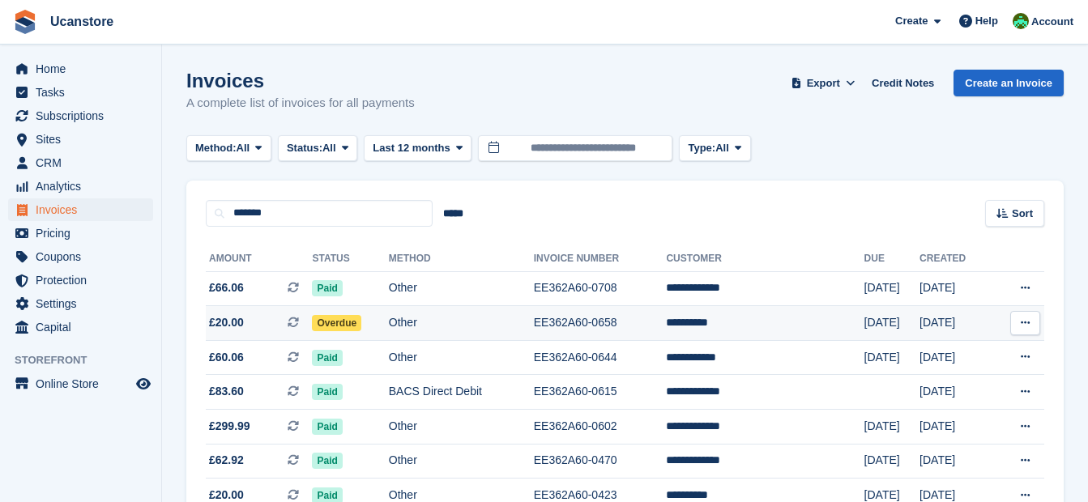
click at [502, 318] on td "Other" at bounding box center [461, 323] width 145 height 35
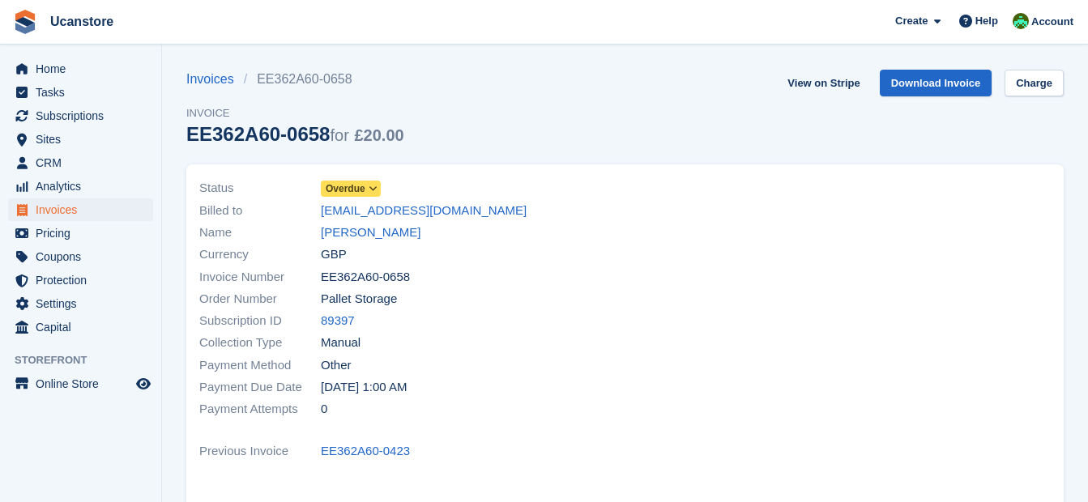
click at [369, 186] on icon at bounding box center [373, 189] width 9 height 10
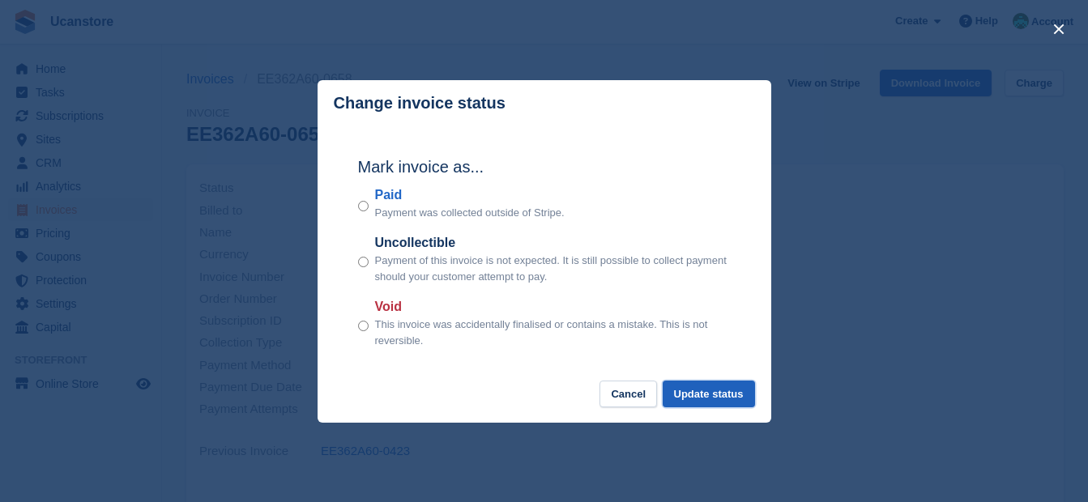
click at [725, 398] on button "Update status" at bounding box center [709, 394] width 92 height 27
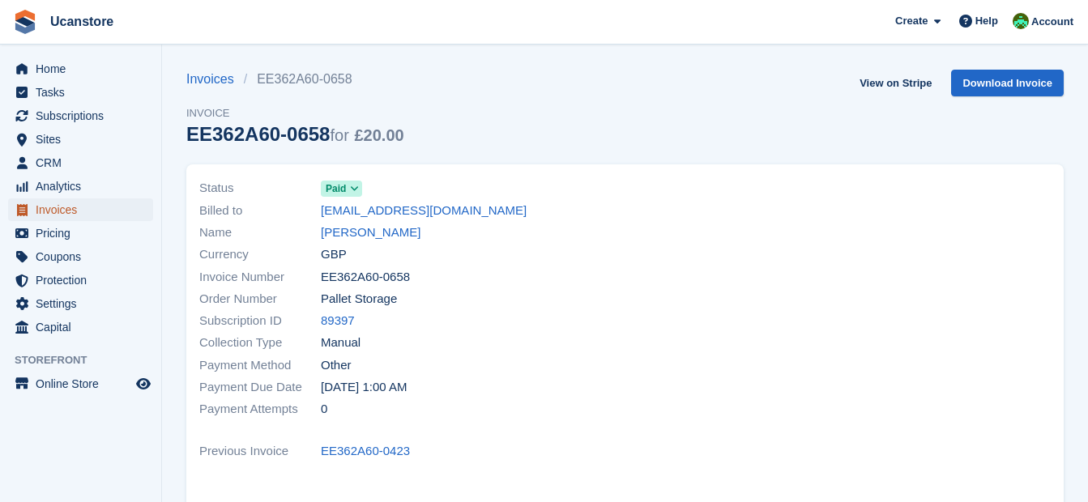
click at [49, 212] on span "Invoices" at bounding box center [84, 210] width 97 height 23
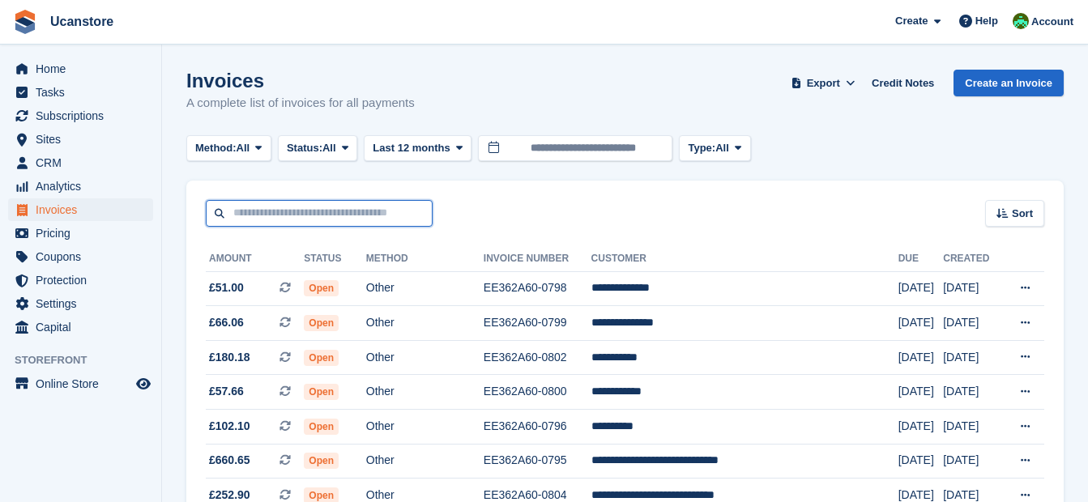
click at [352, 213] on input "text" at bounding box center [319, 213] width 227 height 27
type input "*******"
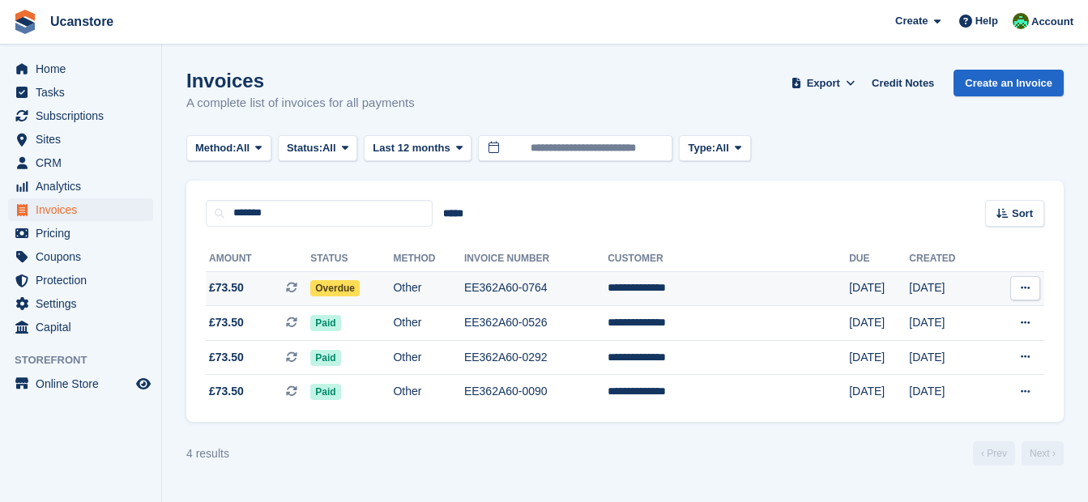
click at [393, 288] on td "Overdue" at bounding box center [351, 288] width 83 height 35
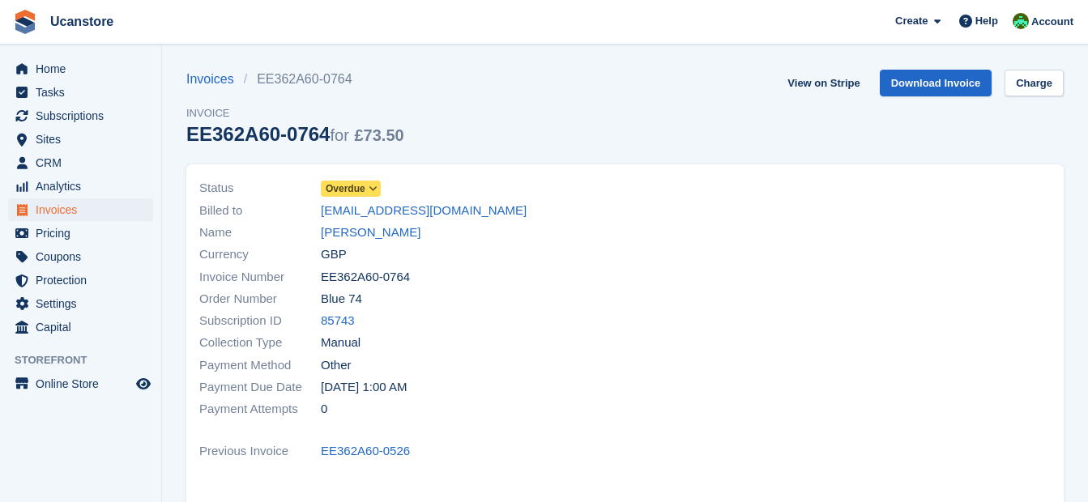
click at [370, 187] on icon at bounding box center [373, 189] width 9 height 10
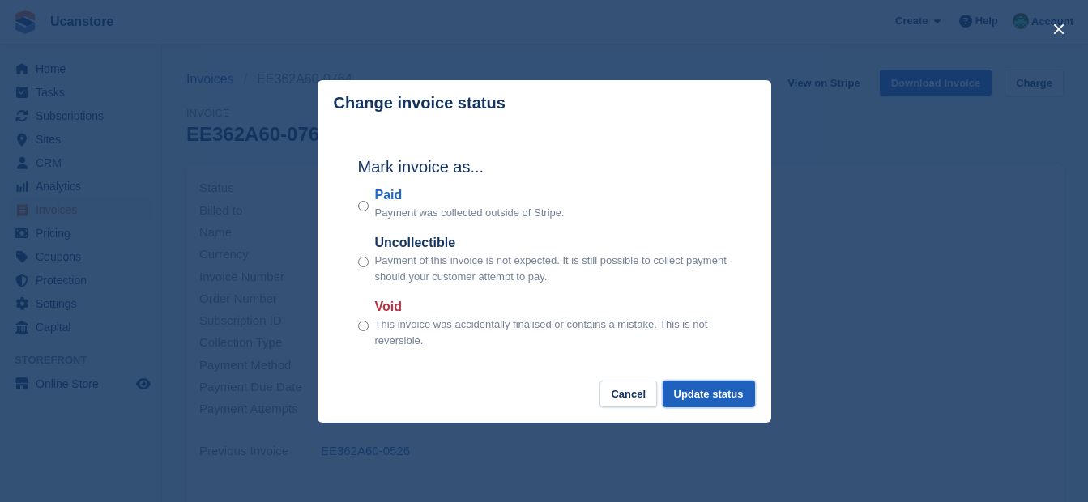
click at [695, 392] on button "Update status" at bounding box center [709, 394] width 92 height 27
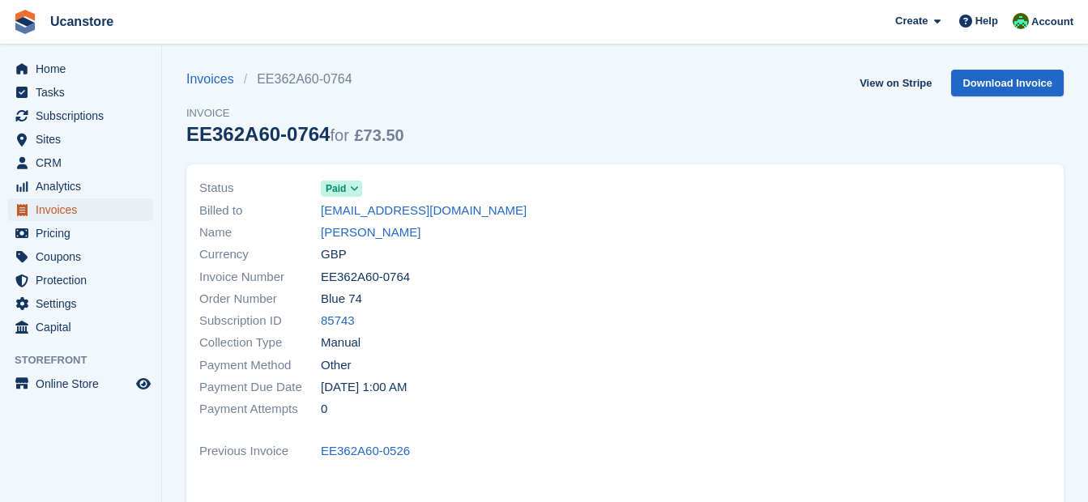
click at [58, 203] on span "Invoices" at bounding box center [84, 210] width 97 height 23
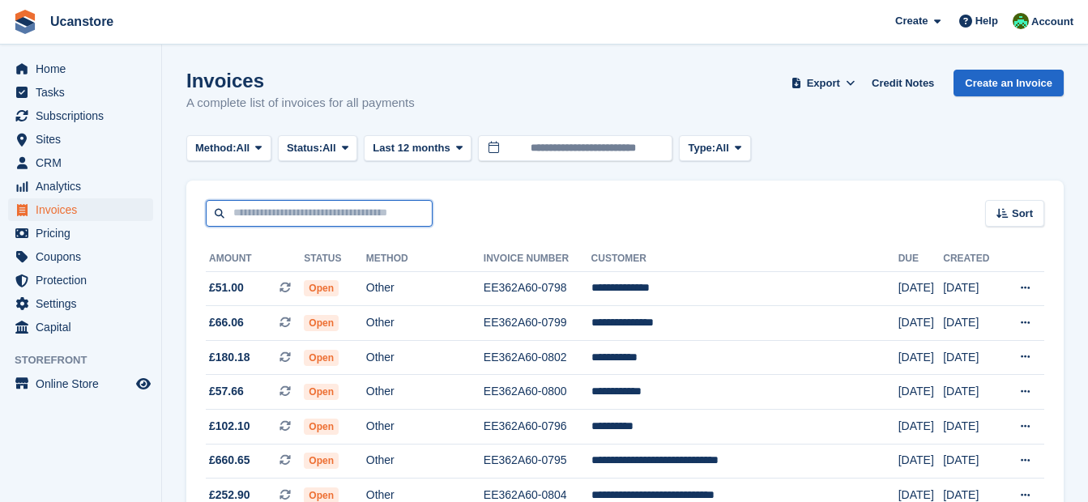
click at [353, 212] on input "text" at bounding box center [319, 213] width 227 height 27
type input "*******"
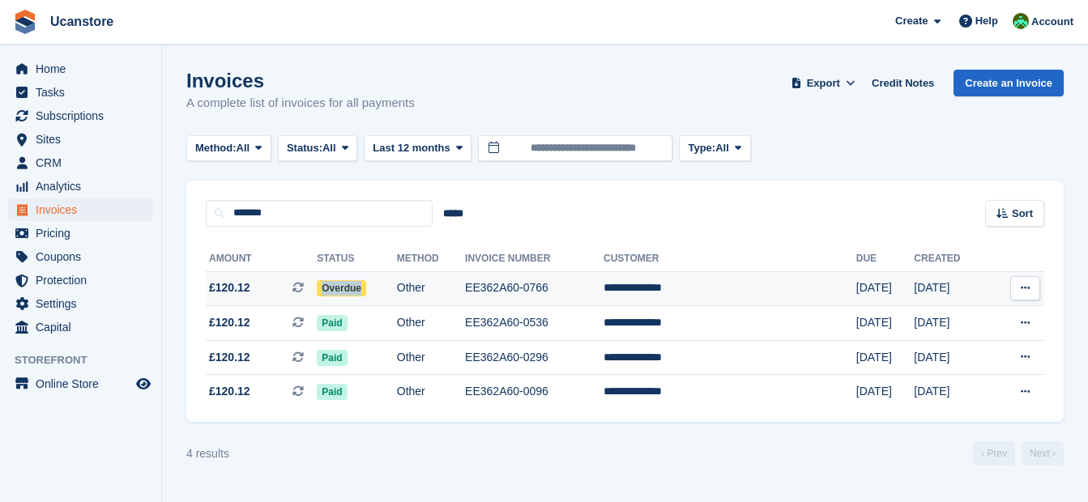
click at [383, 275] on td "Overdue" at bounding box center [356, 288] width 79 height 35
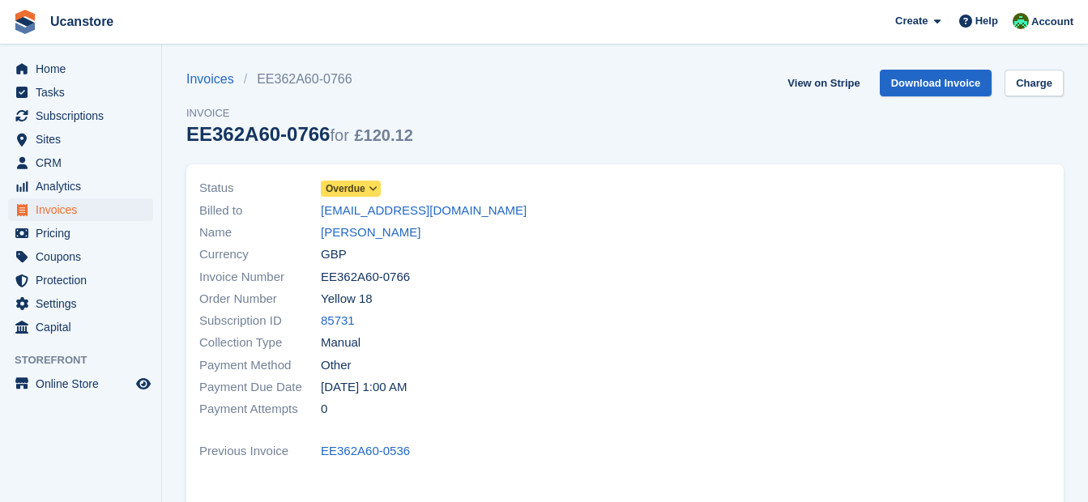
drag, startPoint x: 0, startPoint y: 0, endPoint x: 346, endPoint y: 186, distance: 393.1
click at [346, 186] on span "Overdue" at bounding box center [346, 189] width 40 height 15
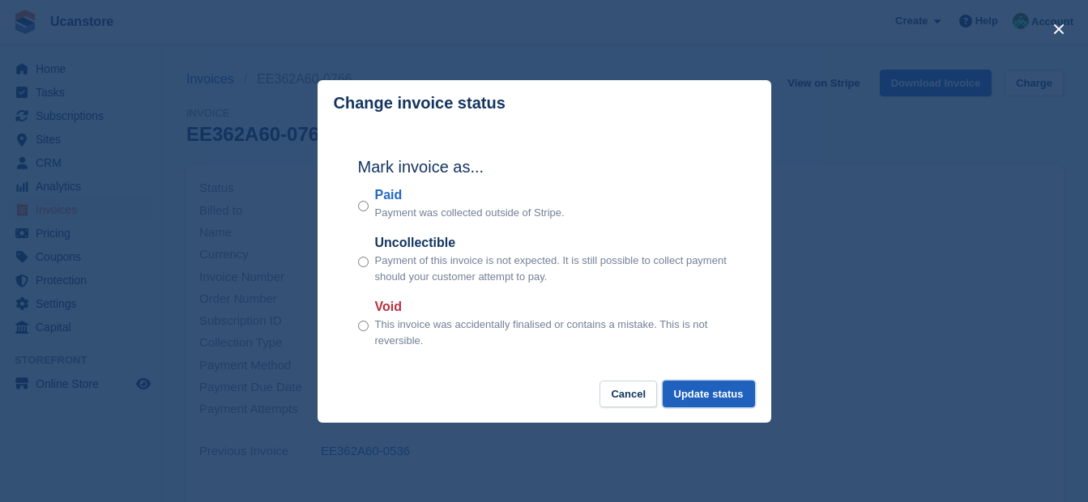
click at [724, 399] on button "Update status" at bounding box center [709, 394] width 92 height 27
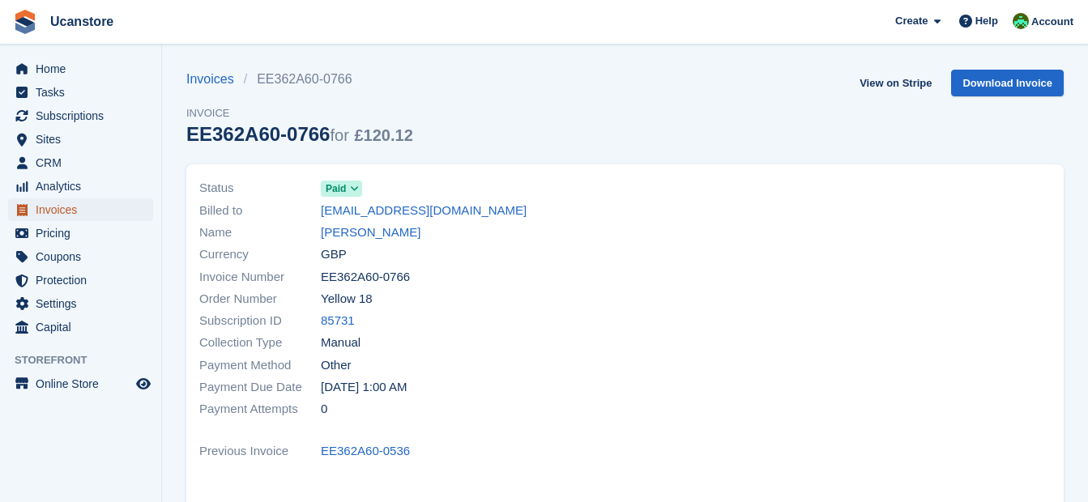
click at [70, 212] on span "Invoices" at bounding box center [84, 210] width 97 height 23
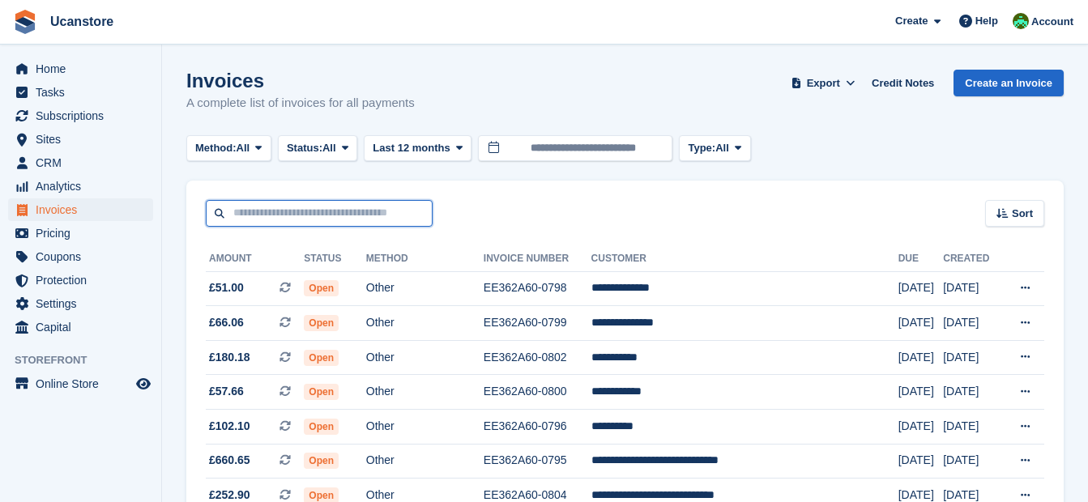
click at [326, 224] on input "text" at bounding box center [319, 213] width 227 height 27
type input "******"
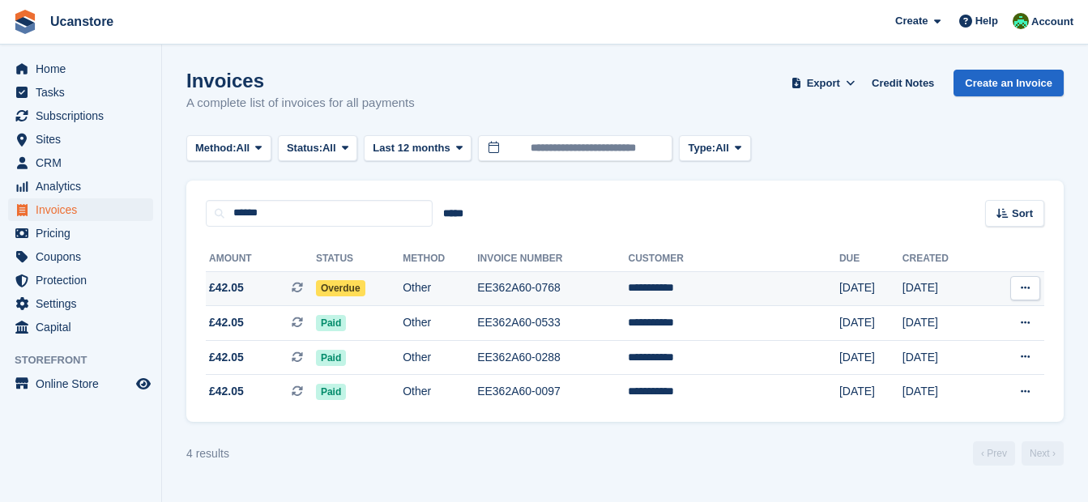
click at [393, 289] on td "Overdue" at bounding box center [359, 288] width 87 height 35
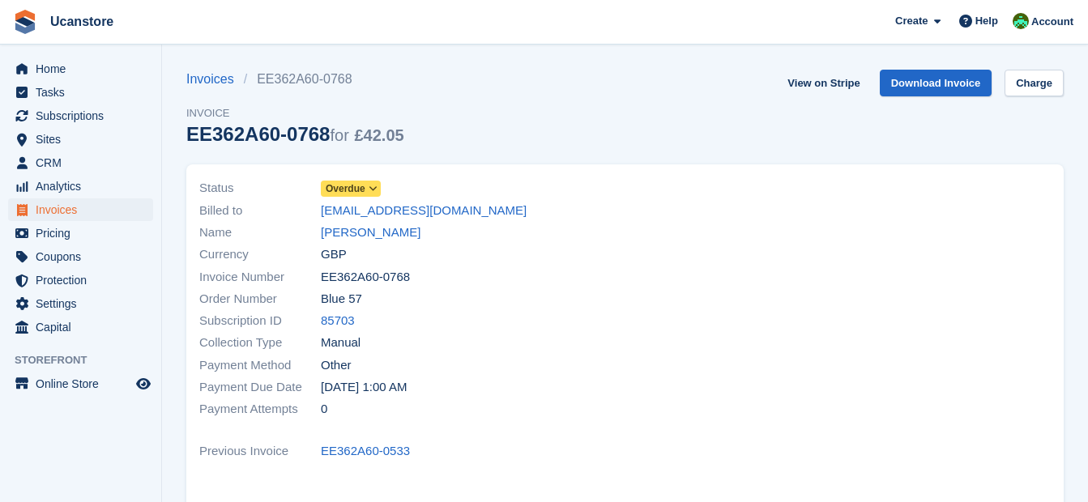
click at [345, 187] on span "Overdue" at bounding box center [346, 189] width 40 height 15
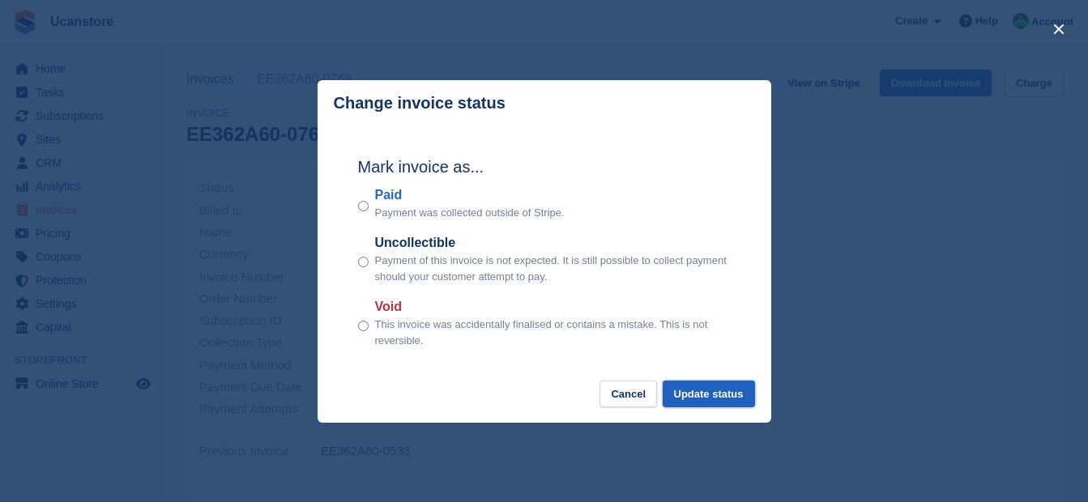
click at [723, 387] on button "Update status" at bounding box center [709, 394] width 92 height 27
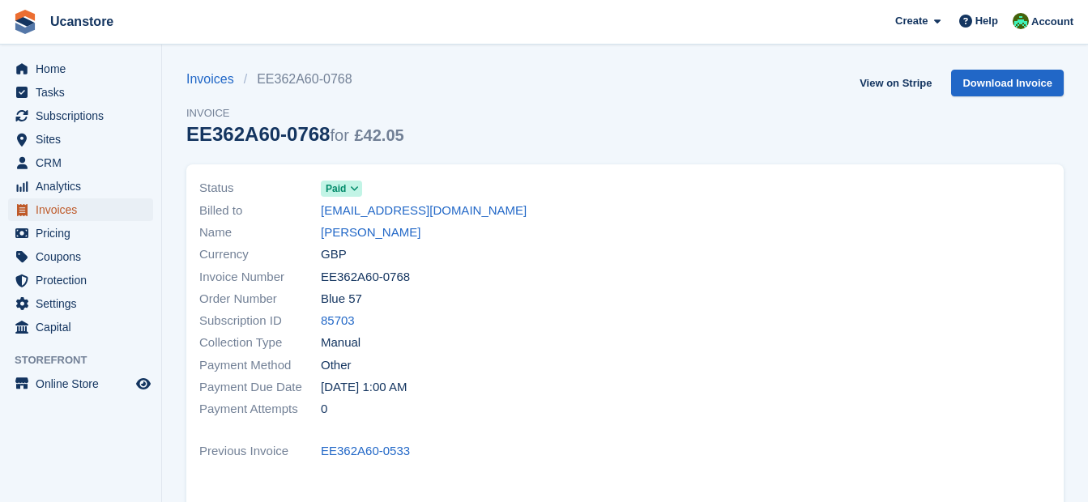
click at [71, 208] on span "Invoices" at bounding box center [84, 210] width 97 height 23
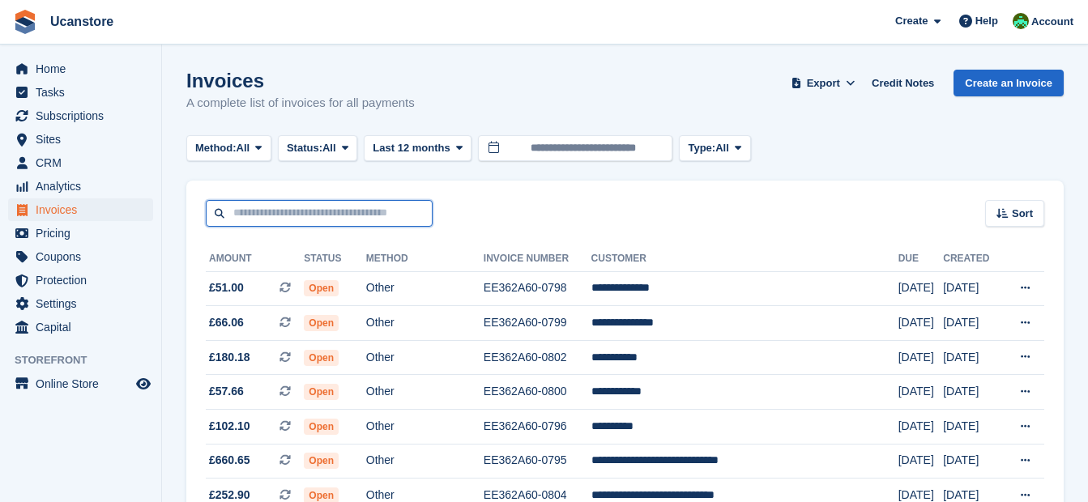
click at [263, 220] on input "text" at bounding box center [319, 213] width 227 height 27
type input "******"
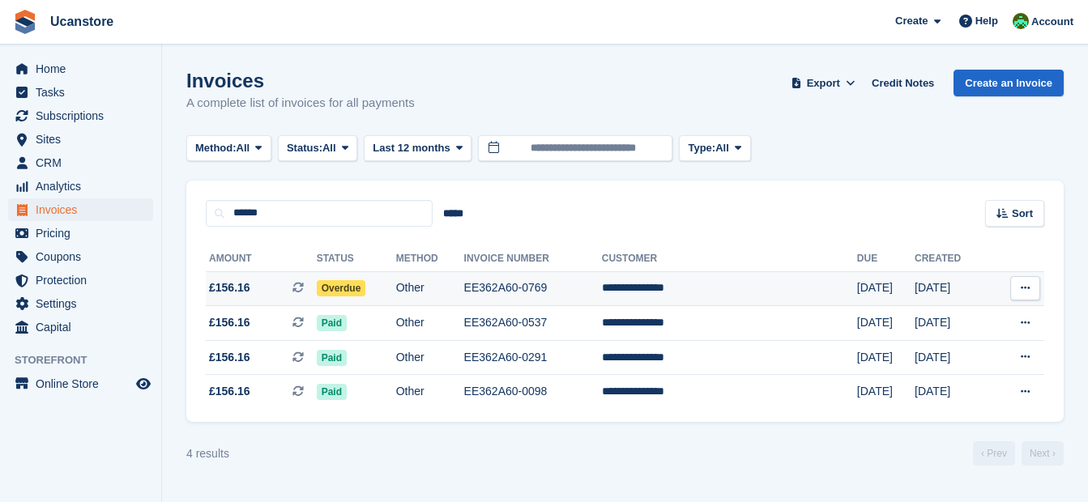
click at [396, 284] on td "Overdue" at bounding box center [356, 288] width 79 height 35
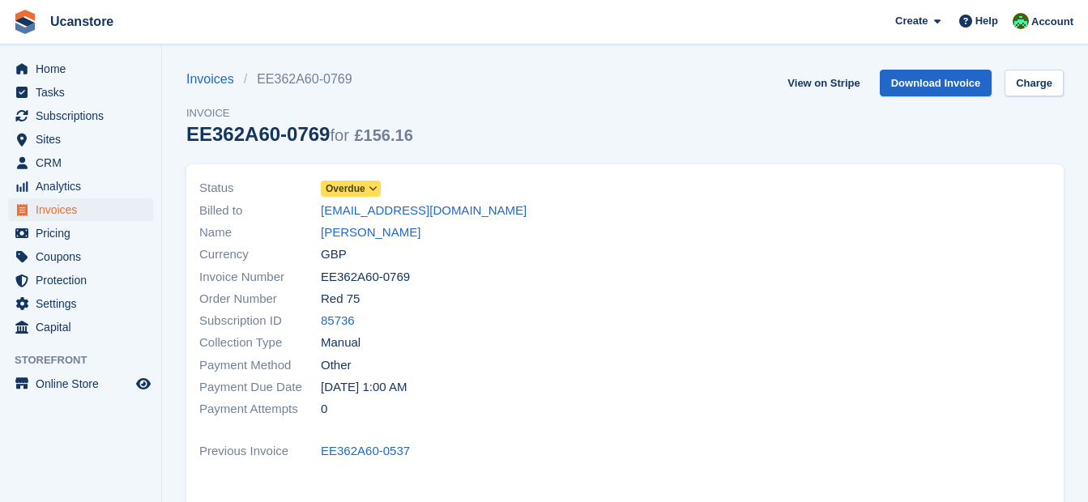
click at [367, 186] on span at bounding box center [373, 188] width 13 height 13
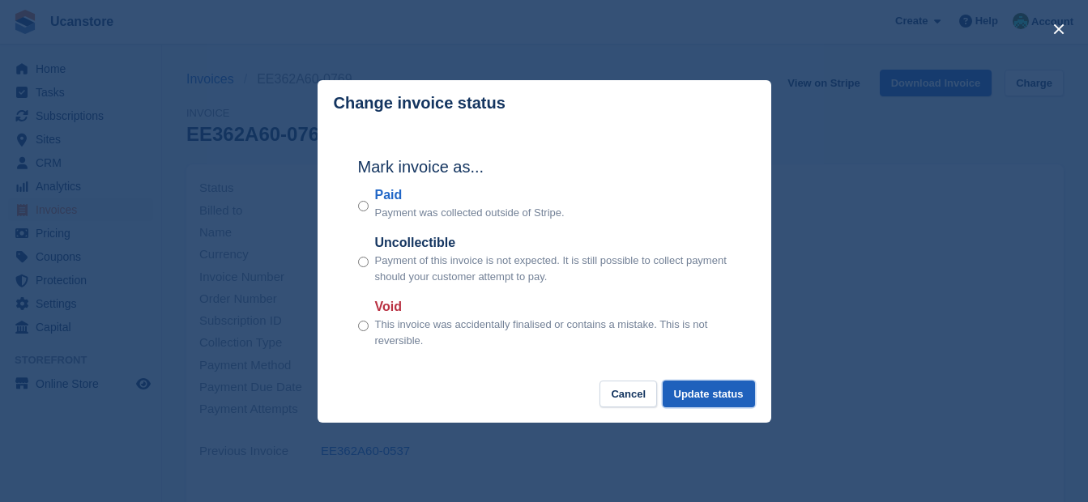
click at [721, 393] on button "Update status" at bounding box center [709, 394] width 92 height 27
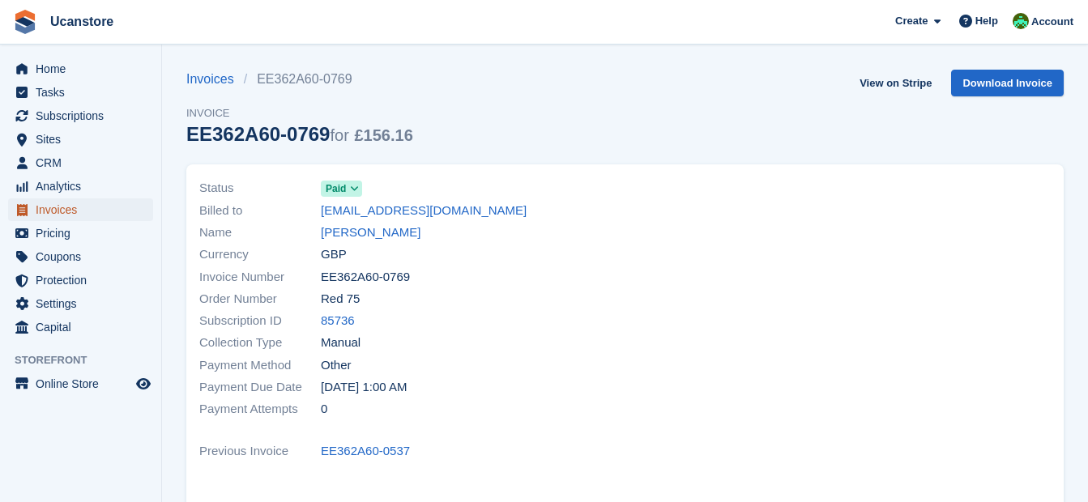
click at [49, 212] on span "Invoices" at bounding box center [84, 210] width 97 height 23
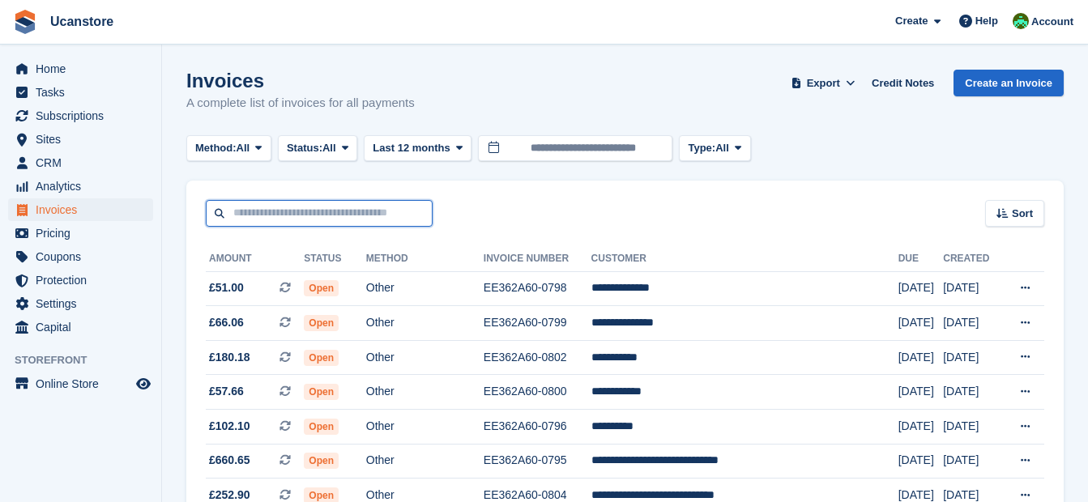
click at [381, 208] on input "text" at bounding box center [319, 213] width 227 height 27
type input "****"
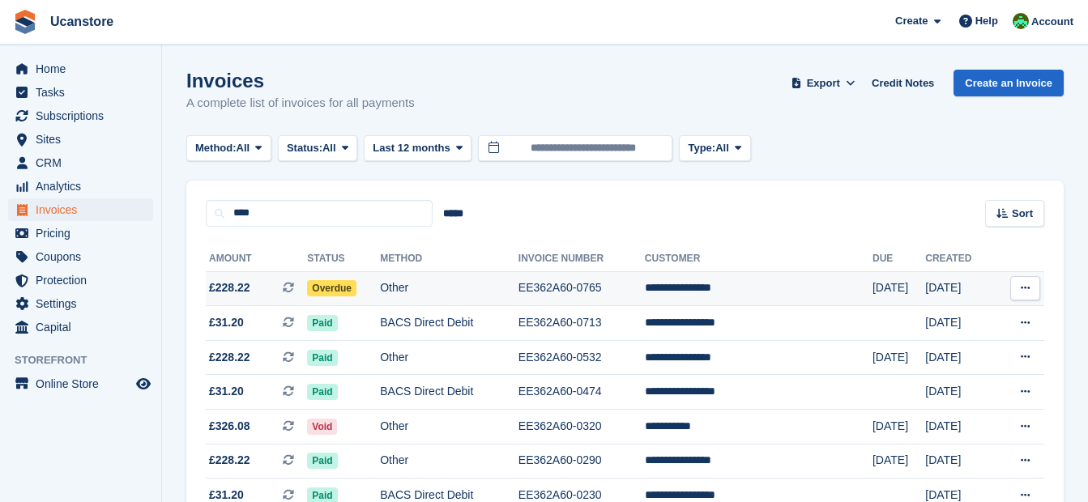
click at [443, 279] on td "Other" at bounding box center [449, 288] width 139 height 35
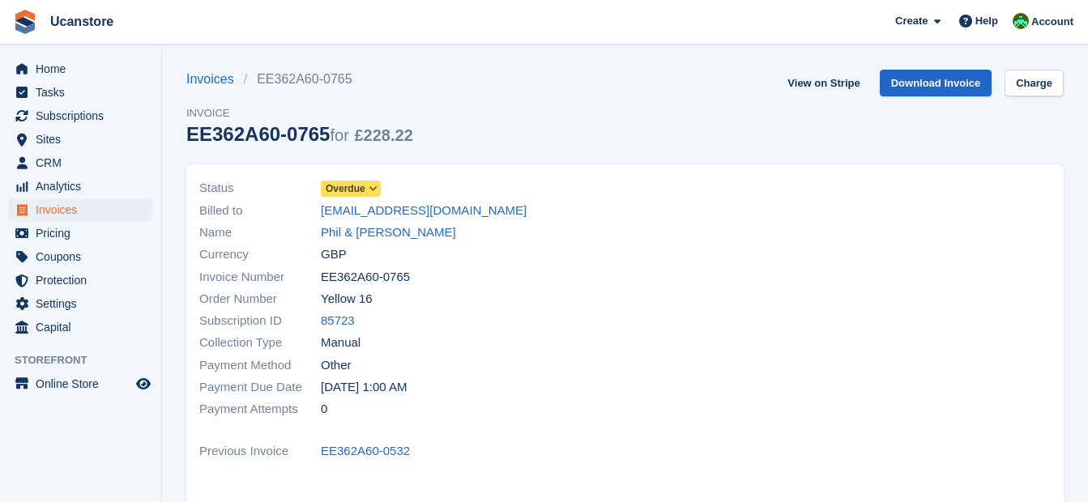
click at [344, 190] on span "Overdue" at bounding box center [346, 189] width 40 height 15
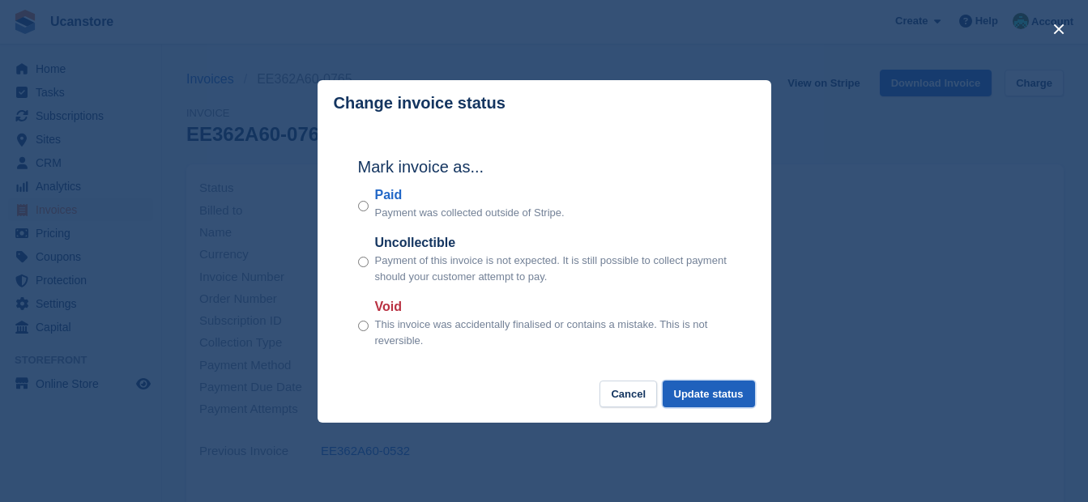
click at [689, 394] on button "Update status" at bounding box center [709, 394] width 92 height 27
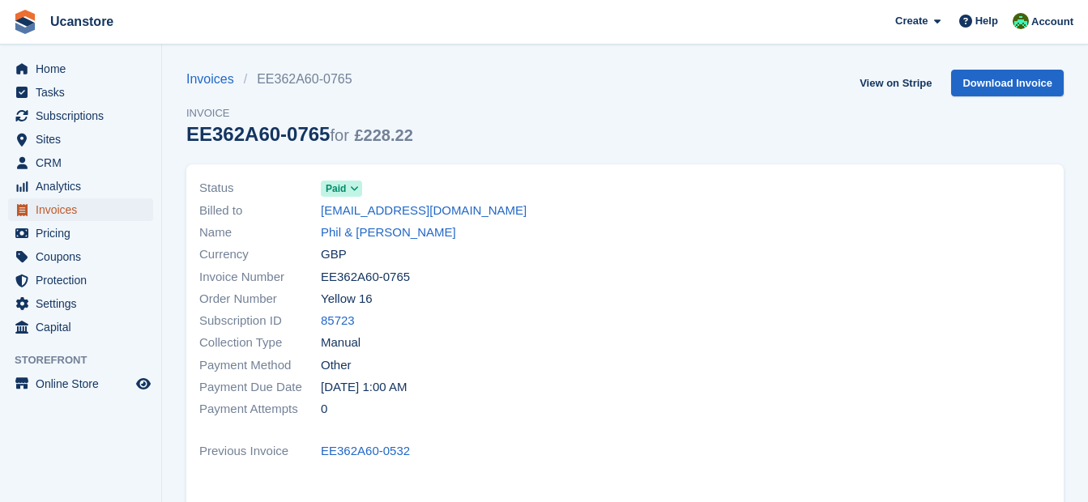
click at [73, 208] on span "Invoices" at bounding box center [84, 210] width 97 height 23
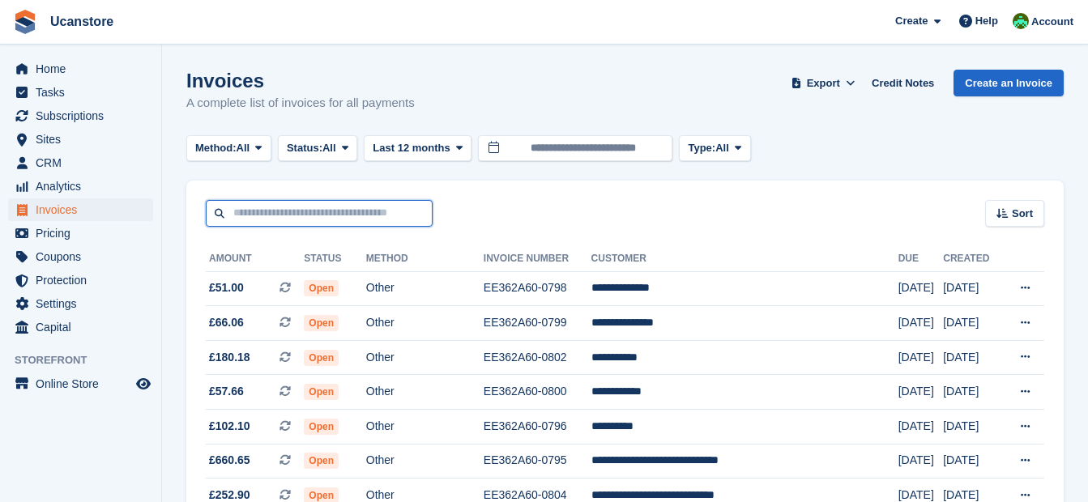
click at [280, 203] on input "text" at bounding box center [319, 213] width 227 height 27
type input "*****"
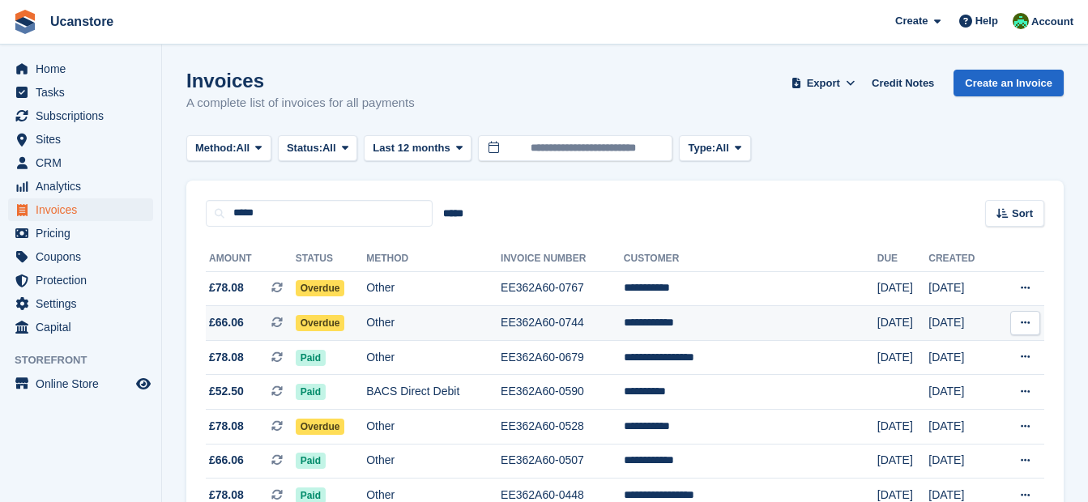
click at [340, 323] on span "Overdue" at bounding box center [320, 323] width 49 height 16
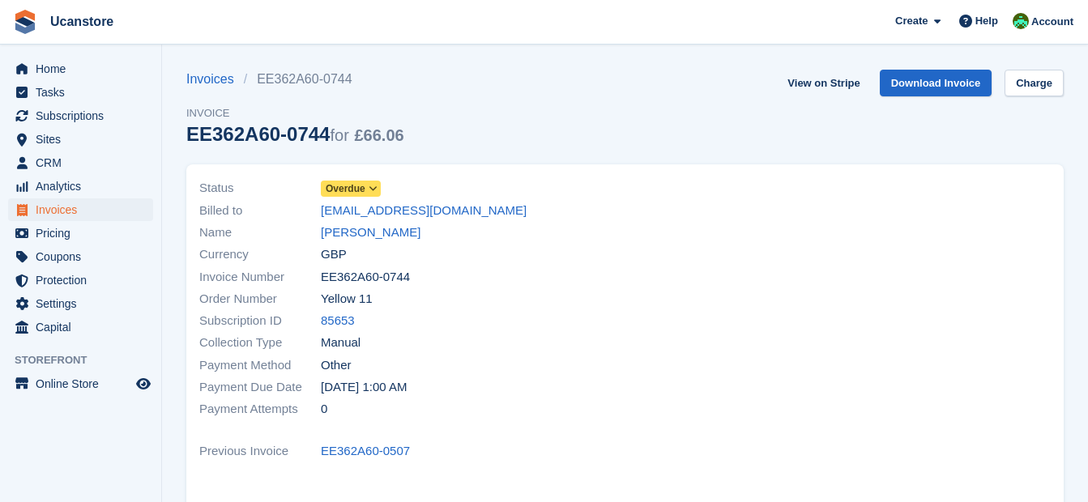
click at [358, 184] on span "Overdue" at bounding box center [346, 189] width 40 height 15
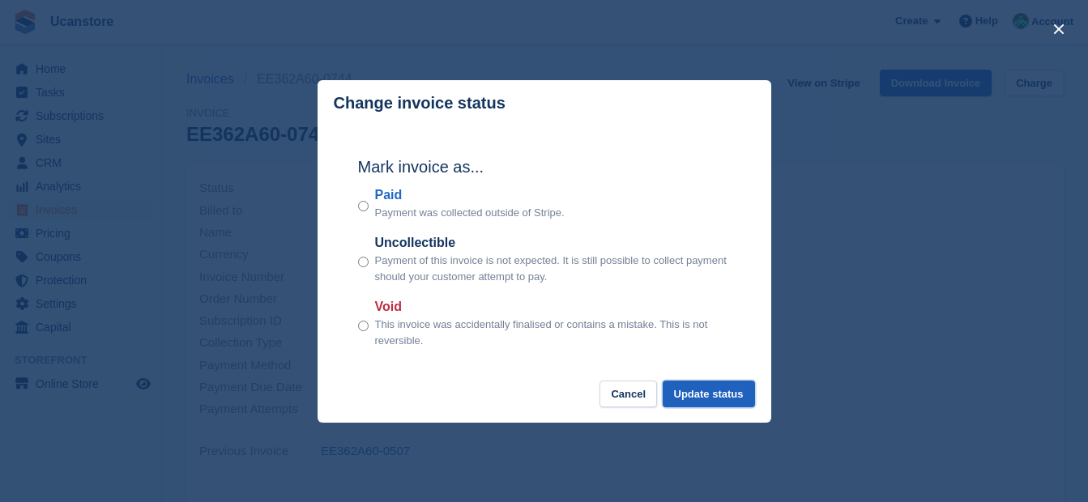
click at [736, 390] on button "Update status" at bounding box center [709, 394] width 92 height 27
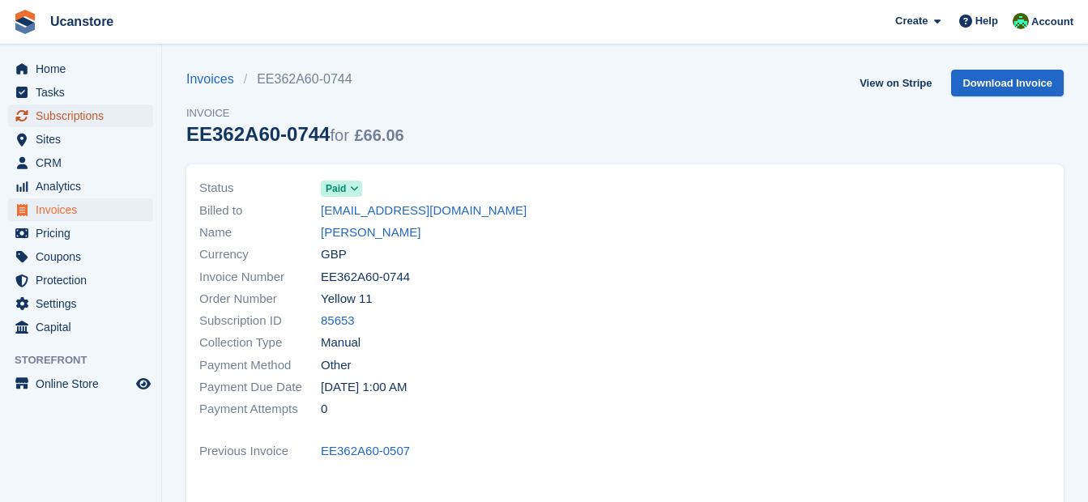
drag, startPoint x: 59, startPoint y: 121, endPoint x: 82, endPoint y: 113, distance: 23.8
click at [59, 121] on span "Subscriptions" at bounding box center [84, 116] width 97 height 23
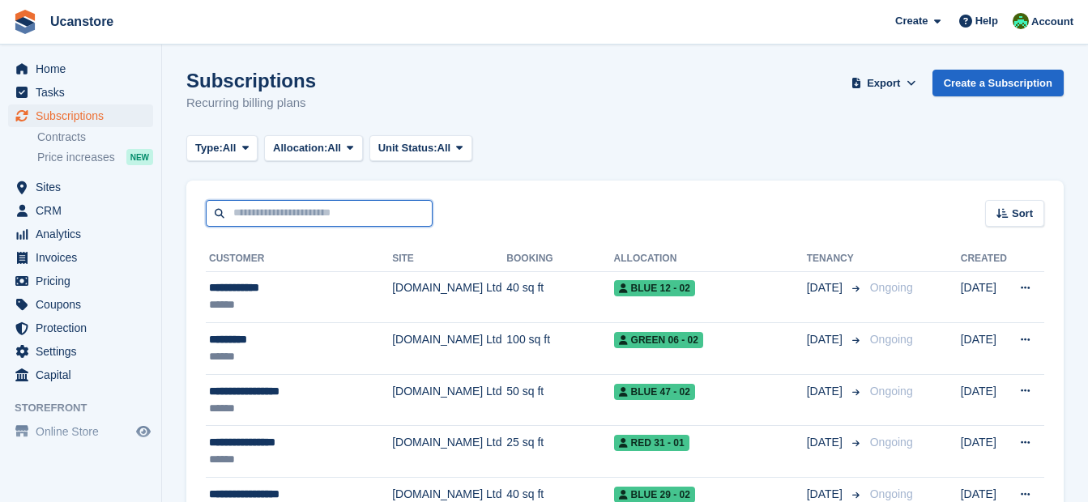
click at [339, 216] on input "text" at bounding box center [319, 213] width 227 height 27
type input "********"
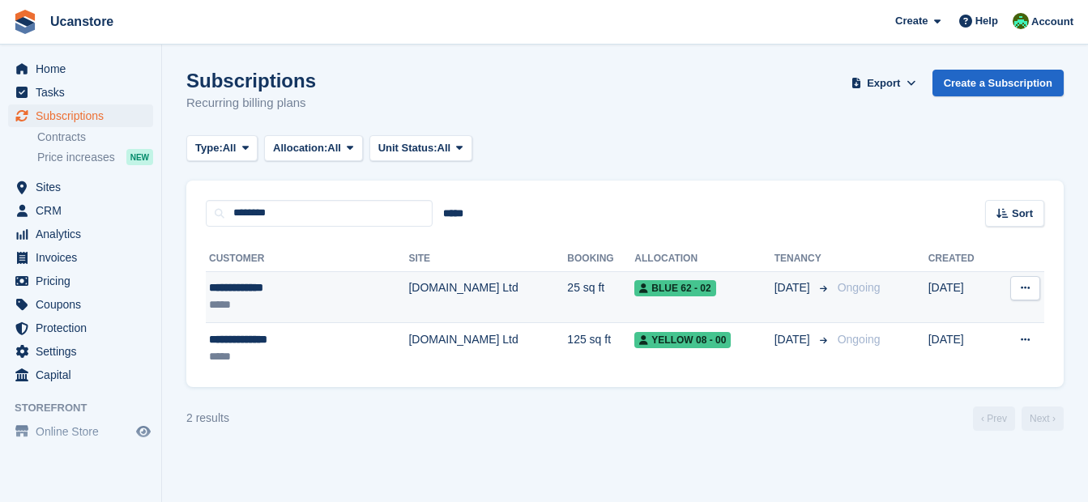
click at [413, 281] on td "[DOMAIN_NAME] Ltd" at bounding box center [487, 297] width 159 height 52
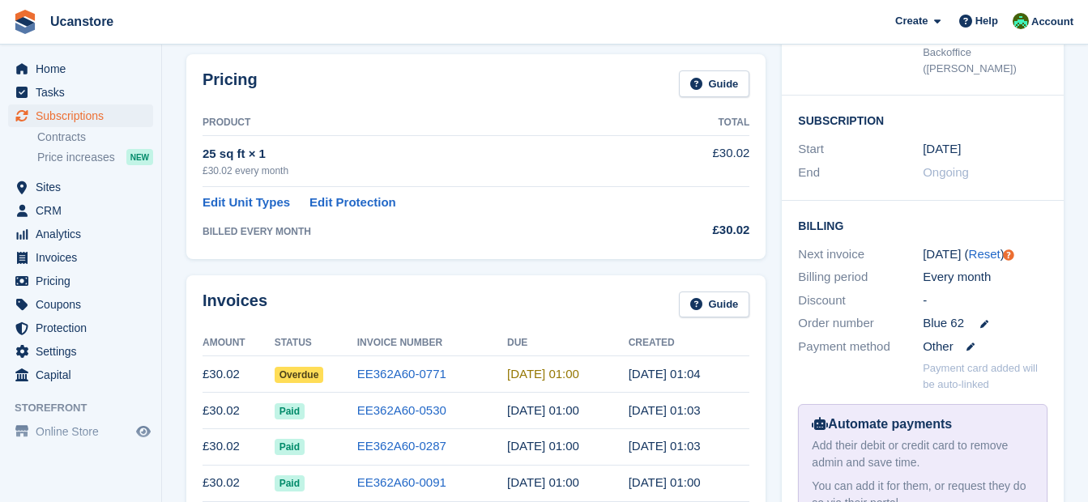
scroll to position [324, 0]
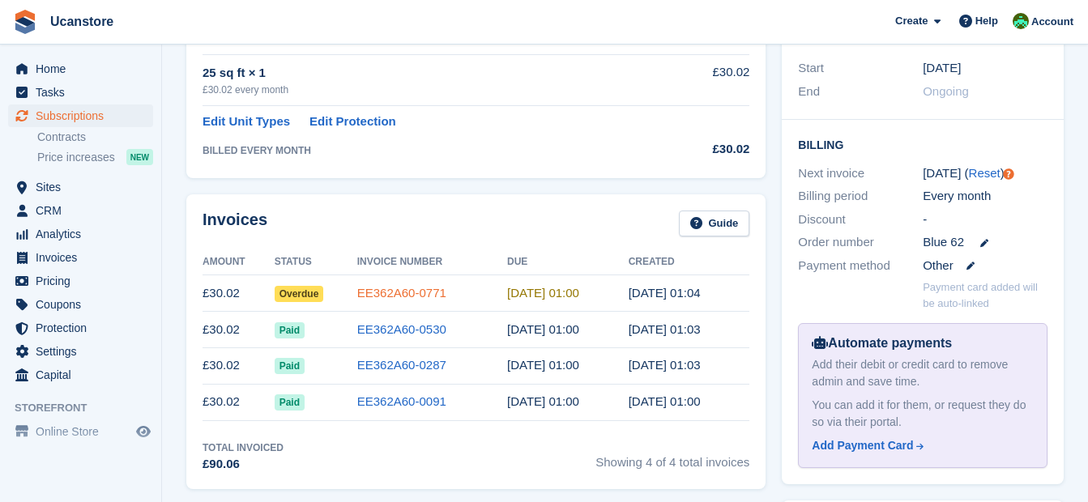
click at [377, 296] on link "EE362A60-0771" at bounding box center [401, 293] width 89 height 14
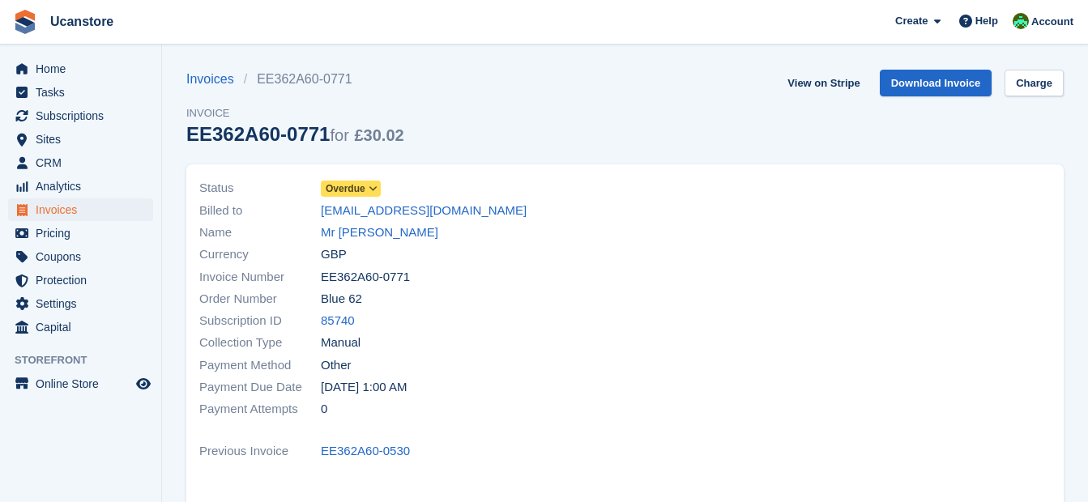
click at [361, 193] on span "Overdue" at bounding box center [346, 189] width 40 height 15
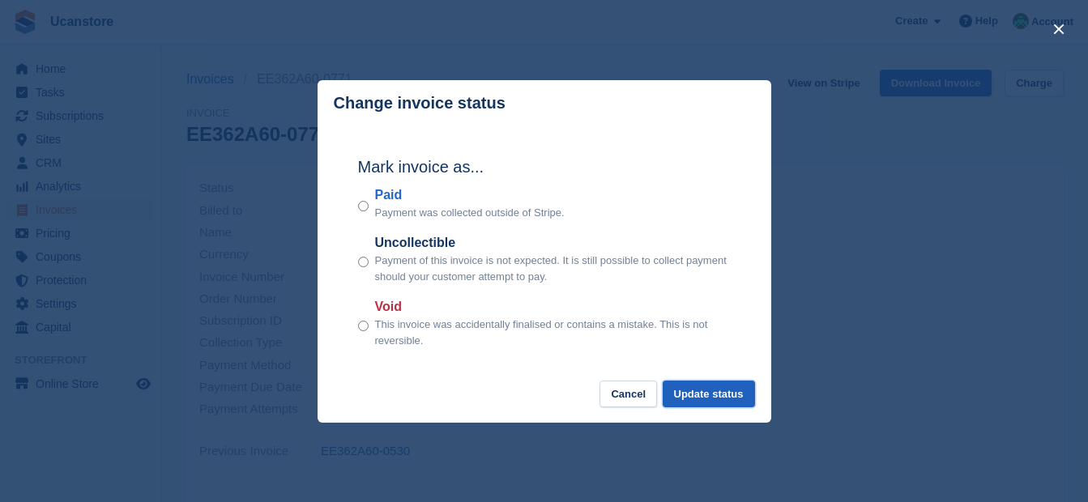
click at [706, 396] on button "Update status" at bounding box center [709, 394] width 92 height 27
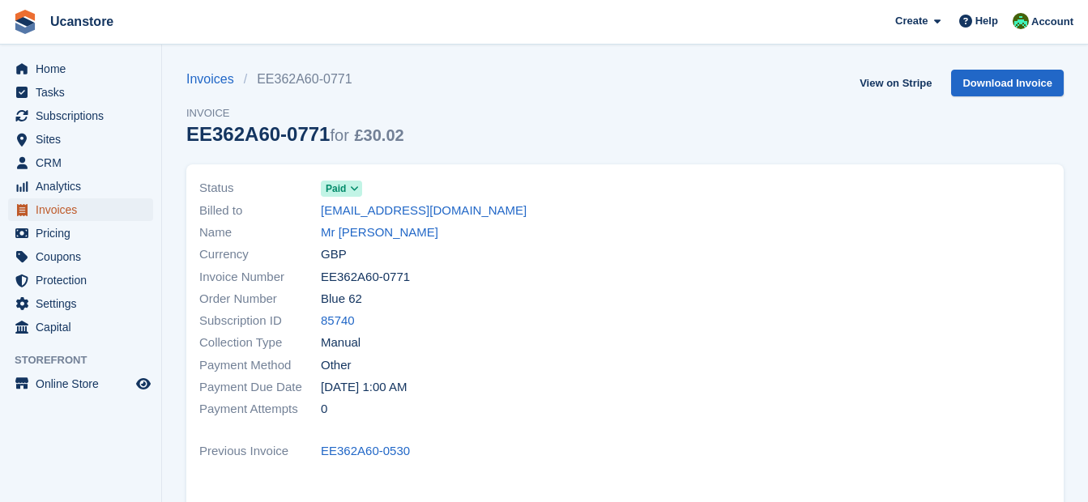
click at [59, 211] on span "Invoices" at bounding box center [84, 210] width 97 height 23
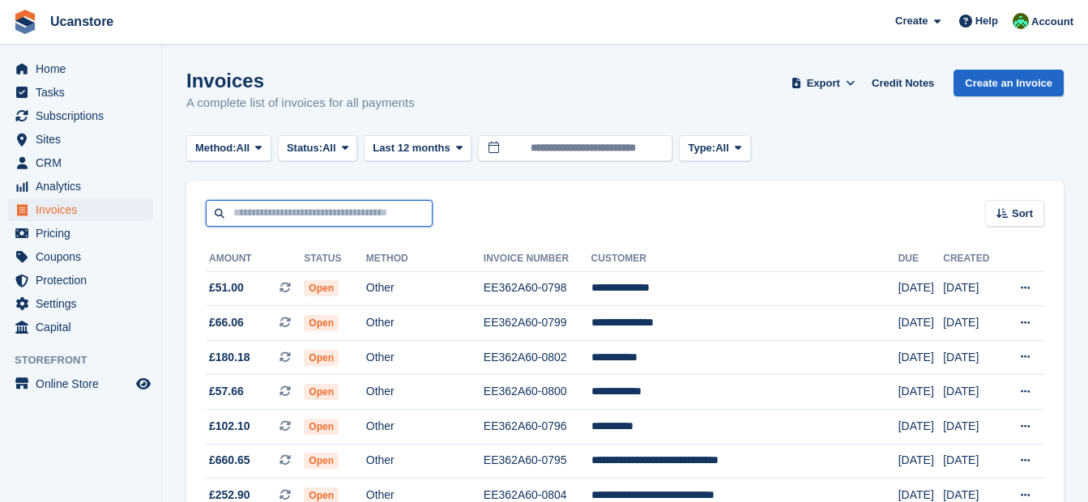
click at [329, 225] on input "text" at bounding box center [319, 213] width 227 height 27
type input "****"
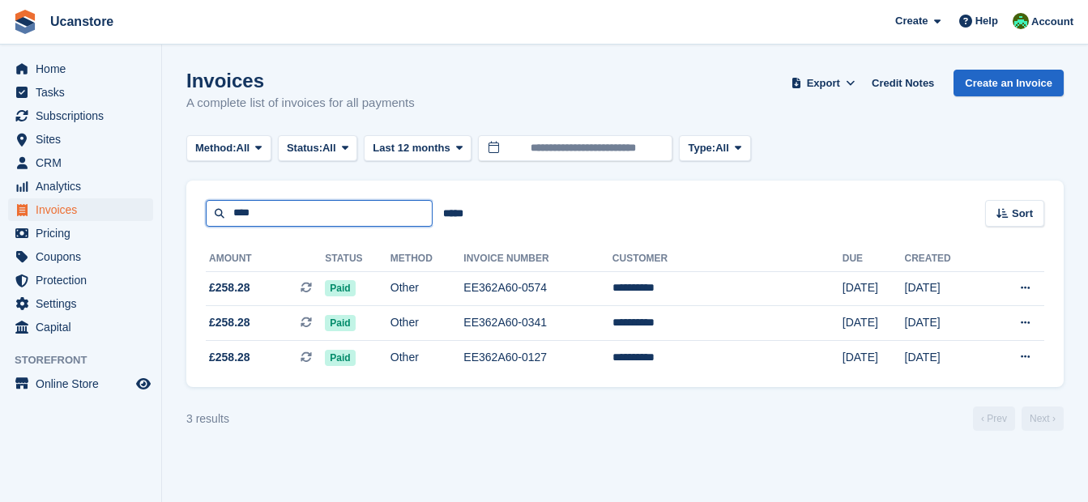
drag, startPoint x: 345, startPoint y: 208, endPoint x: 201, endPoint y: 212, distance: 144.3
click at [201, 212] on div "**** ***** Sort Sort by Date created Created (oldest first) Created (newest fir…" at bounding box center [625, 204] width 878 height 46
type input "******"
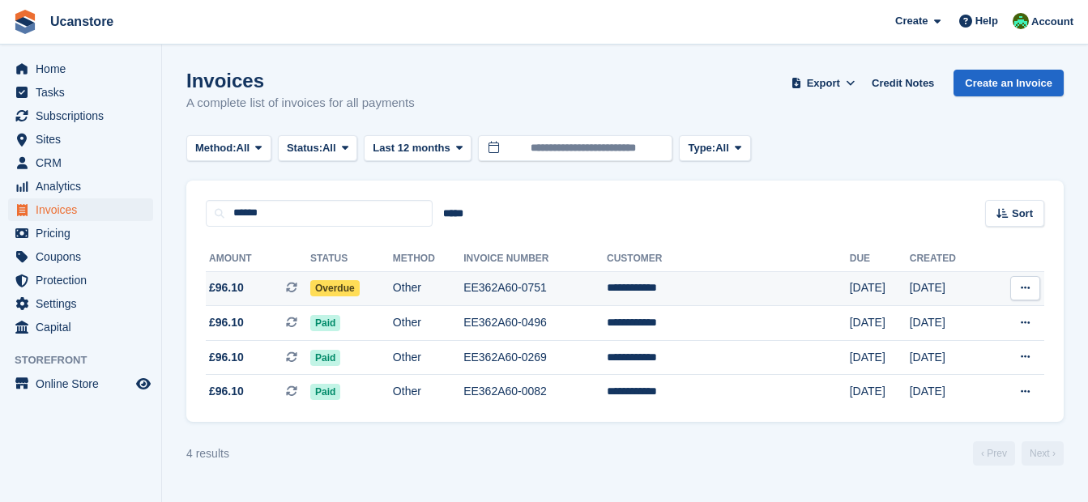
click at [389, 276] on td "Overdue" at bounding box center [351, 288] width 83 height 35
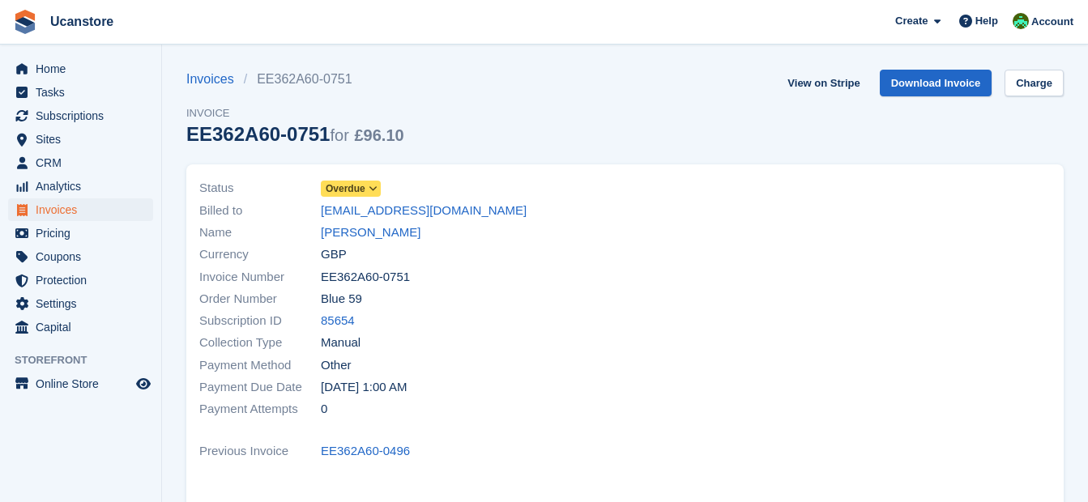
click at [336, 188] on span "Overdue" at bounding box center [346, 189] width 40 height 15
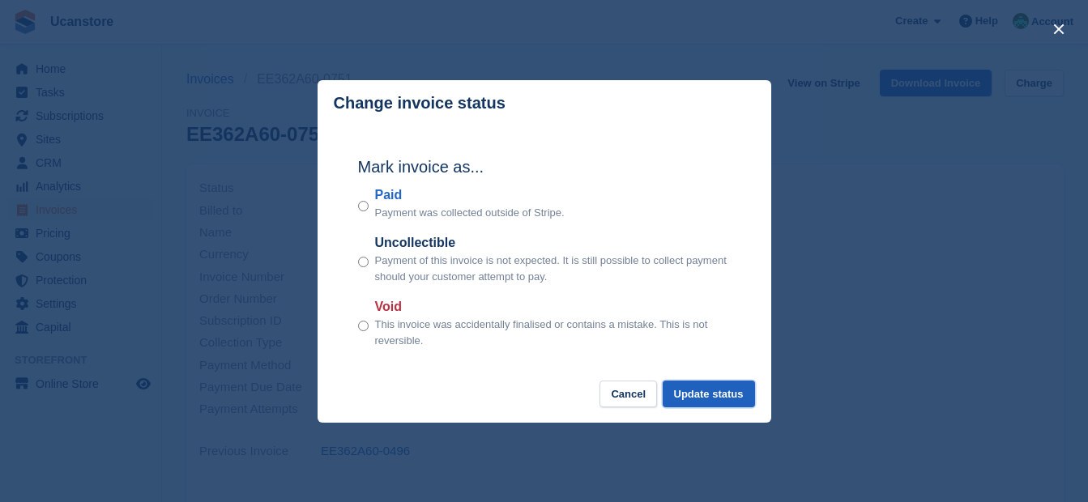
click at [730, 404] on button "Update status" at bounding box center [709, 394] width 92 height 27
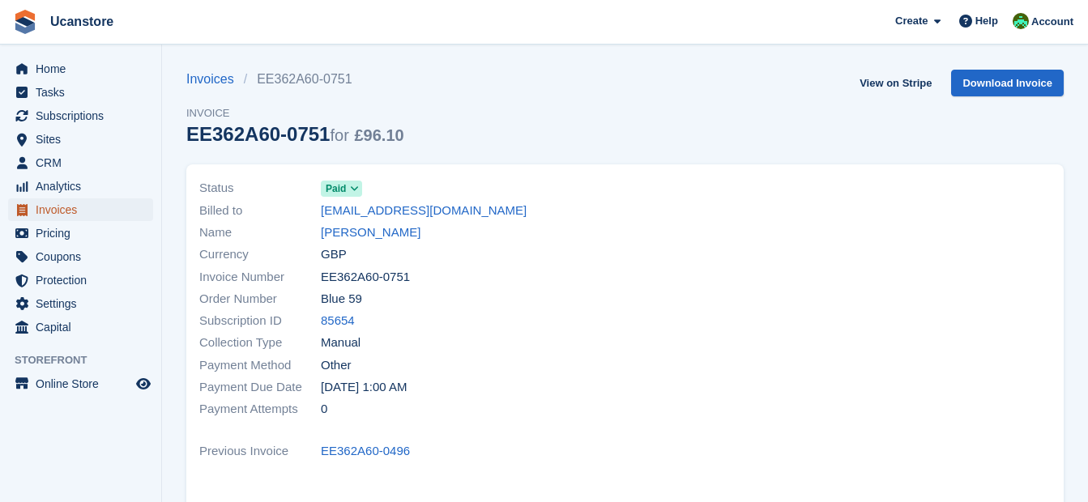
click at [57, 212] on span "Invoices" at bounding box center [84, 210] width 97 height 23
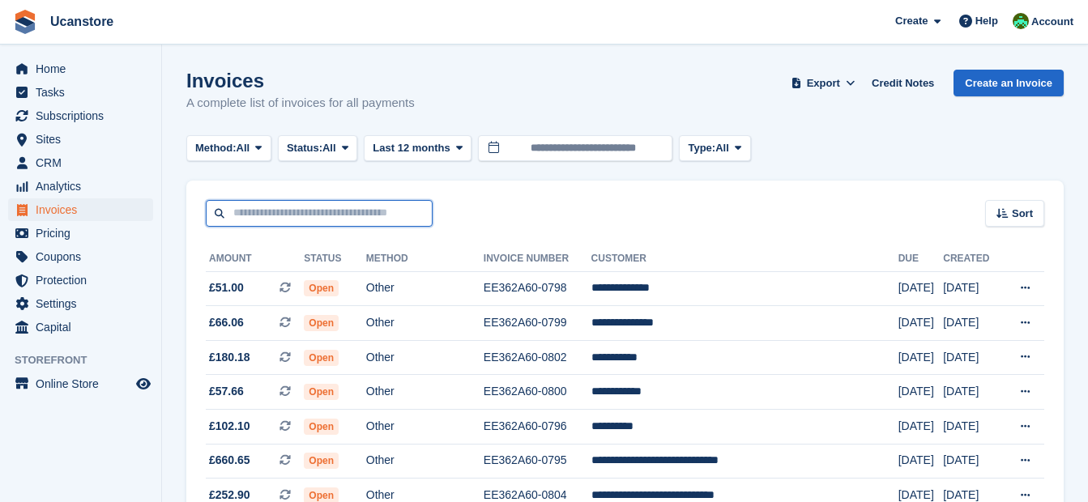
click at [374, 216] on input "text" at bounding box center [319, 213] width 227 height 27
type input "********"
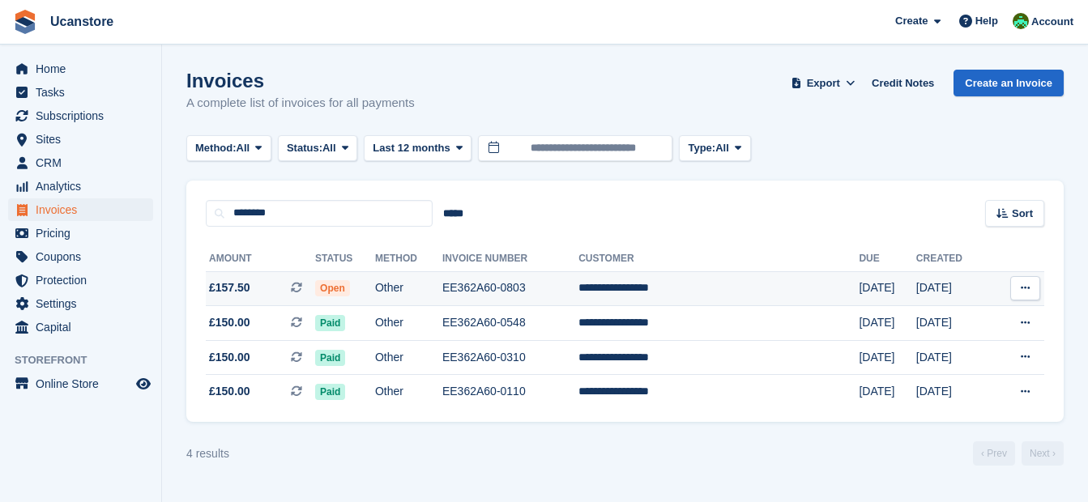
click at [375, 283] on td "Open" at bounding box center [345, 288] width 60 height 35
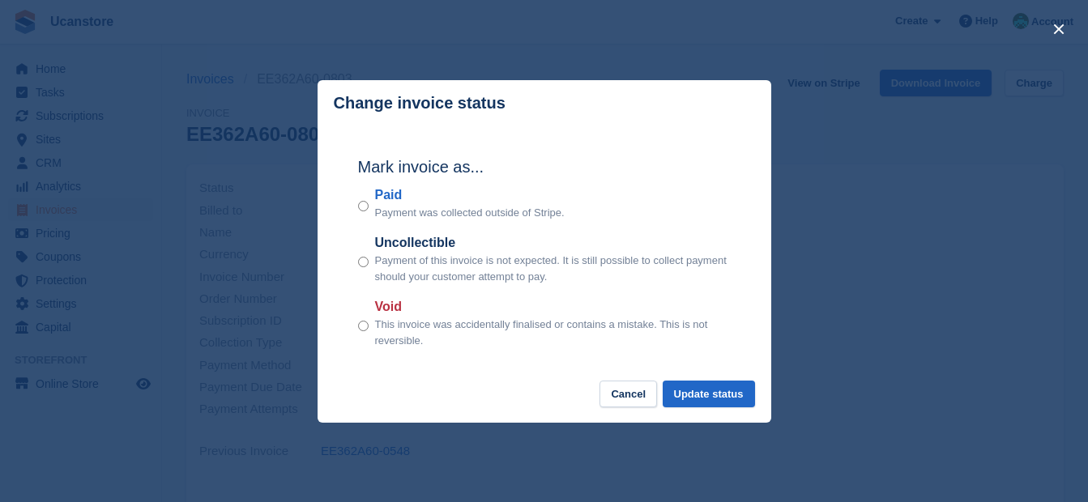
click at [369, 209] on div "Paid Payment was collected outside of Stripe." at bounding box center [544, 204] width 373 height 36
click at [696, 399] on button "Update status" at bounding box center [709, 394] width 92 height 27
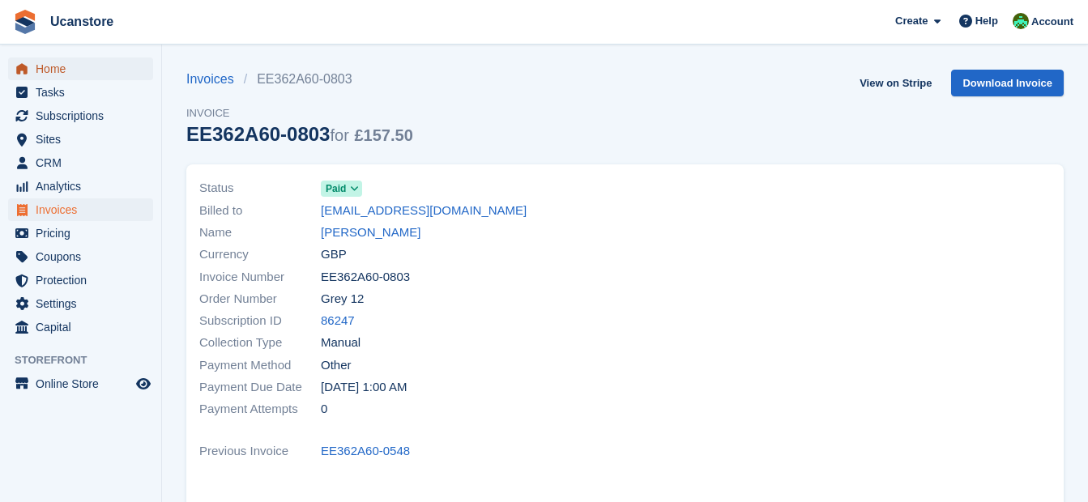
click at [44, 70] on span "Home" at bounding box center [84, 69] width 97 height 23
